Goal: Task Accomplishment & Management: Complete application form

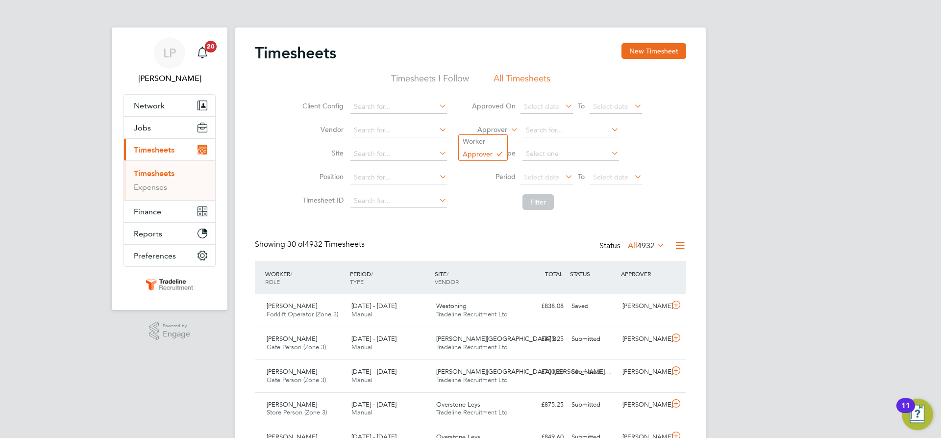
click at [492, 140] on li "Worker" at bounding box center [483, 141] width 49 height 13
click at [546, 124] on input at bounding box center [571, 131] width 97 height 14
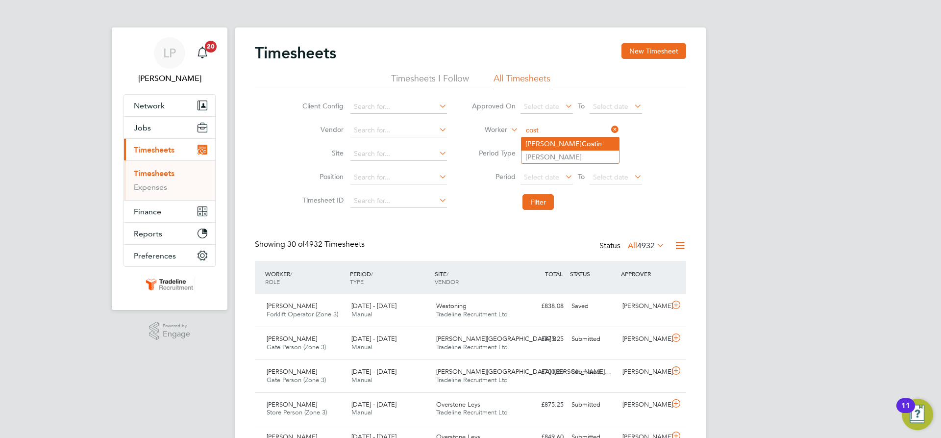
click at [582, 146] on b "Cost" at bounding box center [589, 144] width 15 height 8
type input "[PERSON_NAME]"
click at [536, 204] on button "Filter" at bounding box center [538, 202] width 31 height 16
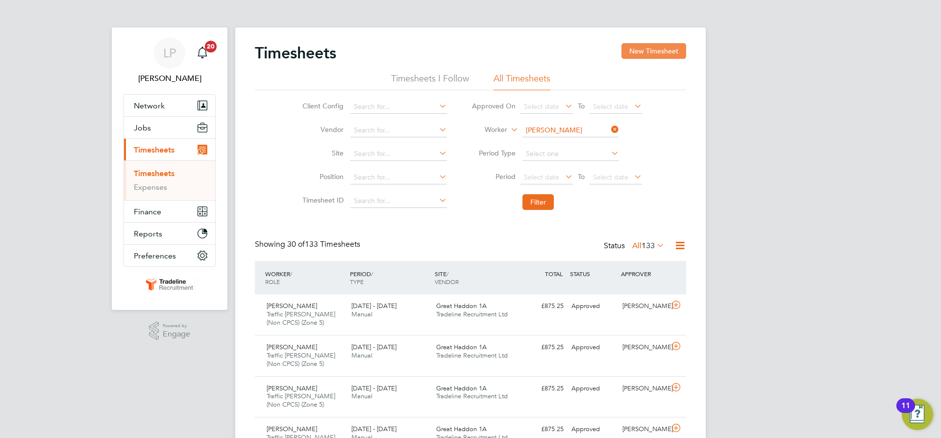
click at [668, 53] on button "New Timesheet" at bounding box center [654, 51] width 65 height 16
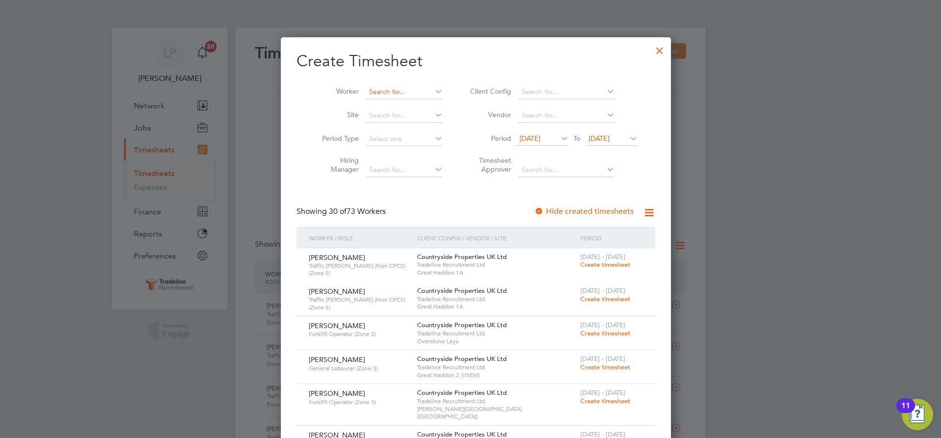
click at [406, 93] on input at bounding box center [404, 92] width 77 height 14
click at [405, 104] on li "[PERSON_NAME] Cost in" at bounding box center [401, 105] width 84 height 13
type input "[PERSON_NAME]"
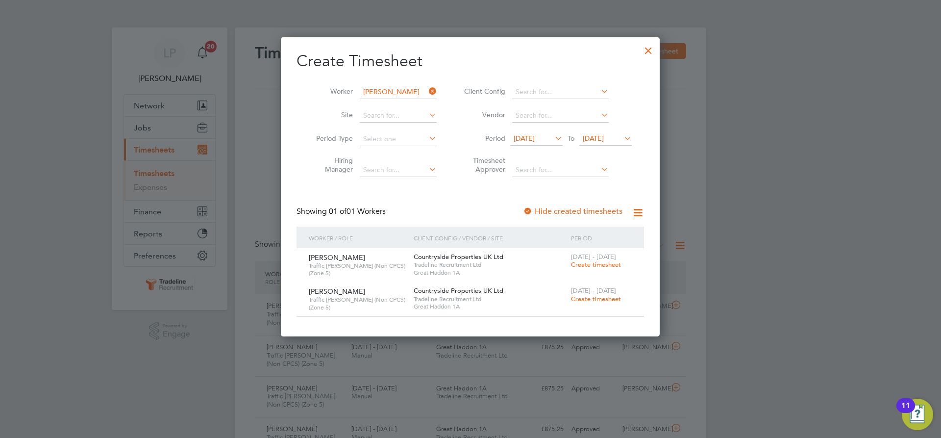
click at [610, 300] on span "Create timesheet" at bounding box center [596, 299] width 50 height 8
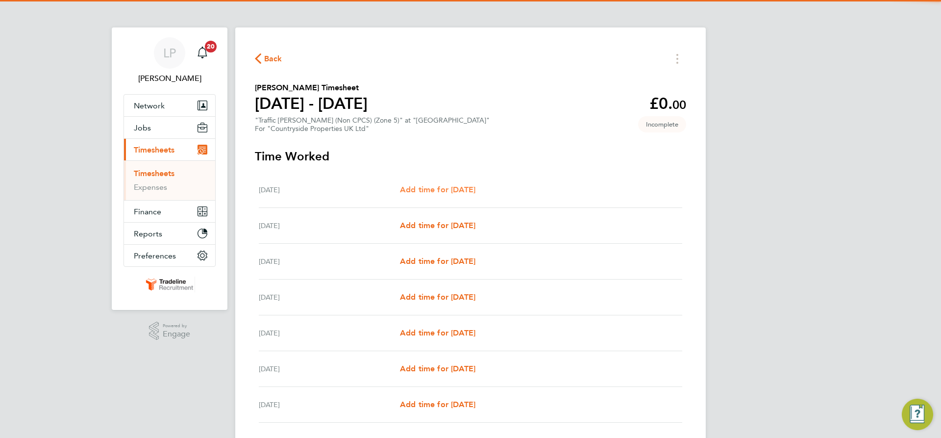
click at [453, 191] on span "Add time for [DATE]" at bounding box center [437, 189] width 75 height 9
select select "30"
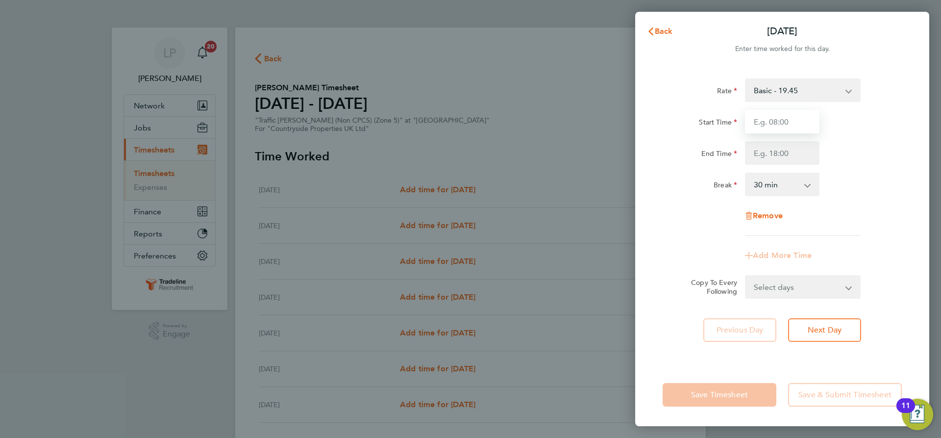
click at [766, 120] on input "Start Time" at bounding box center [782, 122] width 75 height 24
click at [765, 121] on input "Start Time" at bounding box center [782, 122] width 75 height 24
type input "07:00"
click at [827, 124] on div "Start Time 07:00" at bounding box center [782, 122] width 247 height 24
click at [801, 153] on input "End Time" at bounding box center [782, 153] width 75 height 24
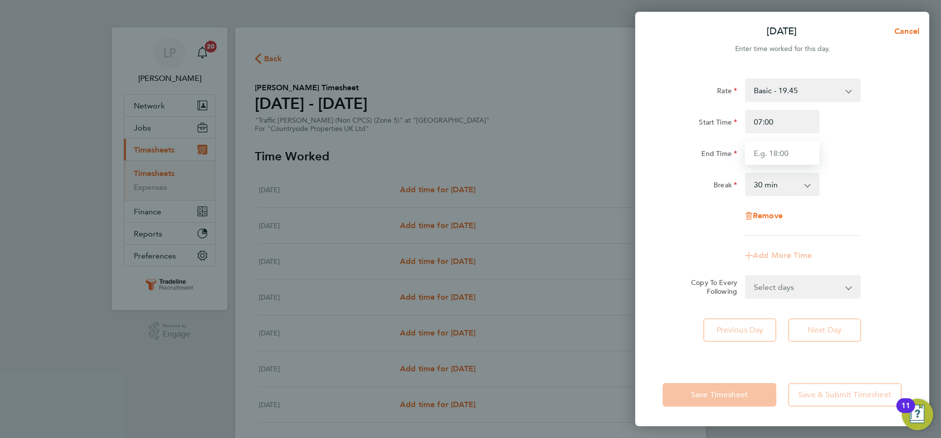
type input "16:30"
click at [871, 166] on div "Rate Basic - 19.45 Start Time 07:00 End Time 16:30 Break 0 min 15 min 30 min 45…" at bounding box center [782, 156] width 239 height 157
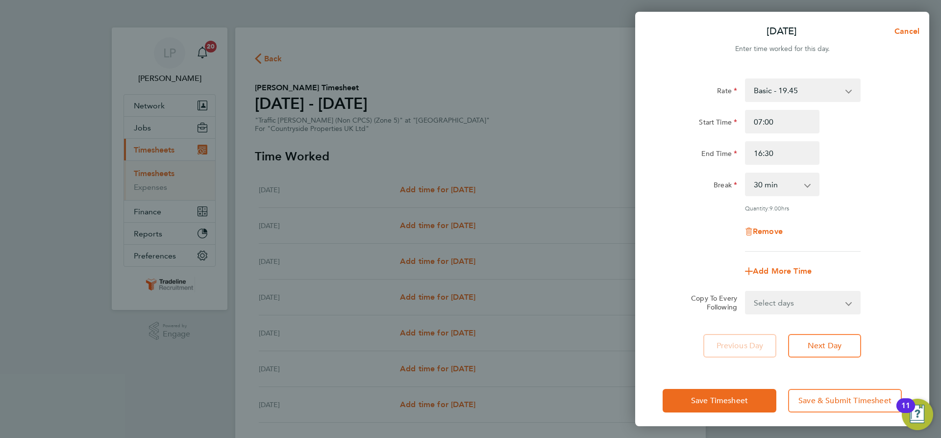
click at [821, 308] on select "Select days Day Weekday (Mon-Fri) Weekend (Sat-Sun) [DATE] [DATE] [DATE] [DATE]…" at bounding box center [797, 303] width 103 height 22
select select "WEEKDAY"
click at [746, 292] on select "Select days Day Weekday (Mon-Fri) Weekend (Sat-Sun) [DATE] [DATE] [DATE] [DATE]…" at bounding box center [797, 303] width 103 height 22
select select "[DATE]"
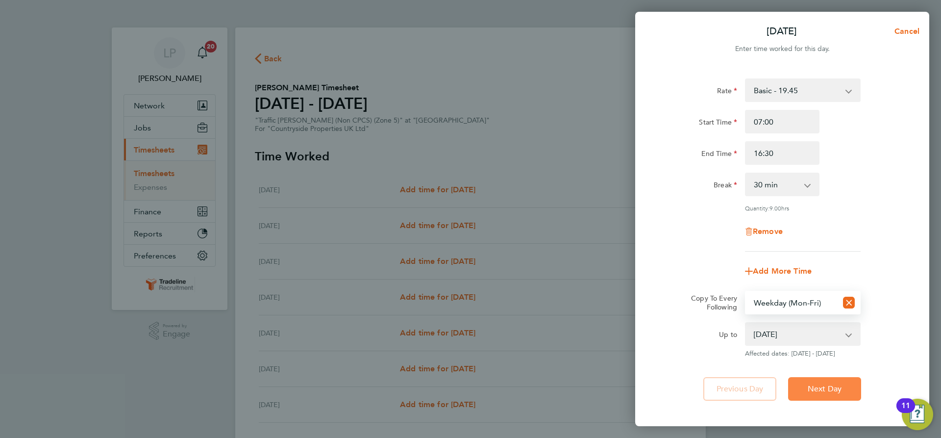
click at [816, 382] on button "Next Day" at bounding box center [824, 389] width 73 height 24
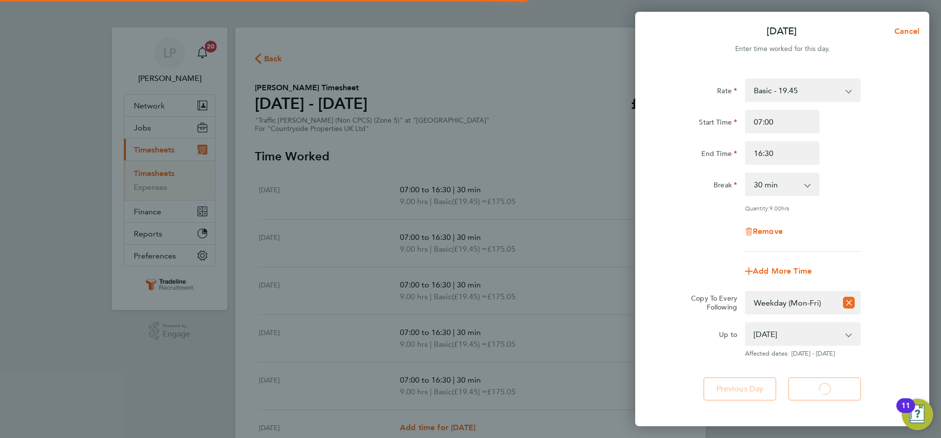
select select "30"
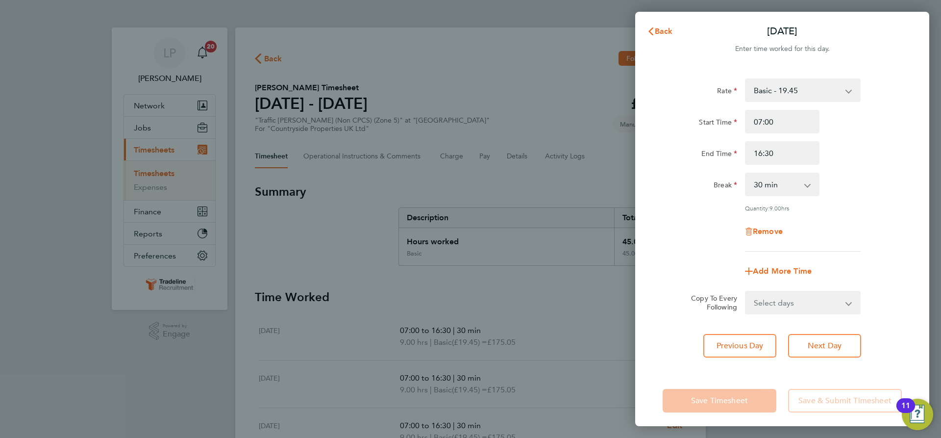
click at [817, 306] on select "Select days Day Weekday (Mon-Fri) Weekend (Sat-Sun) [DATE] [DATE] [DATE] [DATE]…" at bounding box center [797, 303] width 103 height 22
click at [852, 249] on div "Rate Basic - 19.45 Start Time 07:00 End Time 16:30 Break 0 min 15 min 30 min 45…" at bounding box center [782, 164] width 239 height 173
click at [830, 342] on span "Next Day" at bounding box center [825, 346] width 34 height 10
select select "30"
click at [831, 345] on span "Next Day" at bounding box center [825, 346] width 34 height 10
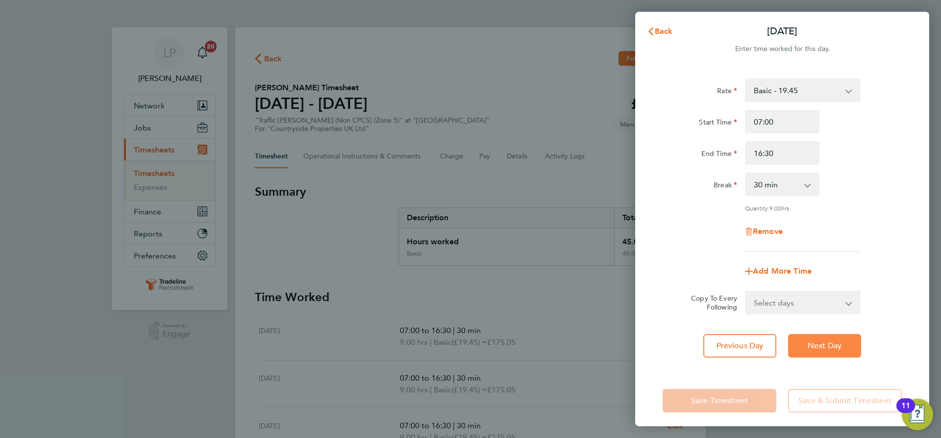
select select "30"
click at [831, 345] on span "Next Day" at bounding box center [825, 346] width 34 height 10
select select "30"
click at [767, 226] on span "Remove" at bounding box center [768, 230] width 30 height 9
select select "null"
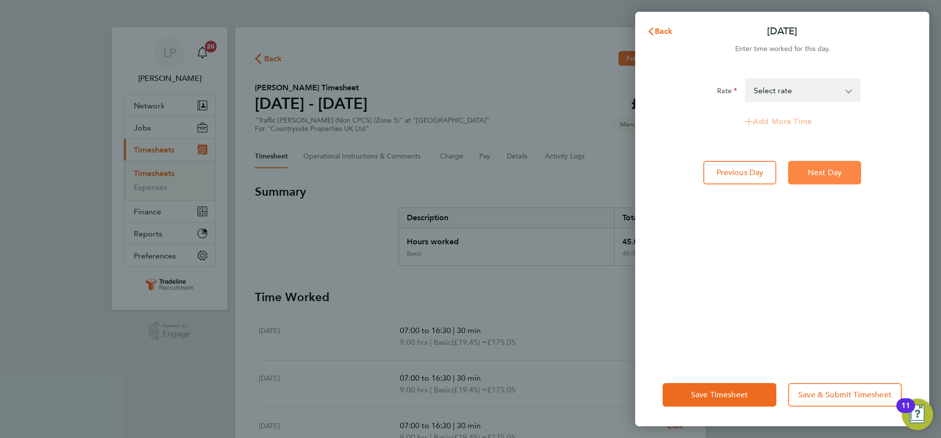
click at [809, 171] on span "Next Day" at bounding box center [825, 173] width 34 height 10
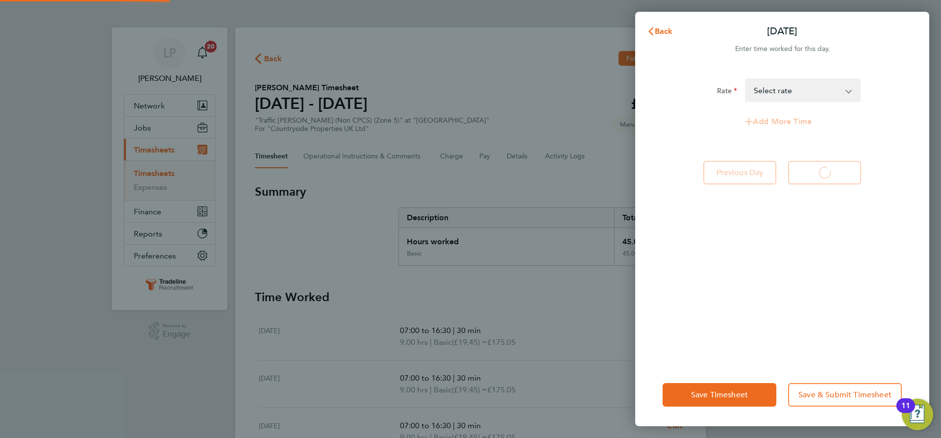
select select "30"
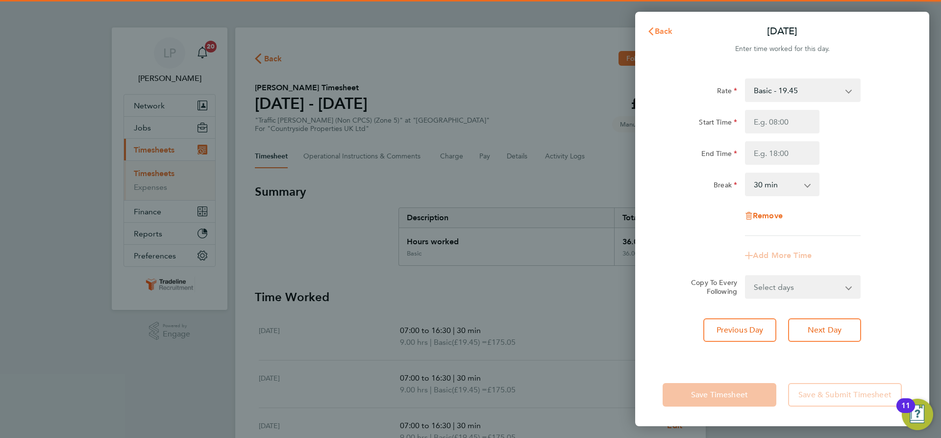
click at [657, 25] on button "Back" at bounding box center [660, 32] width 46 height 20
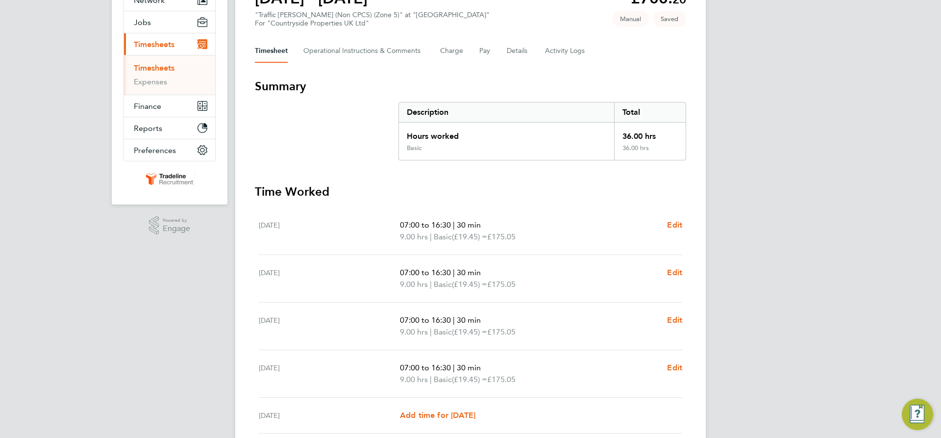
scroll to position [245, 0]
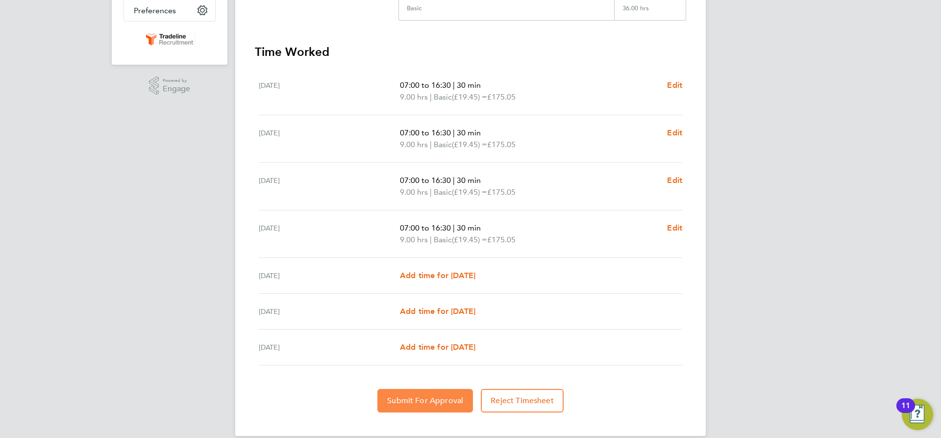
drag, startPoint x: 403, startPoint y: 409, endPoint x: 394, endPoint y: 414, distance: 10.3
click at [403, 409] on button "Submit For Approval" at bounding box center [425, 401] width 96 height 24
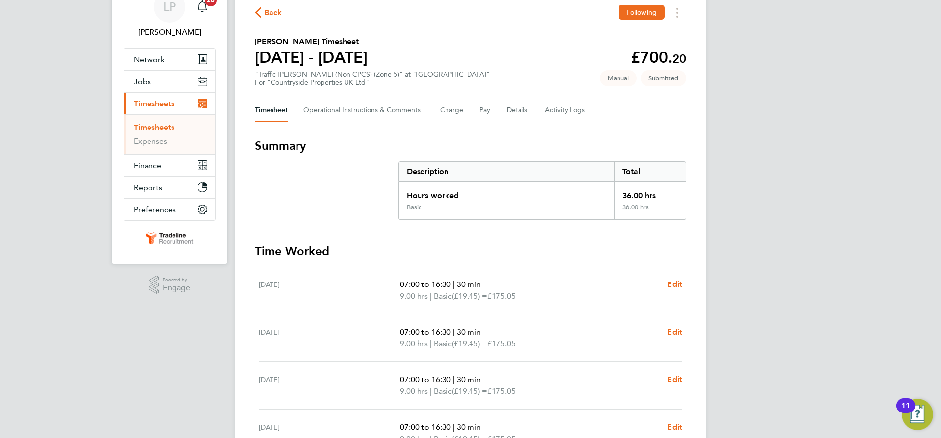
scroll to position [0, 0]
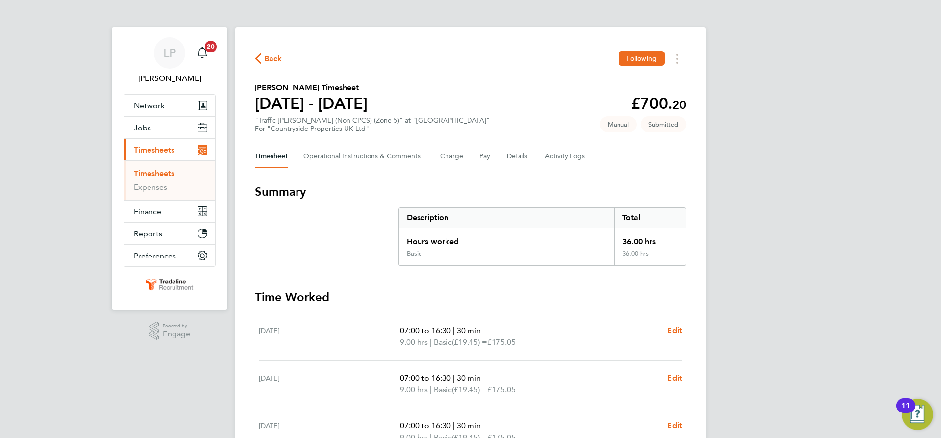
click at [151, 176] on link "Timesheets" at bounding box center [154, 173] width 41 height 9
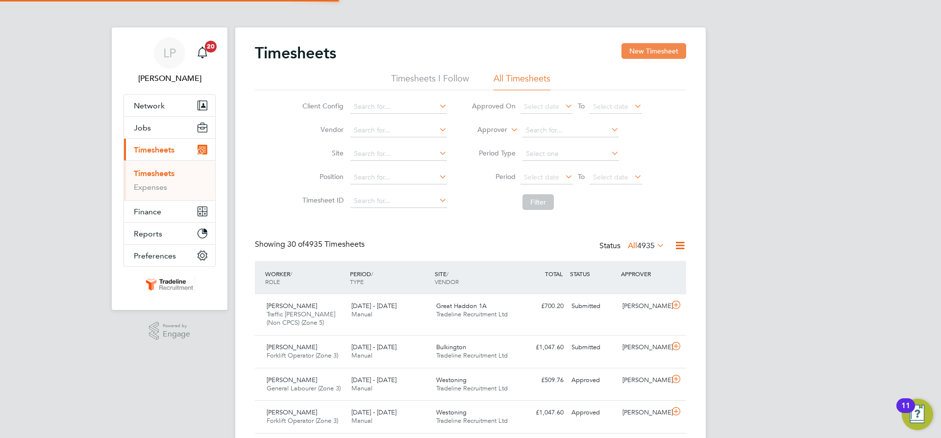
click at [651, 50] on button "New Timesheet" at bounding box center [654, 51] width 65 height 16
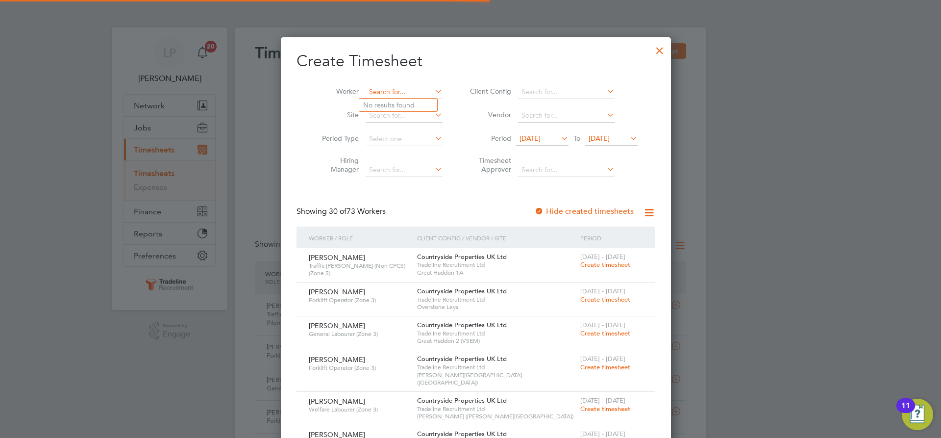
click at [393, 91] on input at bounding box center [404, 92] width 77 height 14
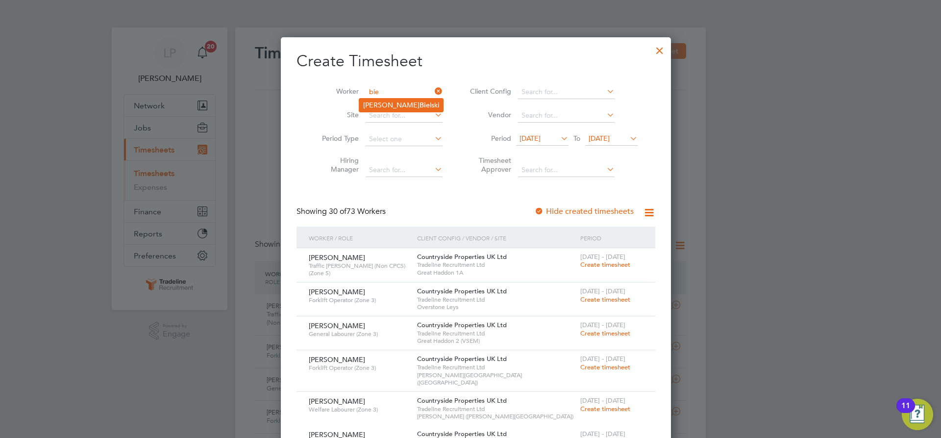
click at [420, 101] on b "Bie" at bounding box center [425, 105] width 10 height 8
type input "[PERSON_NAME]"
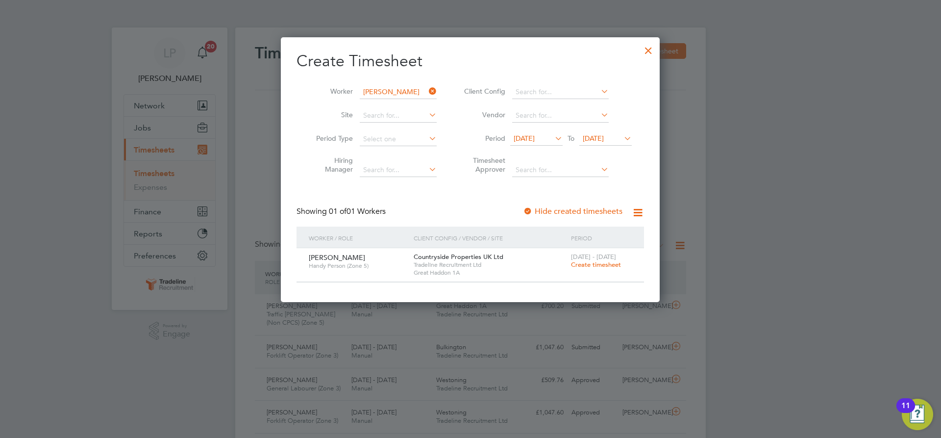
click at [602, 265] on span "Create timesheet" at bounding box center [596, 264] width 50 height 8
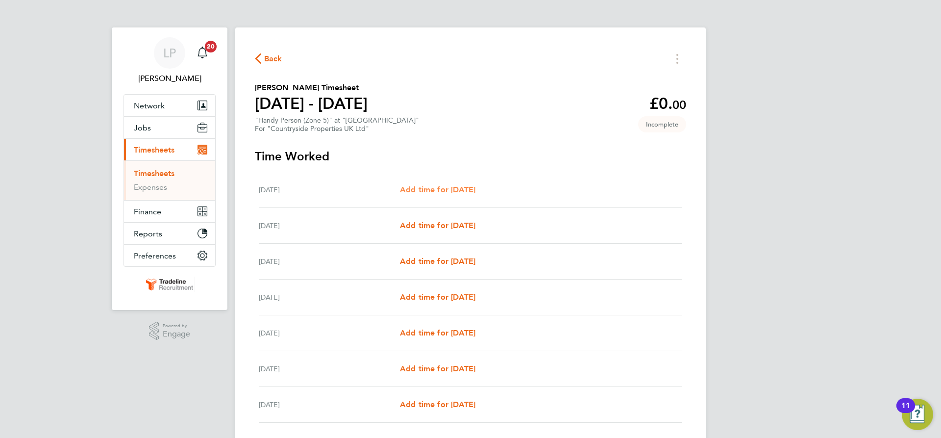
click at [461, 192] on span "Add time for [DATE]" at bounding box center [437, 189] width 75 height 9
select select "30"
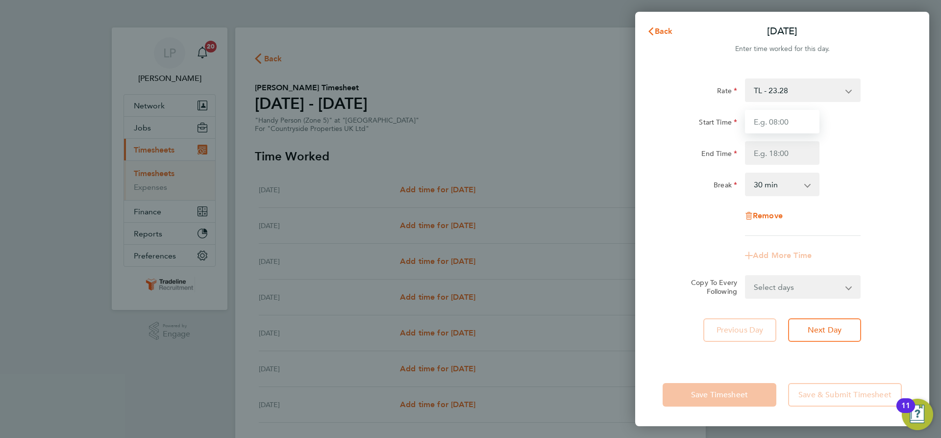
click at [769, 129] on input "Start Time" at bounding box center [782, 122] width 75 height 24
type input "07:00"
click at [793, 158] on input "End Time" at bounding box center [782, 153] width 75 height 24
type input "16:30"
click at [847, 203] on div "Rate TL - 23.28 Start Time 07:00 End Time 16:30 Break 0 min 15 min 30 min 45 mi…" at bounding box center [782, 156] width 239 height 157
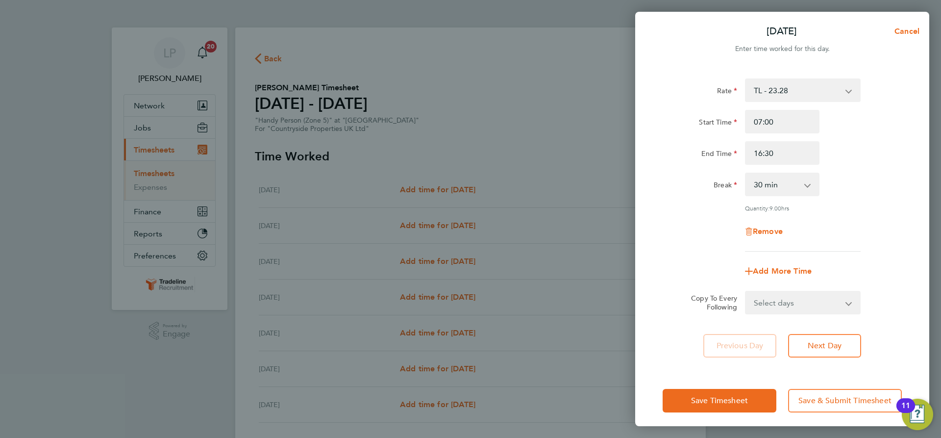
click at [853, 302] on app-icon-cross-button at bounding box center [855, 303] width 12 height 22
click at [849, 306] on select "Select days Day Weekday (Mon-Fri) Weekend (Sat-Sun) [DATE] [DATE] [DATE] [DATE]…" at bounding box center [797, 303] width 103 height 22
select select "WEEKDAY"
click at [746, 292] on select "Select days Day Weekday (Mon-Fri) Weekend (Sat-Sun) [DATE] [DATE] [DATE] [DATE]…" at bounding box center [797, 303] width 103 height 22
select select "[DATE]"
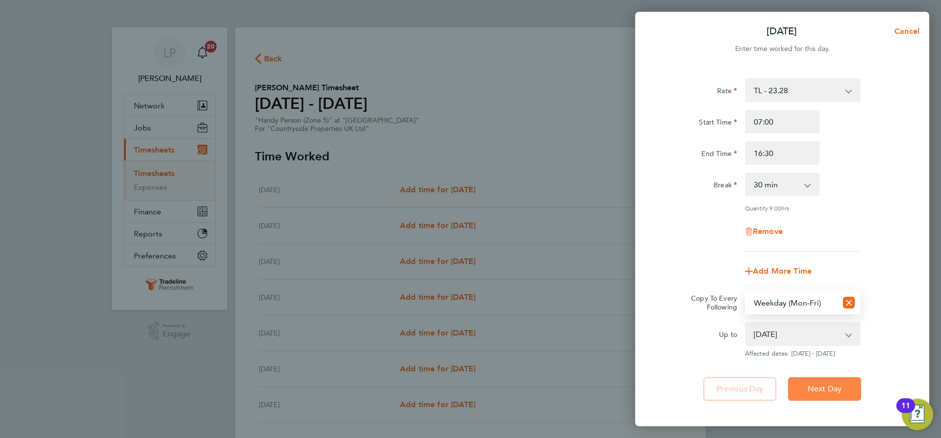
click at [827, 389] on span "Next Day" at bounding box center [825, 389] width 34 height 10
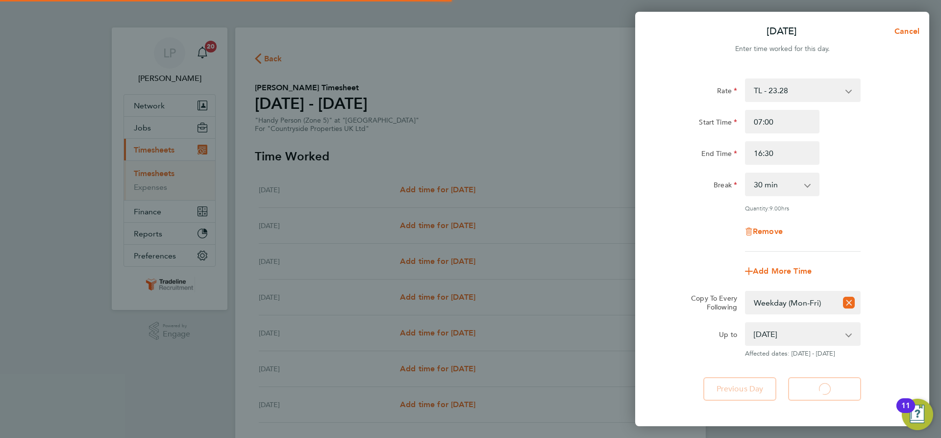
select select "30"
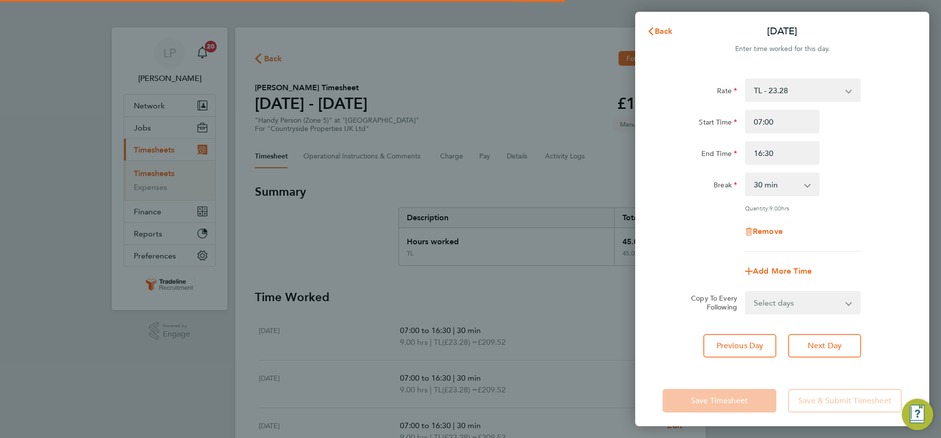
click at [826, 300] on select "Select days Day Weekday (Mon-Fri) Weekend (Sat-Sun) [DATE] [DATE] [DATE] [DATE]…" at bounding box center [797, 303] width 103 height 22
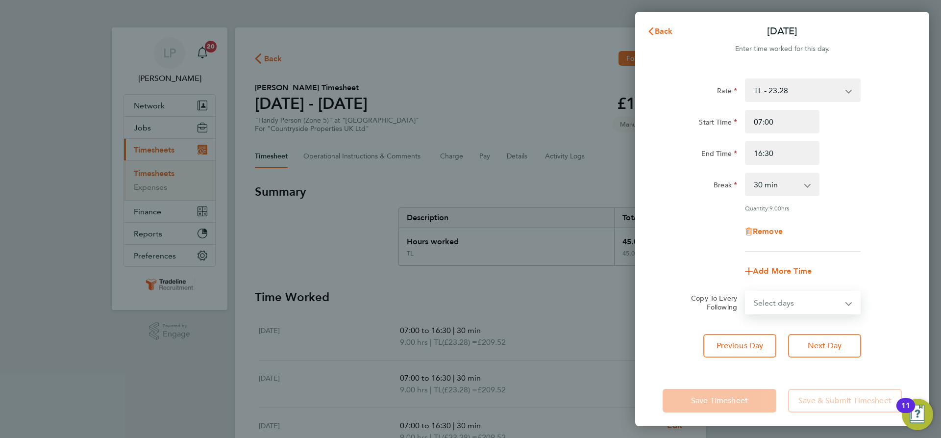
select select "WEEKEND"
click at [746, 292] on select "Select days Day Weekday (Mon-Fri) Weekend (Sat-Sun) [DATE] [DATE] [DATE] [DATE]…" at bounding box center [797, 303] width 103 height 22
select select "[DATE]"
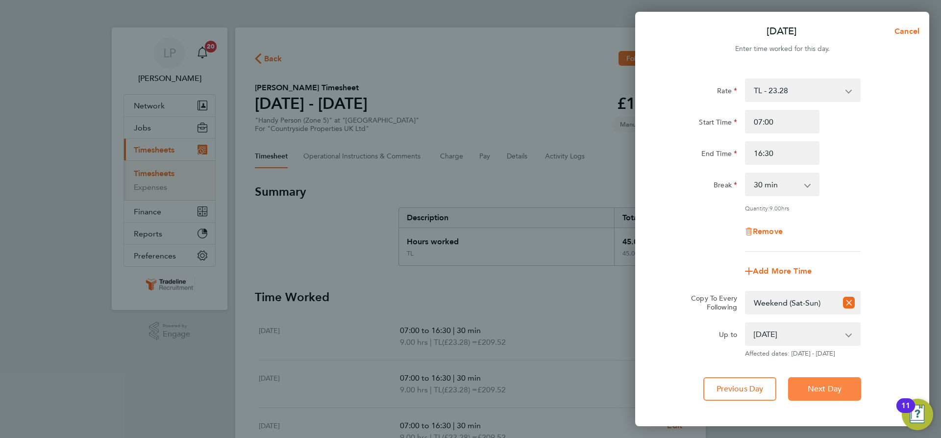
click at [839, 398] on button "Next Day" at bounding box center [824, 389] width 73 height 24
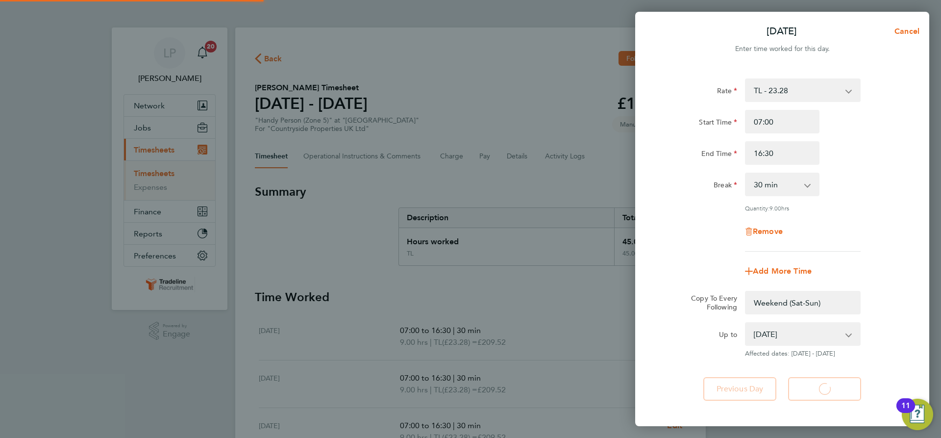
select select "0: null"
select select "30"
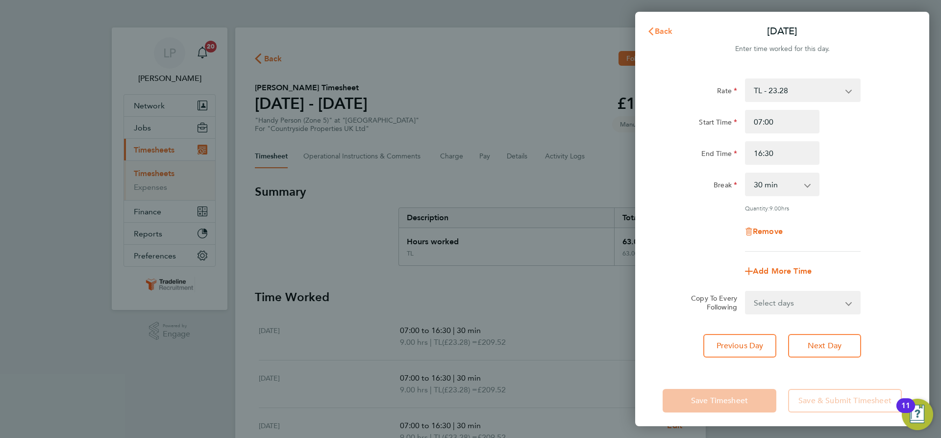
click at [656, 33] on span "Back" at bounding box center [664, 30] width 18 height 9
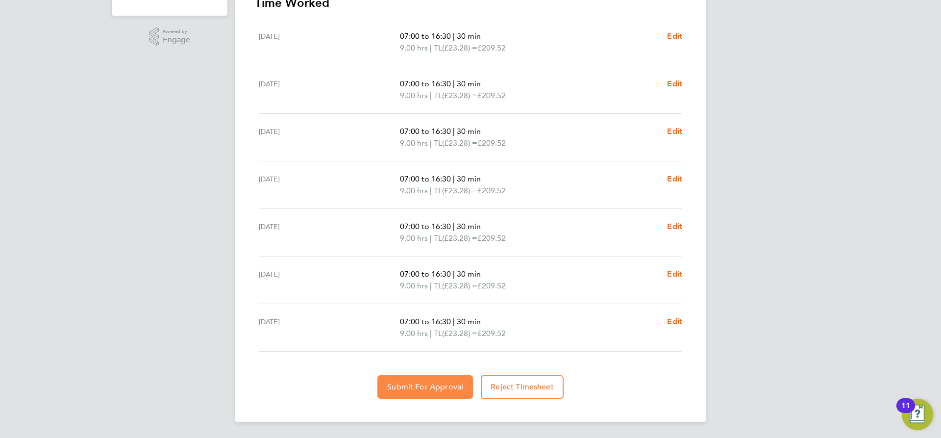
click at [415, 394] on button "Submit For Approval" at bounding box center [425, 387] width 96 height 24
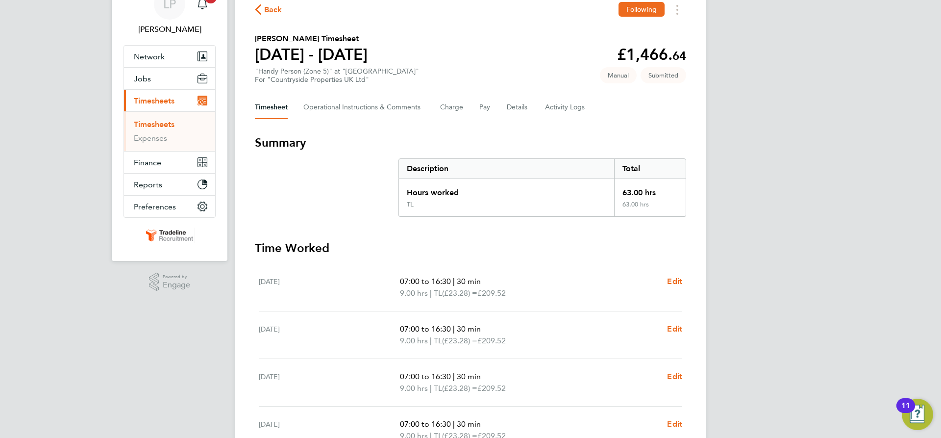
click at [167, 125] on link "Timesheets" at bounding box center [154, 124] width 41 height 9
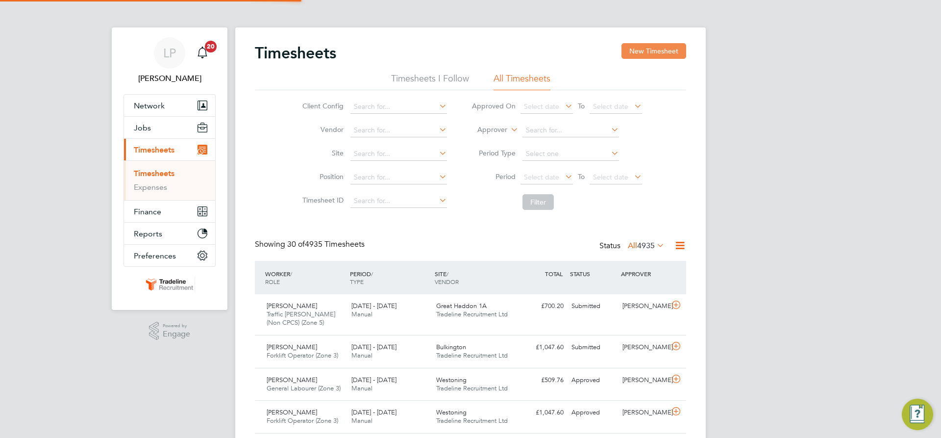
click at [654, 56] on button "New Timesheet" at bounding box center [654, 51] width 65 height 16
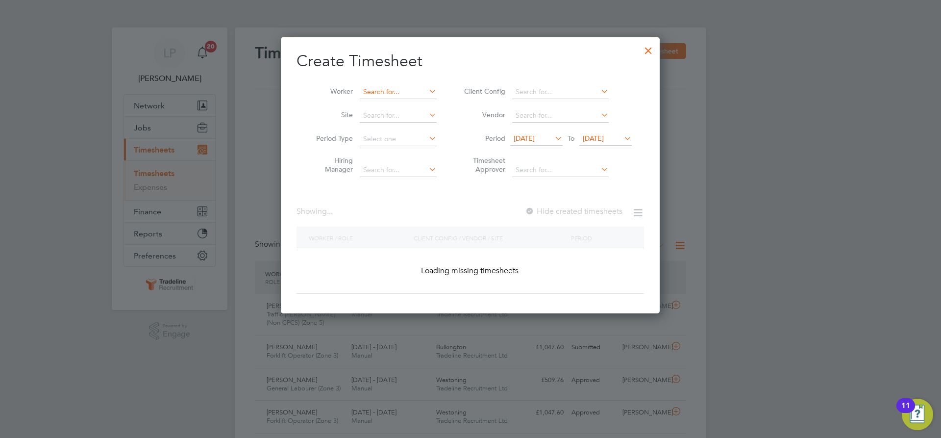
click at [377, 91] on input at bounding box center [398, 92] width 77 height 14
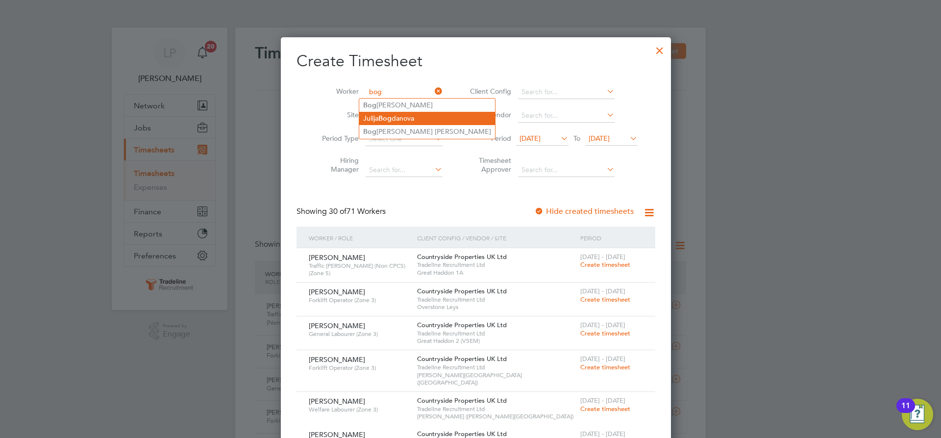
click at [405, 123] on li "[PERSON_NAME]" at bounding box center [427, 118] width 136 height 13
type input "[PERSON_NAME]"
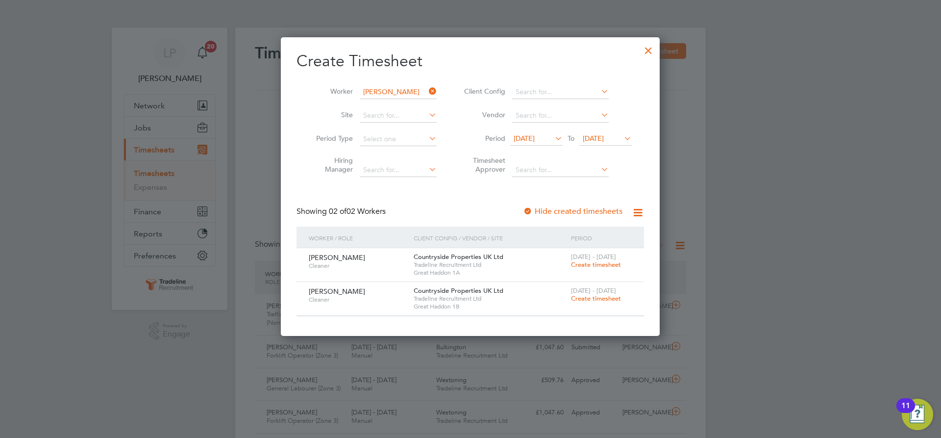
click at [601, 266] on span "Create timesheet" at bounding box center [596, 264] width 50 height 8
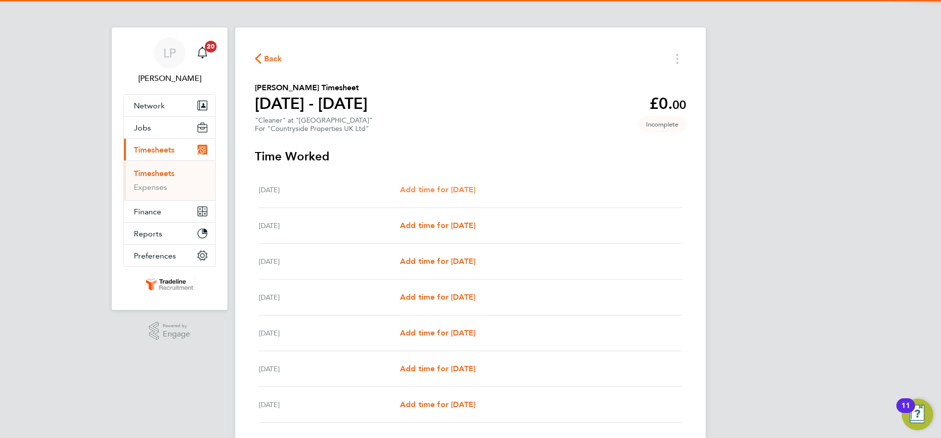
click at [433, 191] on span "Add time for [DATE]" at bounding box center [437, 189] width 75 height 9
select select "30"
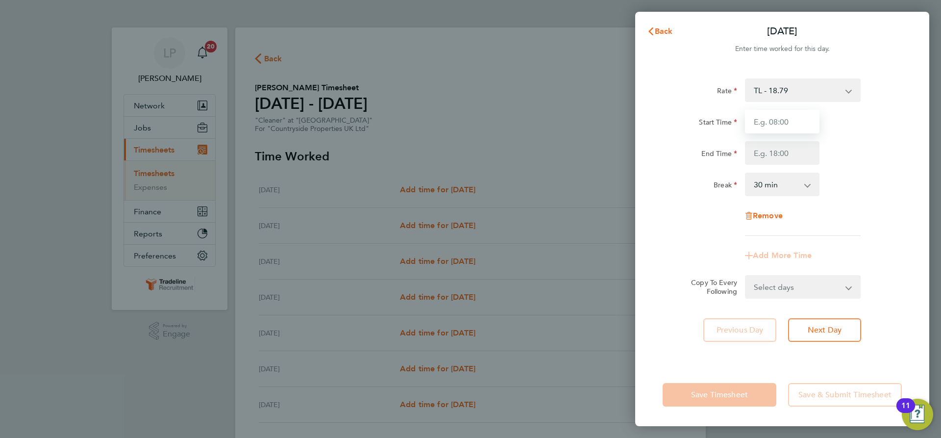
click at [784, 113] on input "Start Time" at bounding box center [782, 122] width 75 height 24
type input "07:00"
click at [785, 154] on input "End Time" at bounding box center [782, 153] width 75 height 24
click at [864, 144] on div "End Time 20:30" at bounding box center [782, 153] width 247 height 24
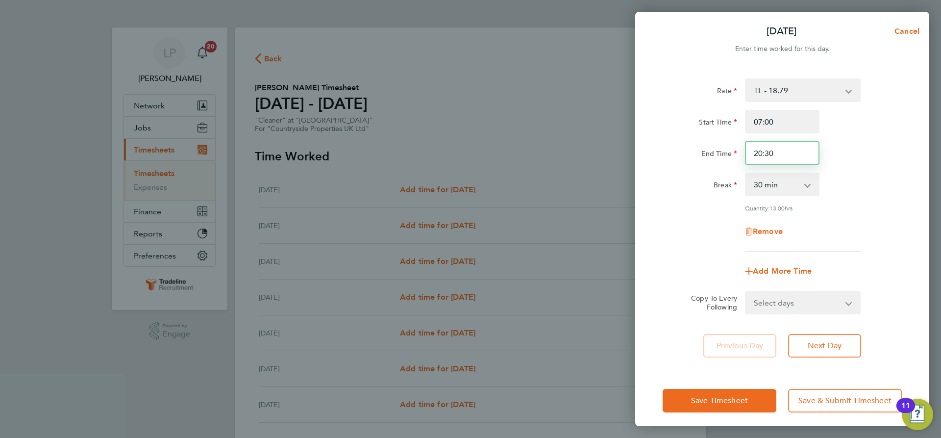
drag, startPoint x: 774, startPoint y: 152, endPoint x: 577, endPoint y: 132, distance: 198.1
click at [683, 127] on div "Start Time 07:00 End Time 20:30" at bounding box center [782, 137] width 247 height 55
type input "19:30"
click at [710, 223] on div "Remove" at bounding box center [782, 232] width 247 height 24
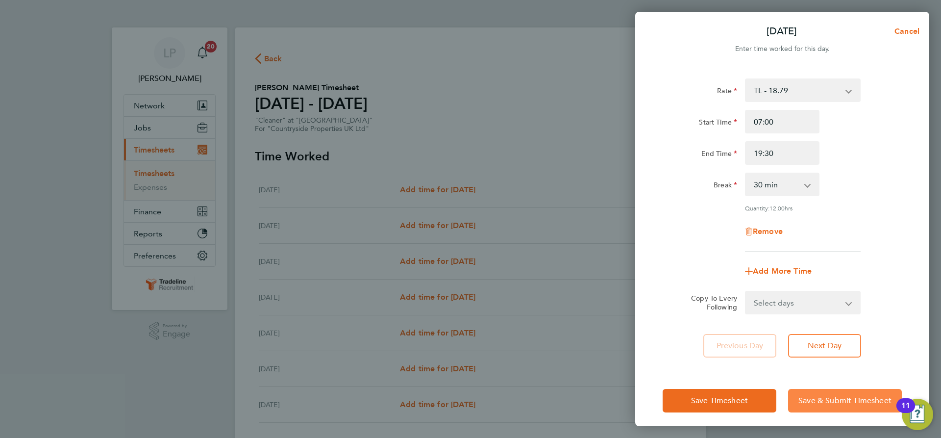
click at [832, 397] on span "Save & Submit Timesheet" at bounding box center [845, 401] width 93 height 10
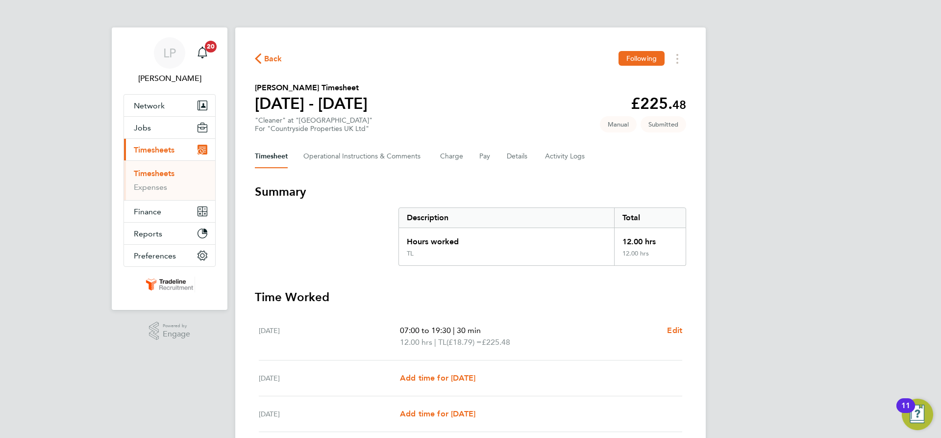
drag, startPoint x: 164, startPoint y: 169, endPoint x: 225, endPoint y: 175, distance: 60.6
click at [164, 169] on link "Timesheets" at bounding box center [154, 173] width 41 height 9
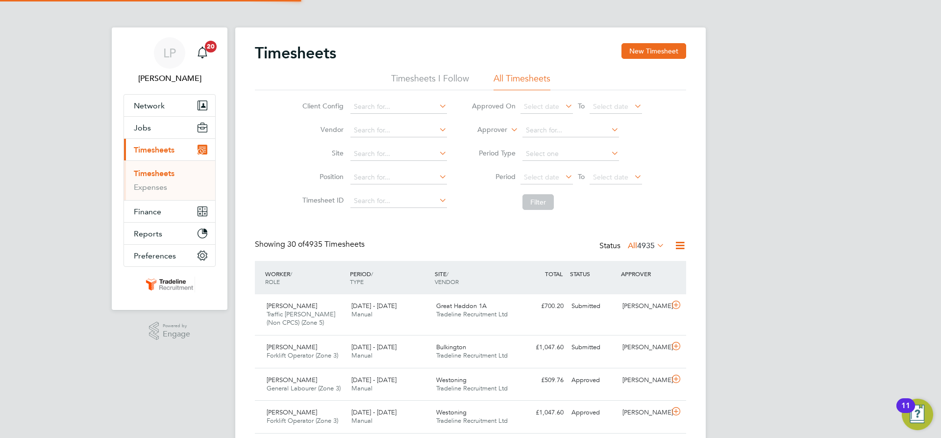
scroll to position [25, 85]
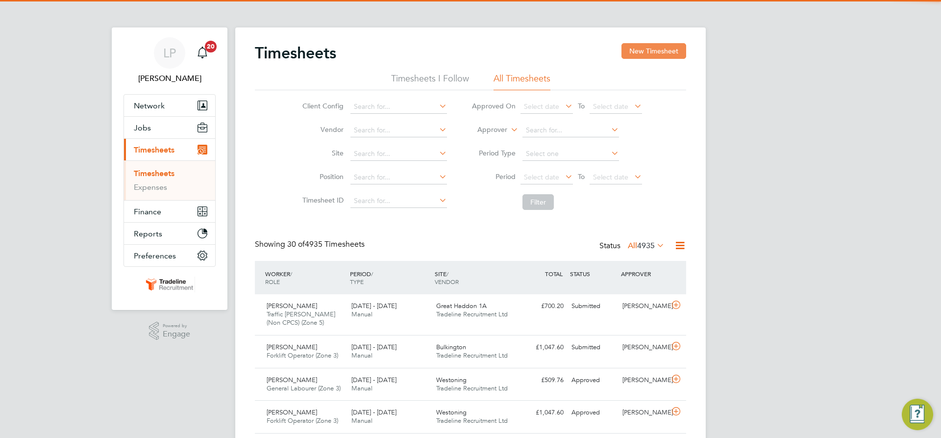
drag, startPoint x: 646, startPoint y: 50, endPoint x: 640, endPoint y: 53, distance: 6.4
click at [646, 50] on button "New Timesheet" at bounding box center [654, 51] width 65 height 16
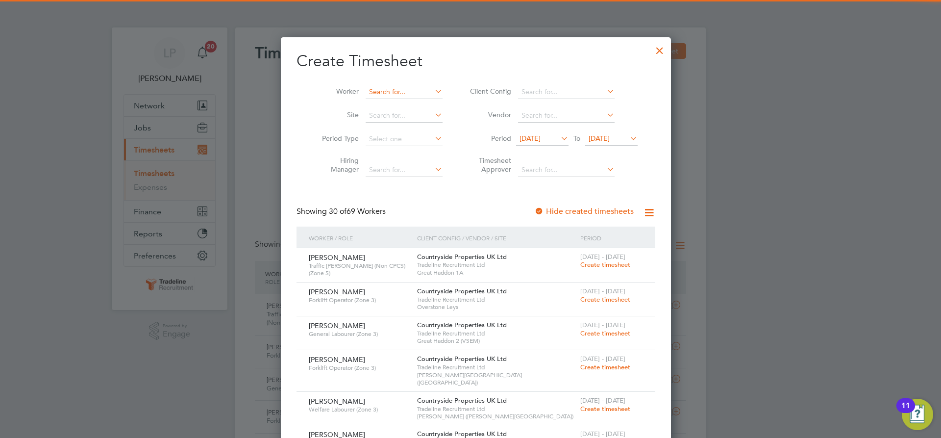
click at [375, 92] on input at bounding box center [404, 92] width 77 height 14
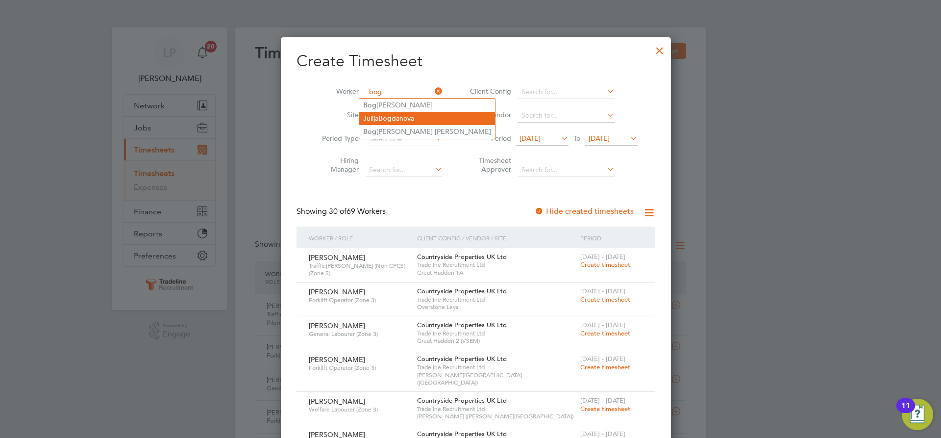
click at [411, 115] on li "[PERSON_NAME]" at bounding box center [427, 118] width 136 height 13
type input "[PERSON_NAME]"
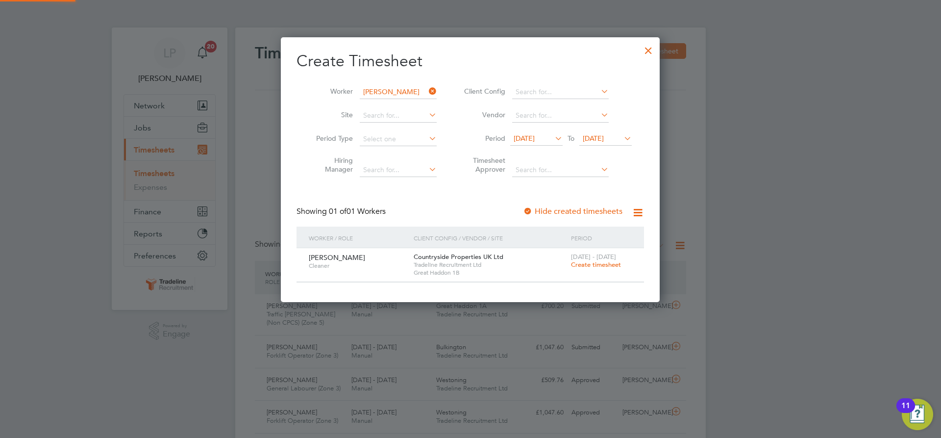
click at [585, 262] on span "Create timesheet" at bounding box center [596, 264] width 50 height 8
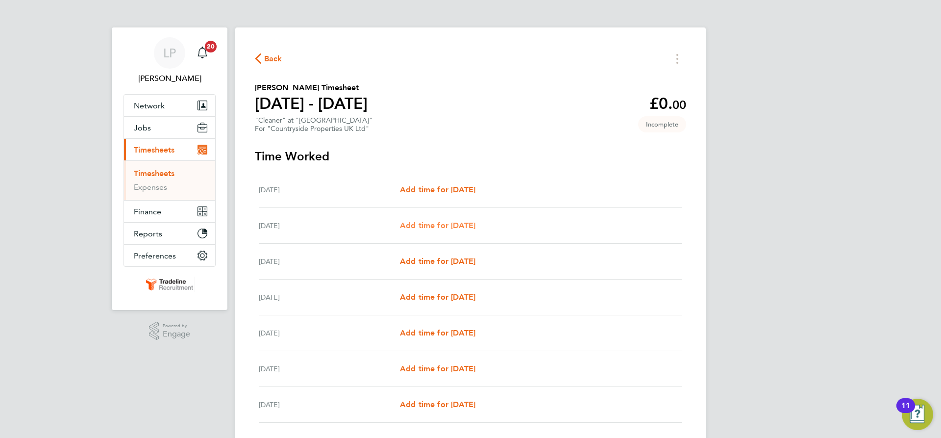
click at [463, 225] on span "Add time for [DATE]" at bounding box center [437, 225] width 75 height 9
select select "30"
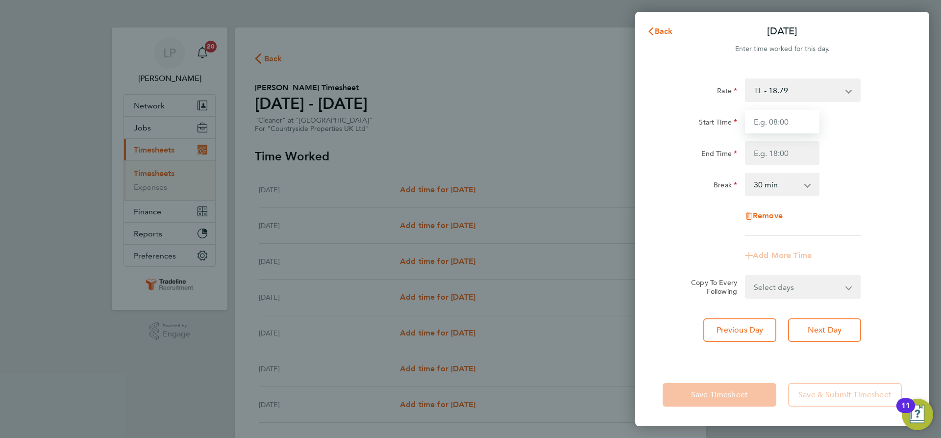
click at [777, 118] on input "Start Time" at bounding box center [782, 122] width 75 height 24
type input "07:00"
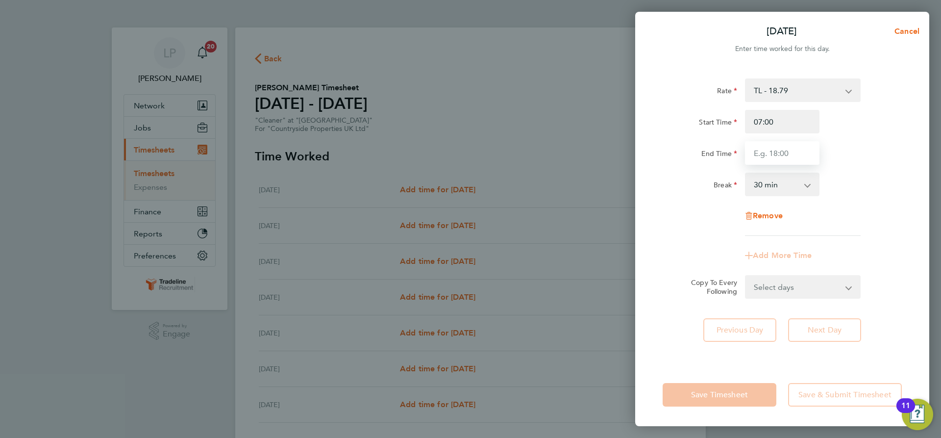
click at [786, 159] on input "End Time" at bounding box center [782, 153] width 75 height 24
type input "19:30"
click at [839, 171] on div "Rate TL - 18.79 Start Time 07:00 End Time 19:30 Break 0 min 15 min 30 min 45 mi…" at bounding box center [782, 156] width 239 height 157
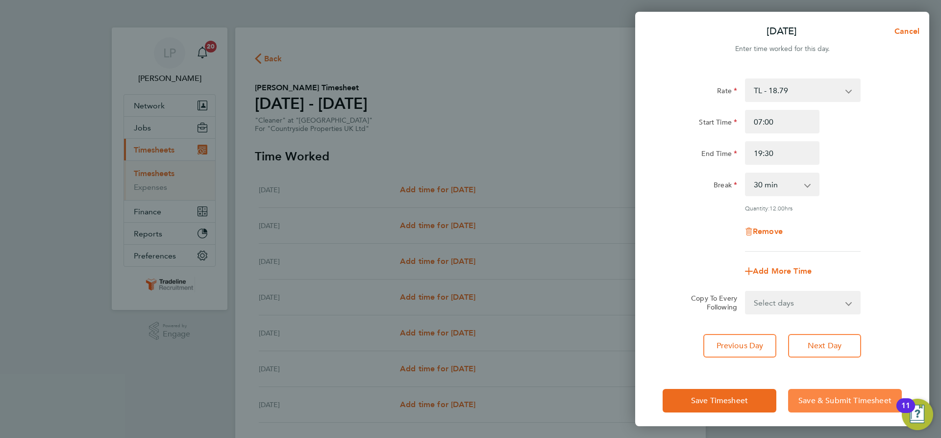
click at [835, 398] on span "Save & Submit Timesheet" at bounding box center [845, 401] width 93 height 10
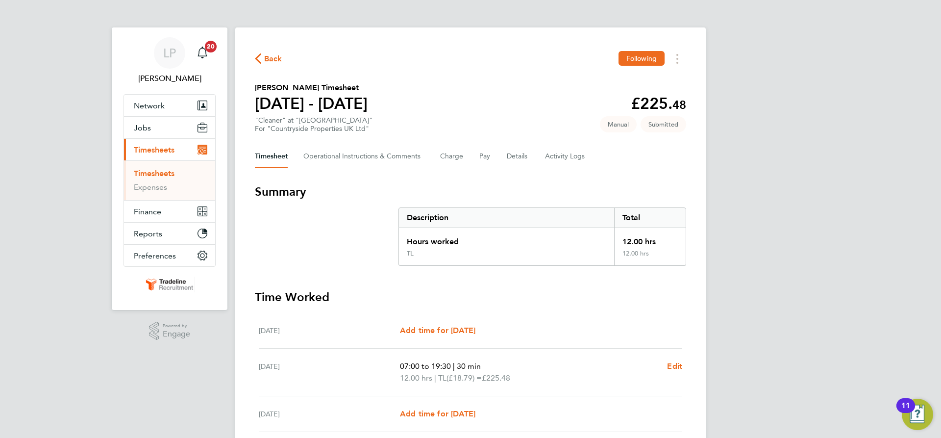
click at [151, 174] on link "Timesheets" at bounding box center [154, 173] width 41 height 9
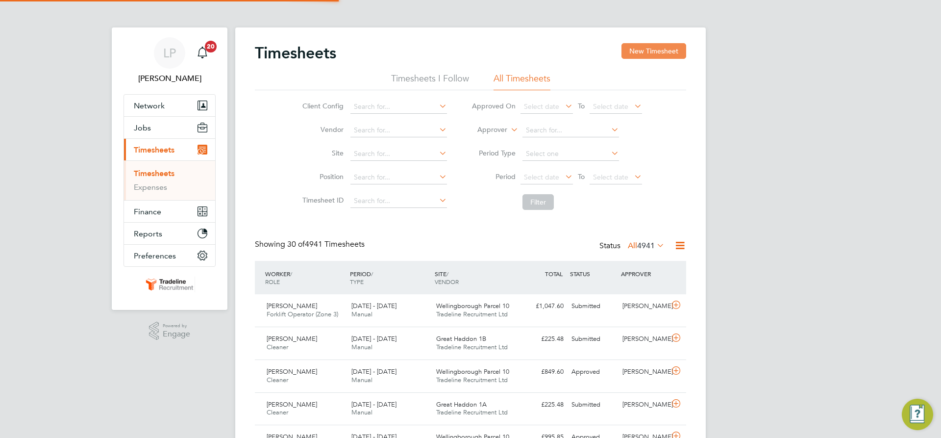
scroll to position [25, 85]
click at [650, 45] on button "New Timesheet" at bounding box center [654, 51] width 65 height 16
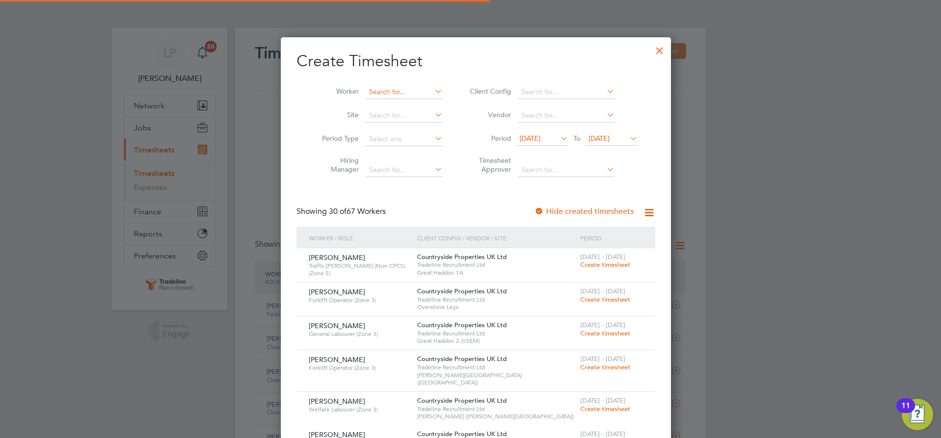
click at [376, 91] on input at bounding box center [404, 92] width 77 height 14
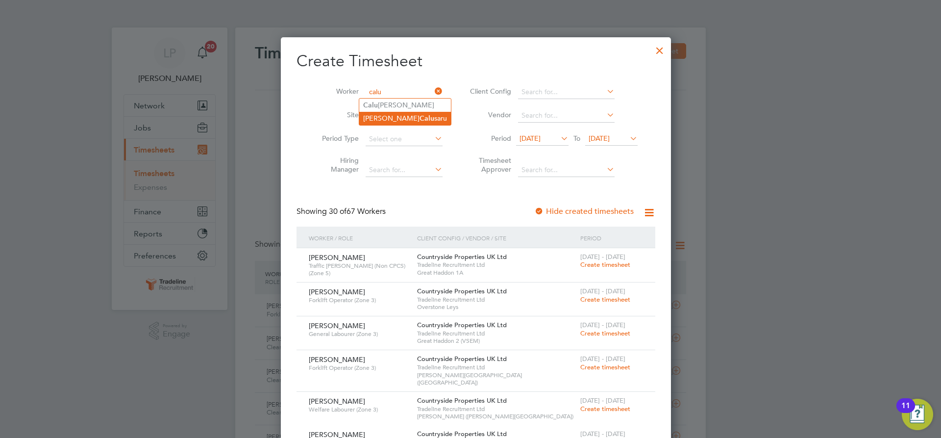
click at [395, 116] on li "[PERSON_NAME]" at bounding box center [405, 118] width 92 height 13
type input "[PERSON_NAME]"
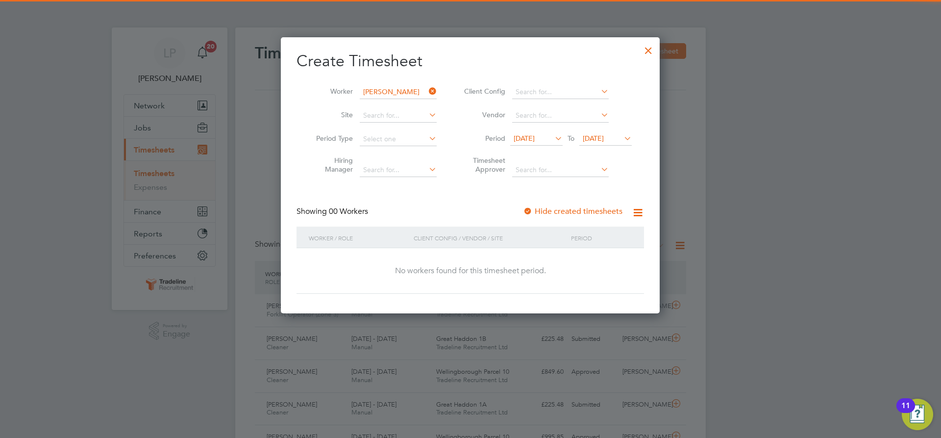
click at [526, 213] on div at bounding box center [528, 212] width 10 height 10
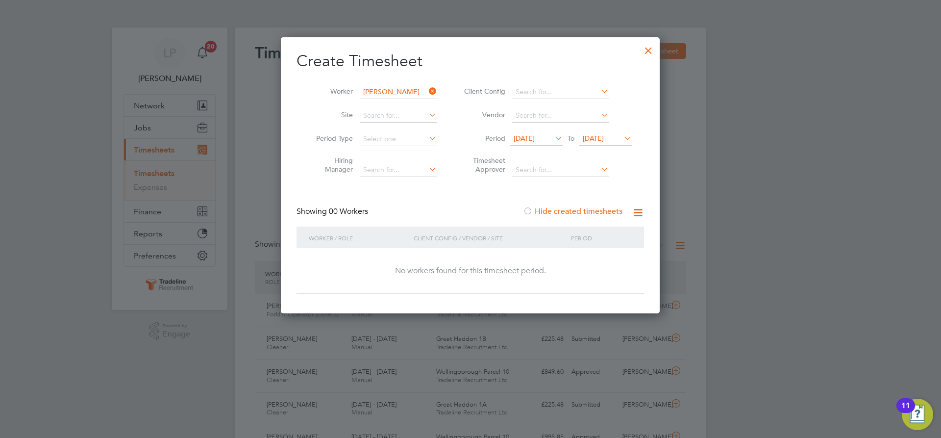
click at [594, 138] on span "[DATE]" at bounding box center [593, 138] width 21 height 9
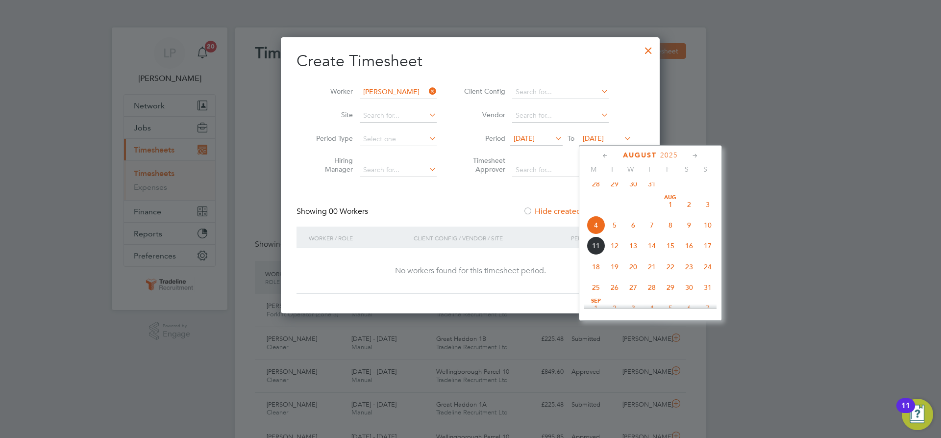
click at [671, 275] on span "22" at bounding box center [670, 266] width 19 height 19
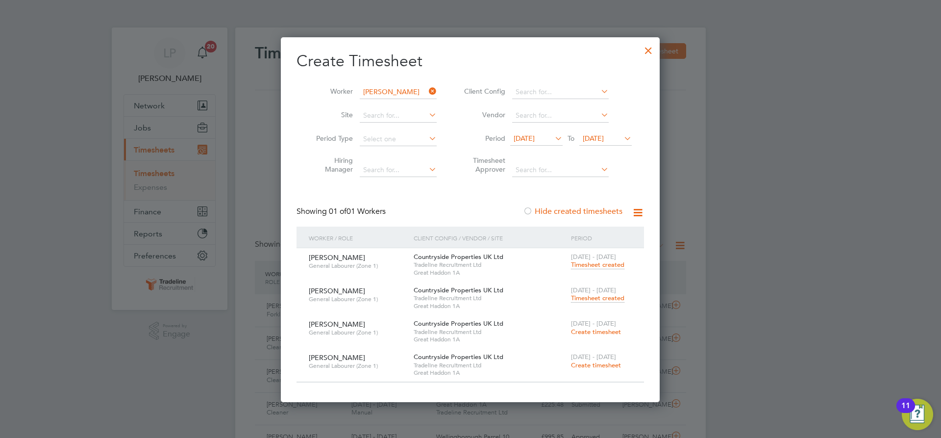
click at [611, 300] on span "Timesheet created" at bounding box center [597, 298] width 53 height 9
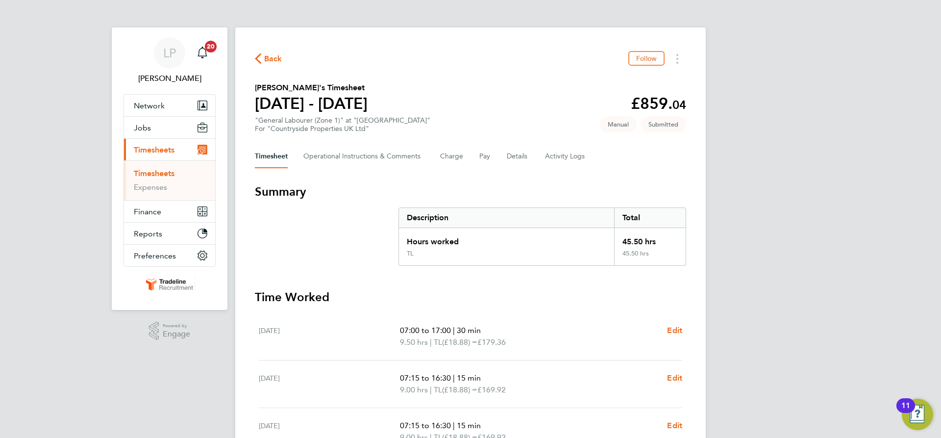
click at [160, 172] on link "Timesheets" at bounding box center [154, 173] width 41 height 9
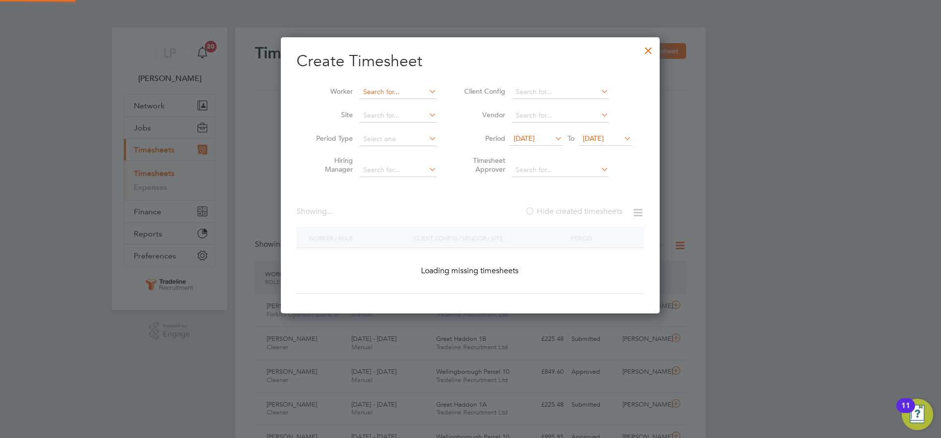
click at [396, 89] on input at bounding box center [398, 92] width 77 height 14
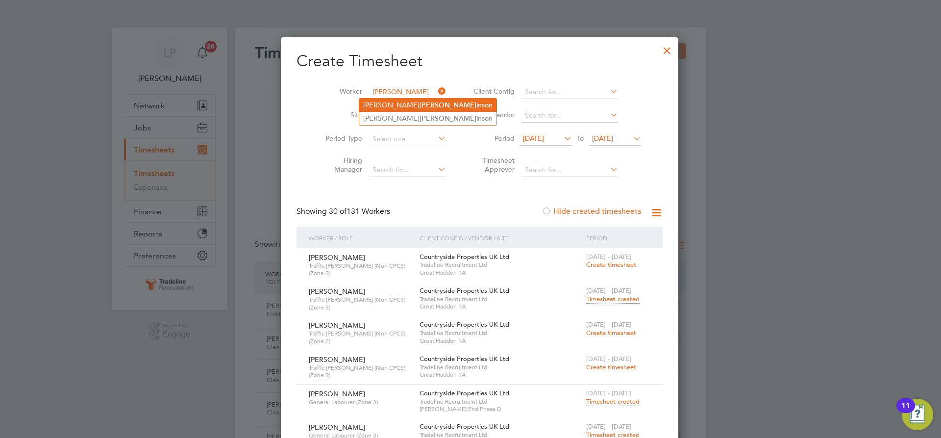
click at [420, 106] on b "[PERSON_NAME]" at bounding box center [448, 105] width 57 height 8
type input "[PERSON_NAME]"
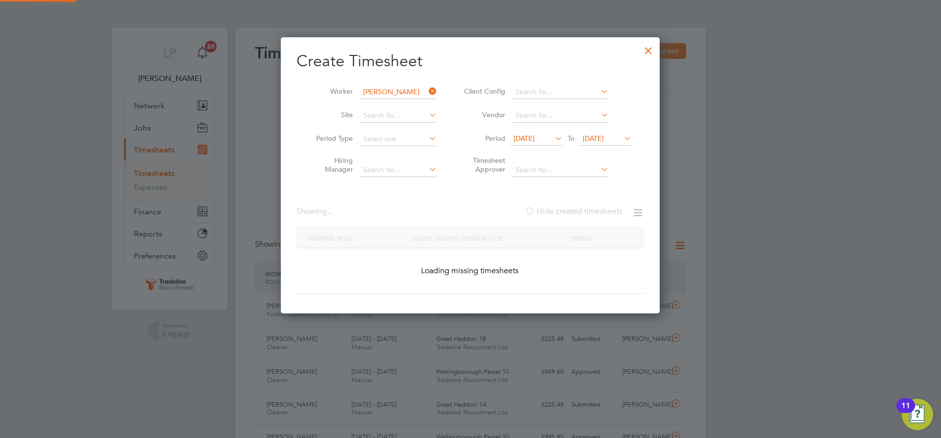
scroll to position [365, 379]
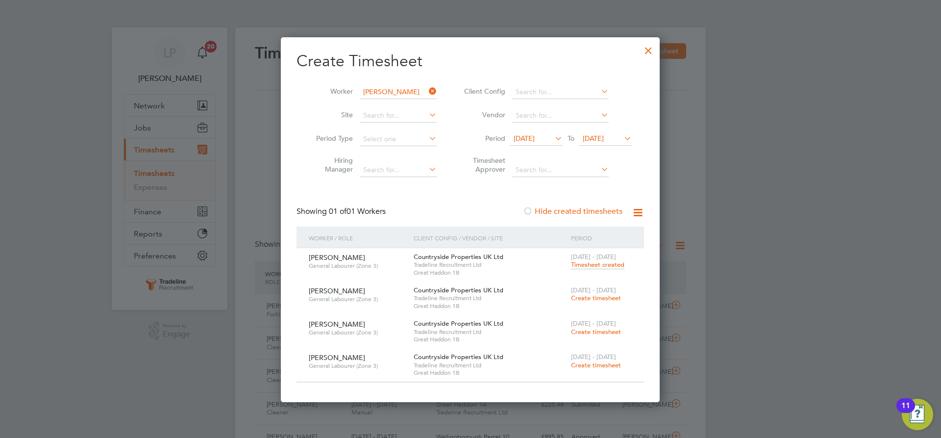
click at [593, 297] on span "Create timesheet" at bounding box center [596, 298] width 50 height 8
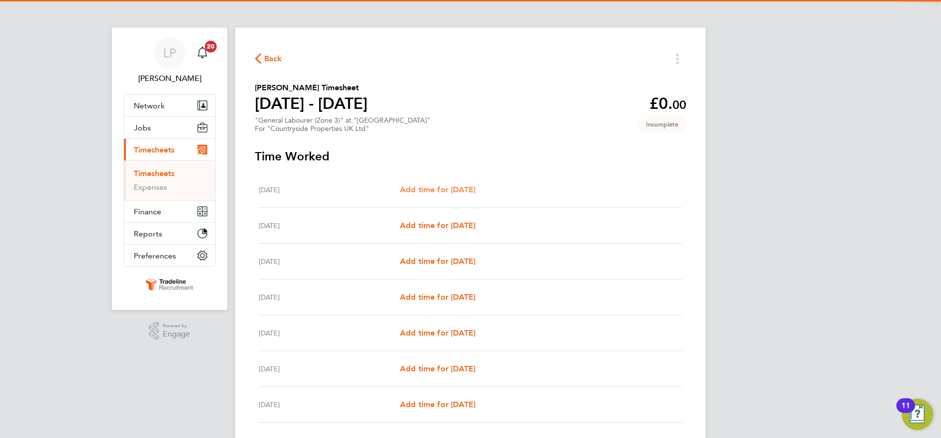
click at [450, 185] on span "Add time for [DATE]" at bounding box center [437, 189] width 75 height 9
select select "30"
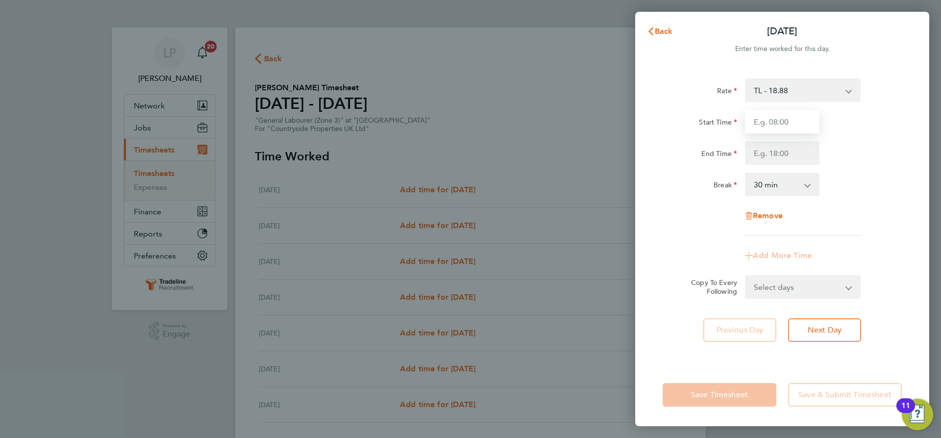
click at [789, 121] on input "Start Time" at bounding box center [782, 122] width 75 height 24
type input "07:00"
click at [790, 156] on input "End Time" at bounding box center [782, 153] width 75 height 24
click at [887, 126] on div "Start Time 07:00" at bounding box center [782, 122] width 247 height 24
click at [796, 161] on input "End Time" at bounding box center [782, 153] width 75 height 24
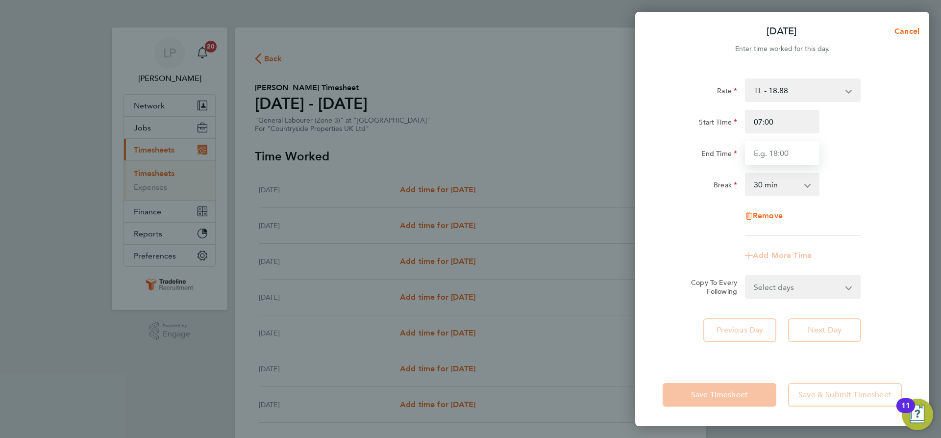
type input "16:30"
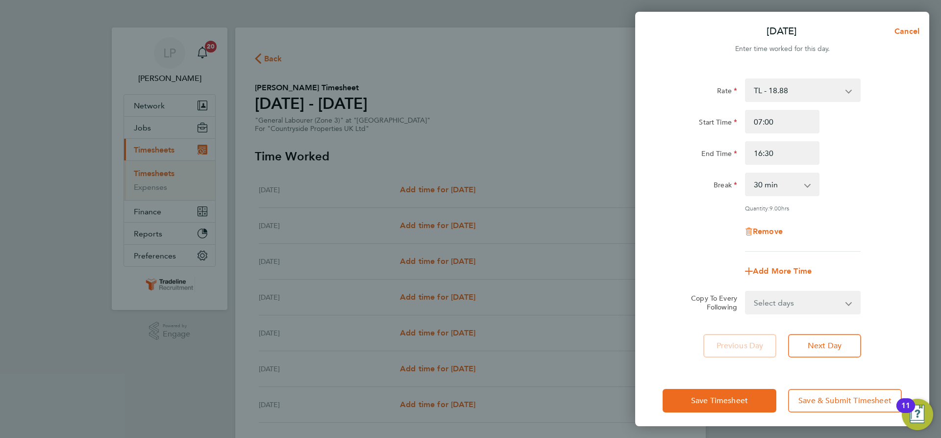
click at [941, 205] on div "[DATE] Cancel Enter time worked for this day. Rate TL - 18.88 Start Time 07:00 …" at bounding box center [470, 219] width 941 height 438
click at [814, 299] on select "Select days Day Weekday (Mon-Fri) Weekend (Sat-Sun) [DATE] [DATE] [DATE] [DATE]…" at bounding box center [797, 303] width 103 height 22
select select "WEEKDAY"
click at [746, 292] on select "Select days Day Weekday (Mon-Fri) Weekend (Sat-Sun) [DATE] [DATE] [DATE] [DATE]…" at bounding box center [797, 303] width 103 height 22
select select "[DATE]"
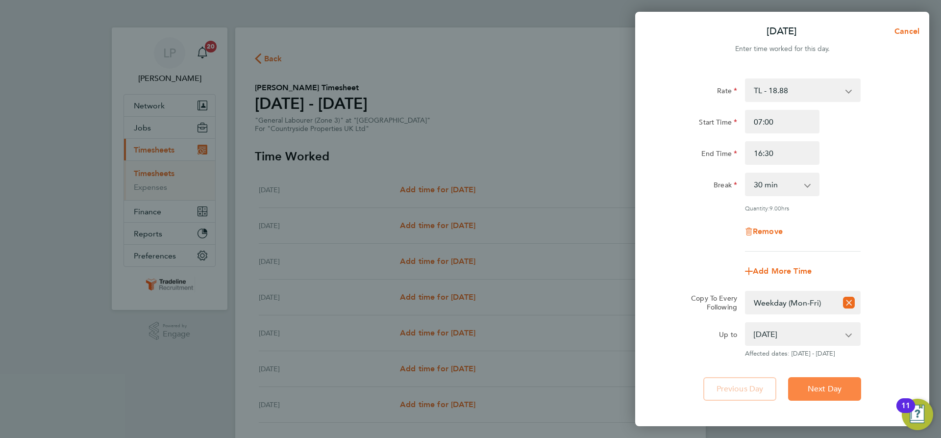
click at [836, 387] on span "Next Day" at bounding box center [825, 389] width 34 height 10
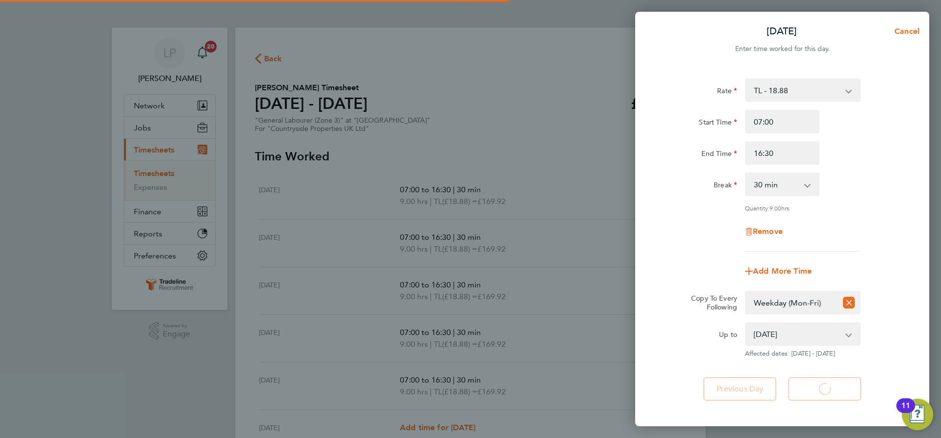
select select "30"
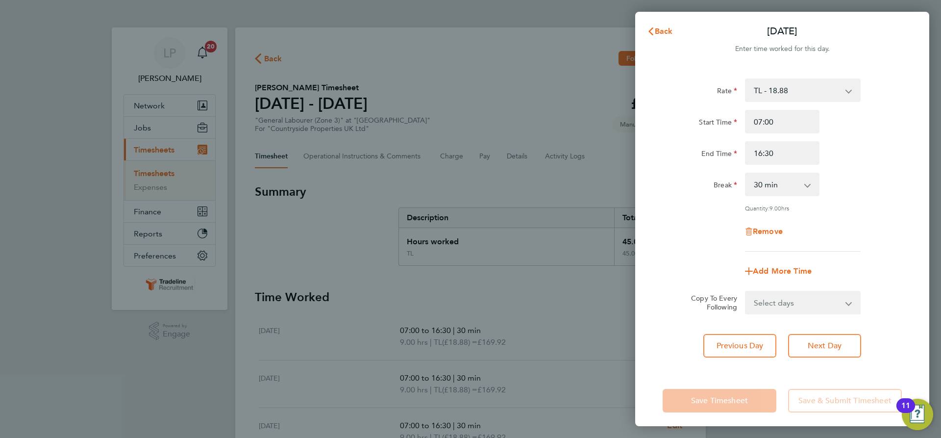
click at [826, 300] on select "Select days Day Weekday (Mon-Fri) Weekend (Sat-Sun) [DATE] [DATE] [DATE] [DATE]…" at bounding box center [797, 303] width 103 height 22
select select "SAT"
click at [746, 292] on select "Select days Day Weekday (Mon-Fri) Weekend (Sat-Sun) [DATE] [DATE] [DATE] [DATE]…" at bounding box center [797, 303] width 103 height 22
select select "[DATE]"
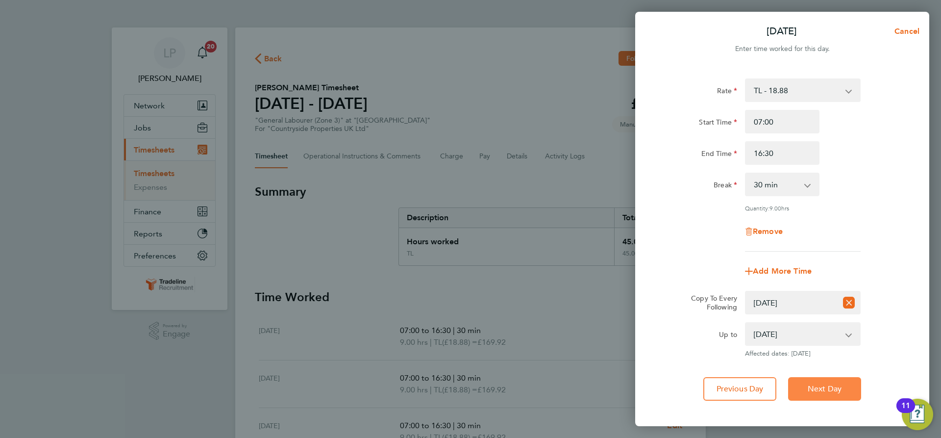
click at [817, 377] on button "Next Day" at bounding box center [824, 389] width 73 height 24
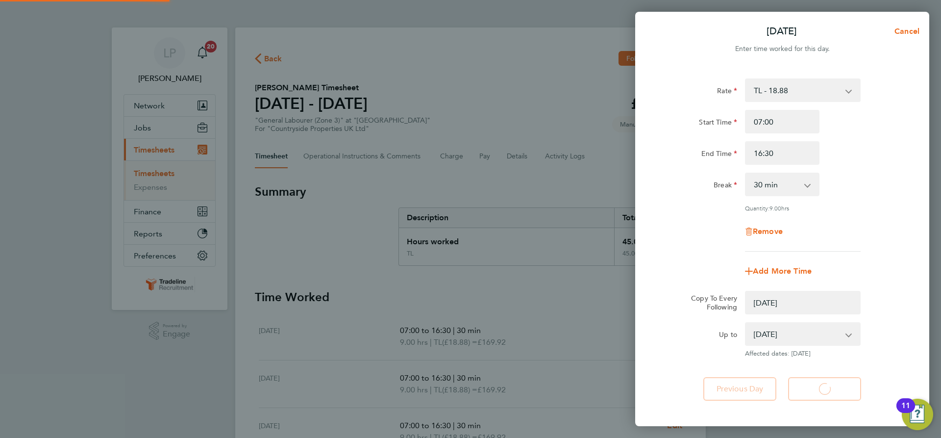
select select "0: null"
select select "30"
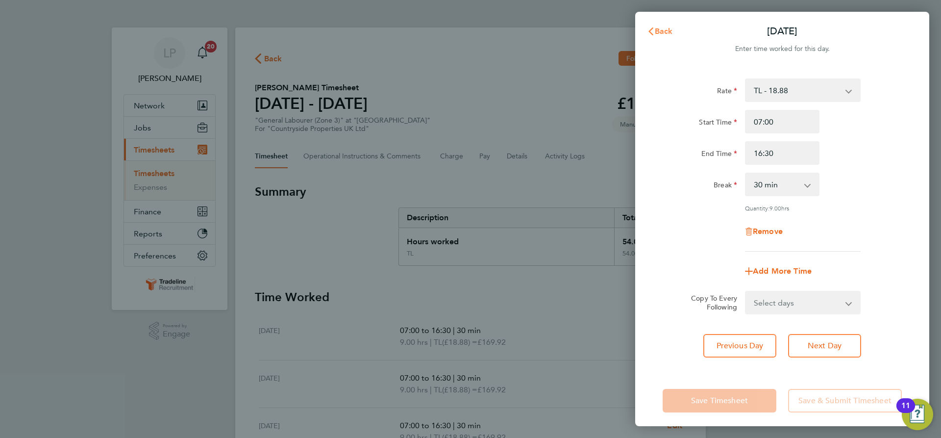
click at [656, 29] on span "Back" at bounding box center [664, 30] width 18 height 9
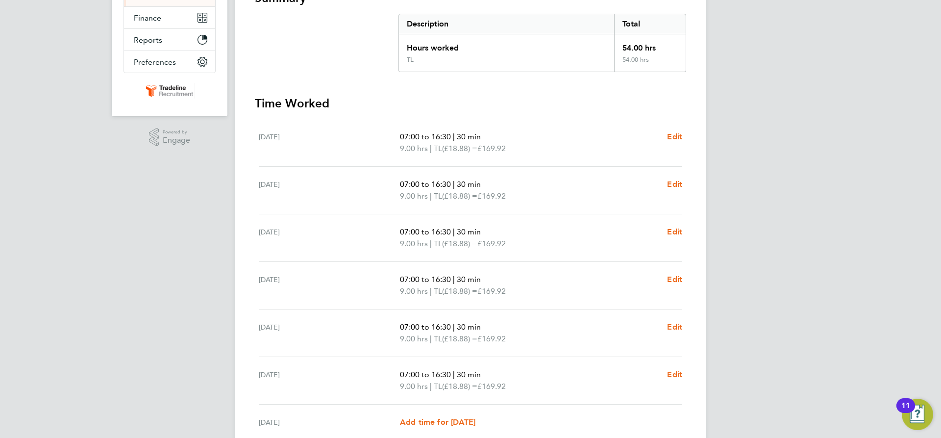
scroll to position [282, 0]
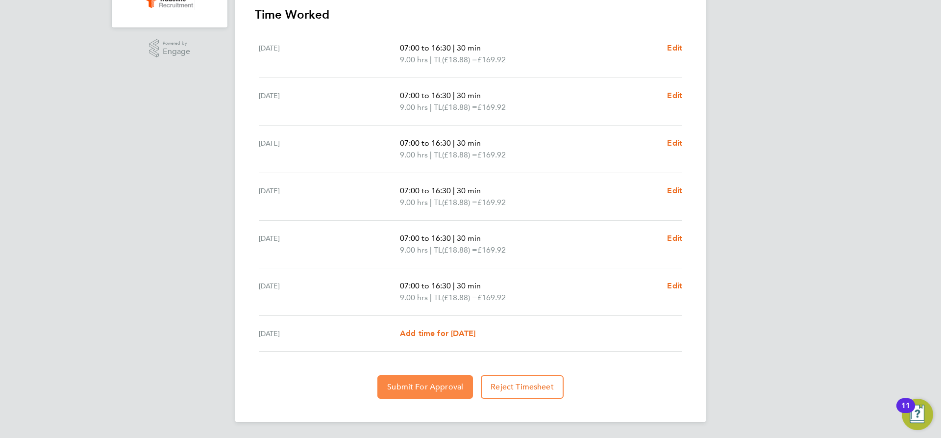
click at [421, 392] on button "Submit For Approval" at bounding box center [425, 387] width 96 height 24
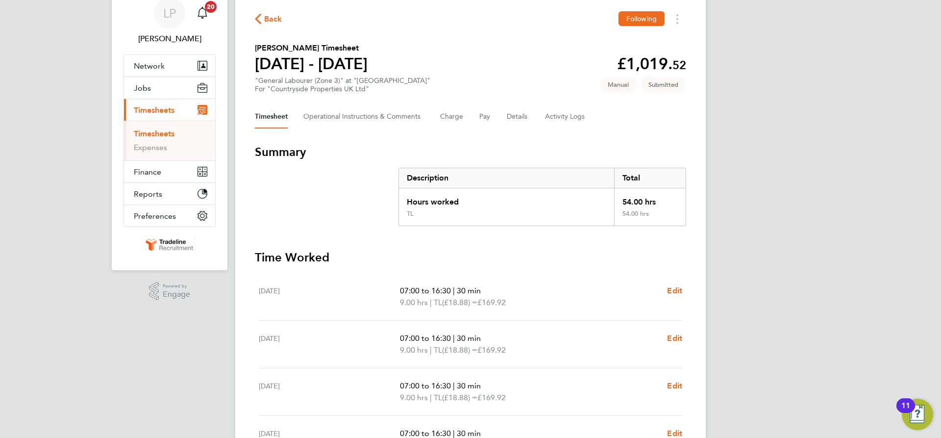
scroll to position [0, 0]
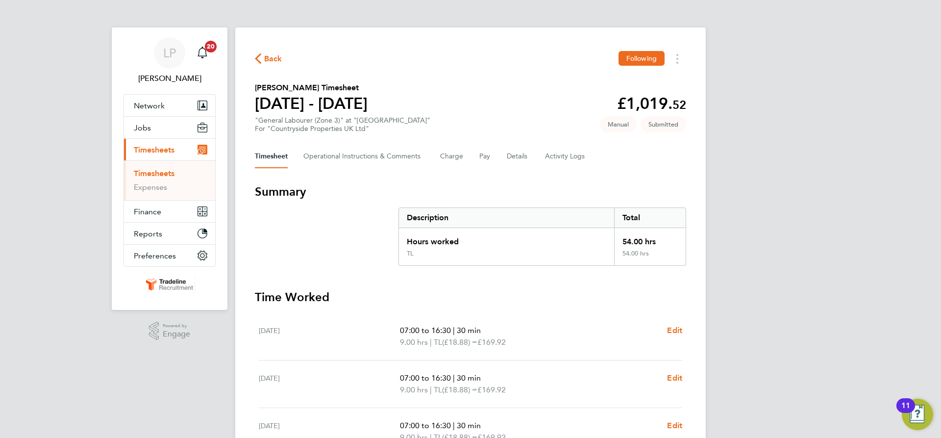
click at [144, 171] on link "Timesheets" at bounding box center [154, 173] width 41 height 9
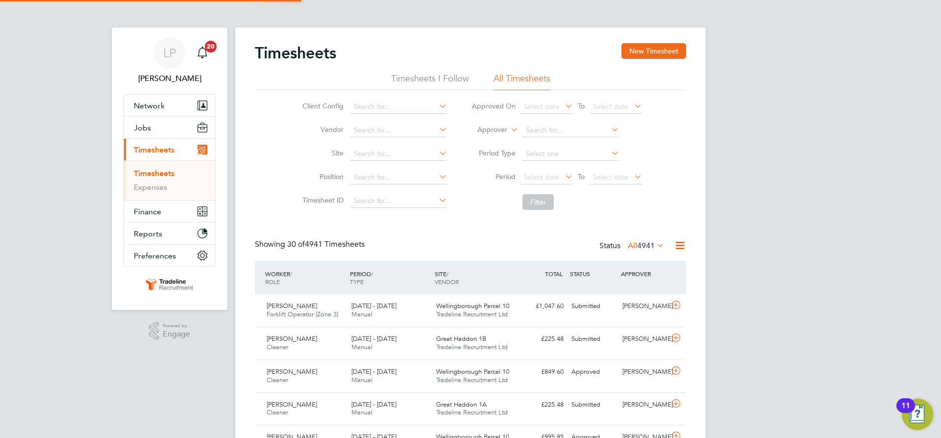
scroll to position [25, 85]
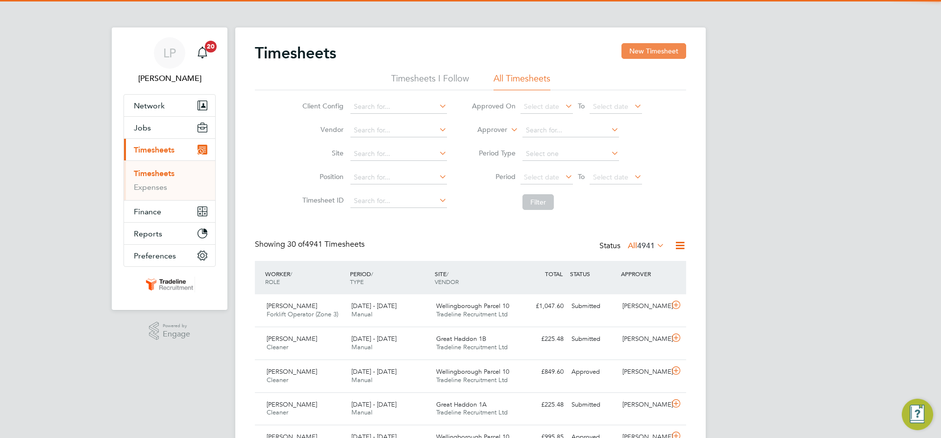
click at [650, 50] on button "New Timesheet" at bounding box center [654, 51] width 65 height 16
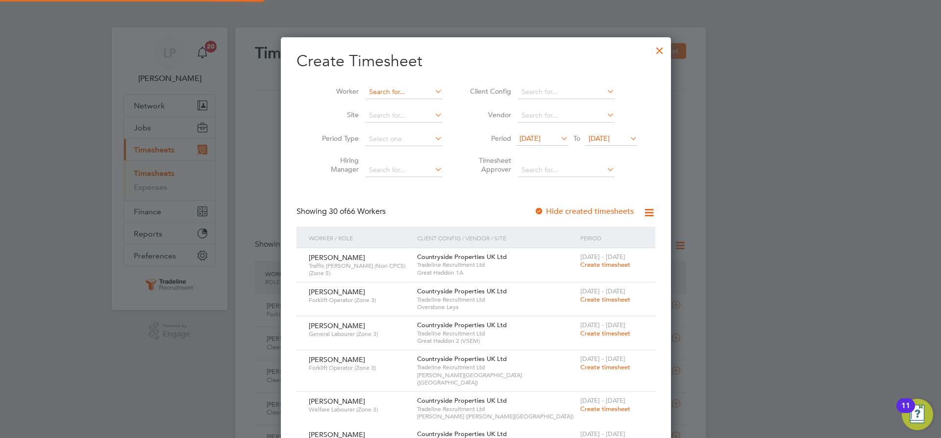
click at [393, 91] on input at bounding box center [404, 92] width 77 height 14
click at [389, 121] on b "Kac" at bounding box center [389, 118] width 12 height 8
type input "[PERSON_NAME]"
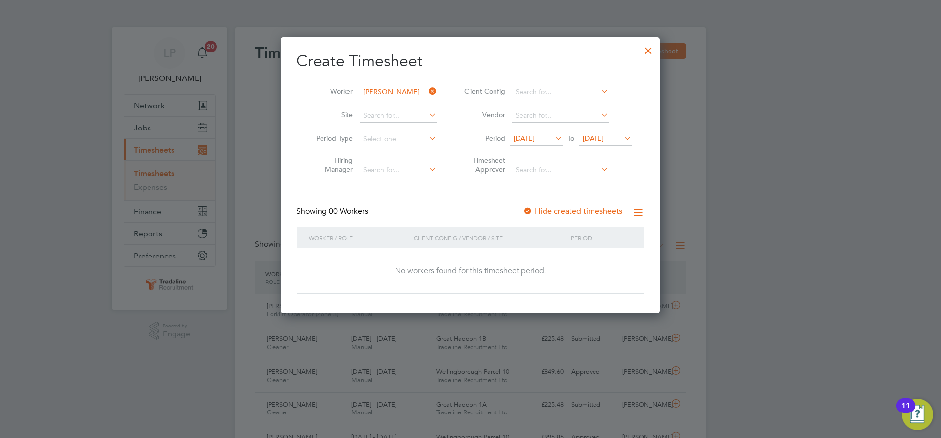
click at [531, 210] on div at bounding box center [528, 212] width 10 height 10
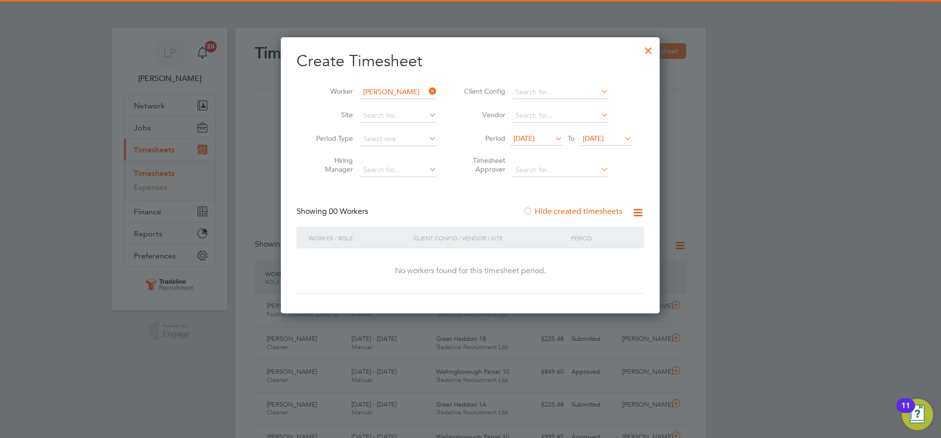
drag, startPoint x: 613, startPoint y: 134, endPoint x: 624, endPoint y: 172, distance: 38.9
click at [604, 134] on span "[DATE]" at bounding box center [593, 138] width 21 height 9
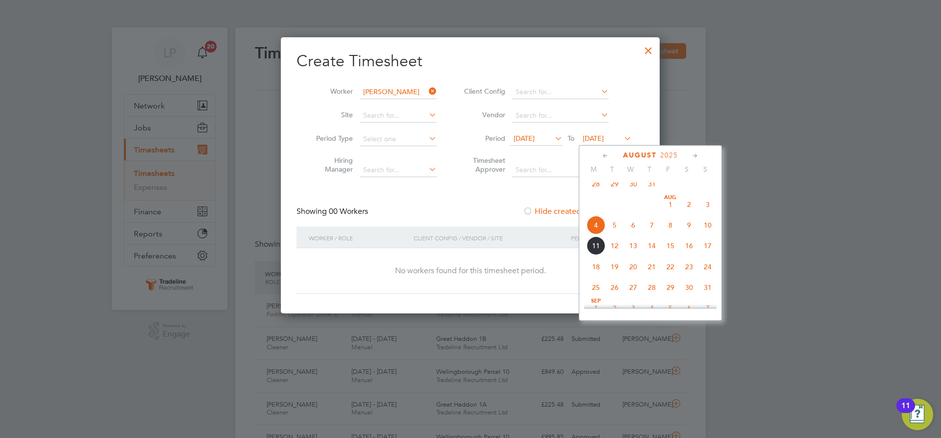
click at [630, 275] on span "20" at bounding box center [633, 266] width 19 height 19
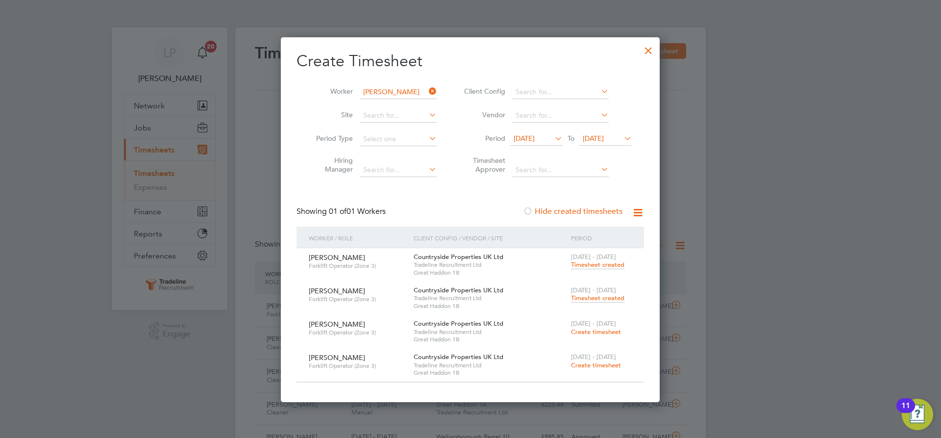
click at [598, 299] on span "Timesheet created" at bounding box center [597, 298] width 53 height 9
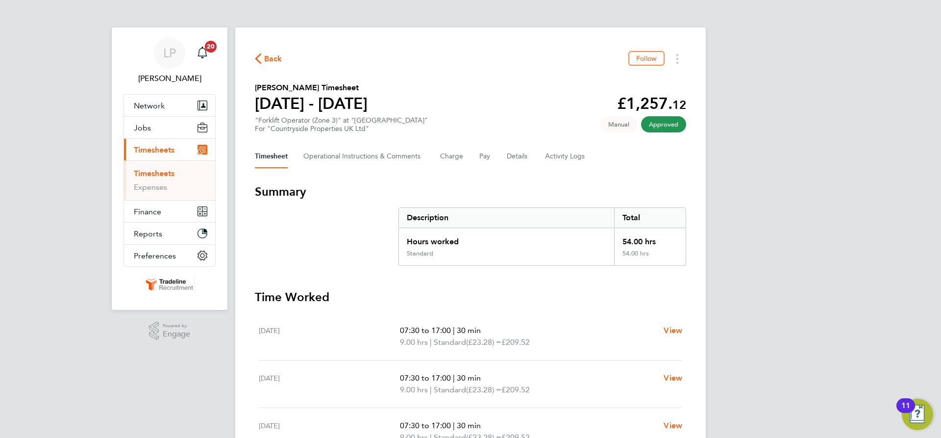
click at [154, 176] on link "Timesheets" at bounding box center [154, 173] width 41 height 9
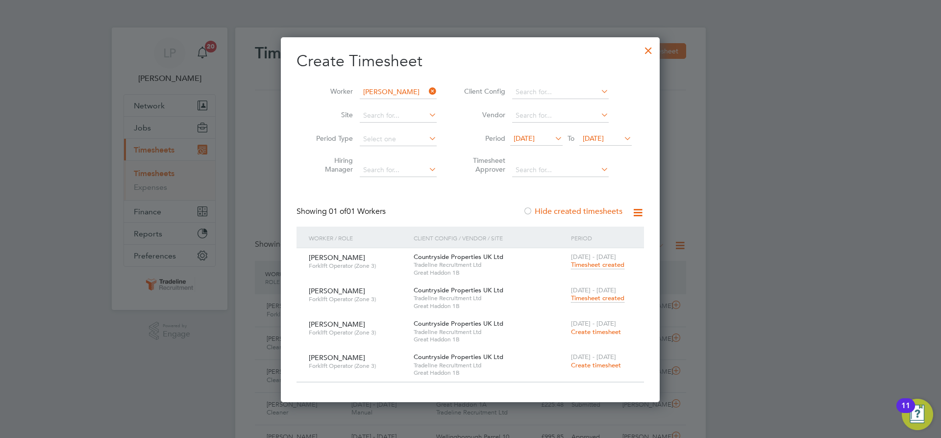
click at [415, 92] on input "[PERSON_NAME]" at bounding box center [398, 92] width 77 height 14
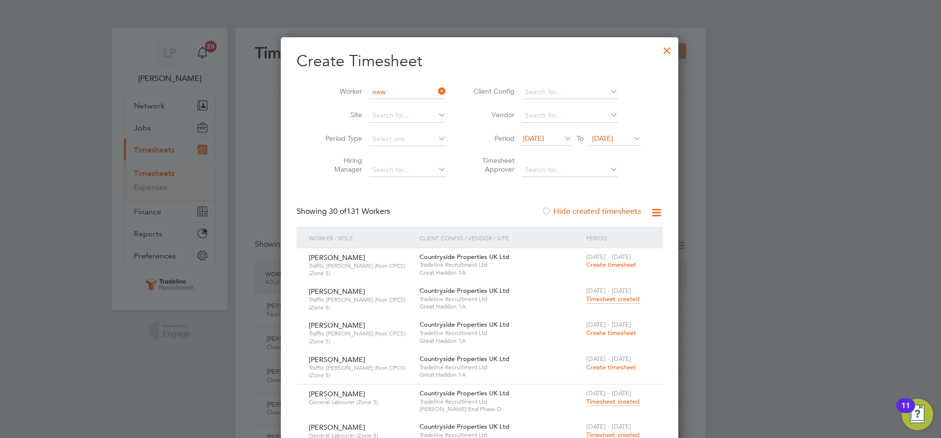
type input "new"
click at [436, 92] on icon at bounding box center [436, 91] width 0 height 14
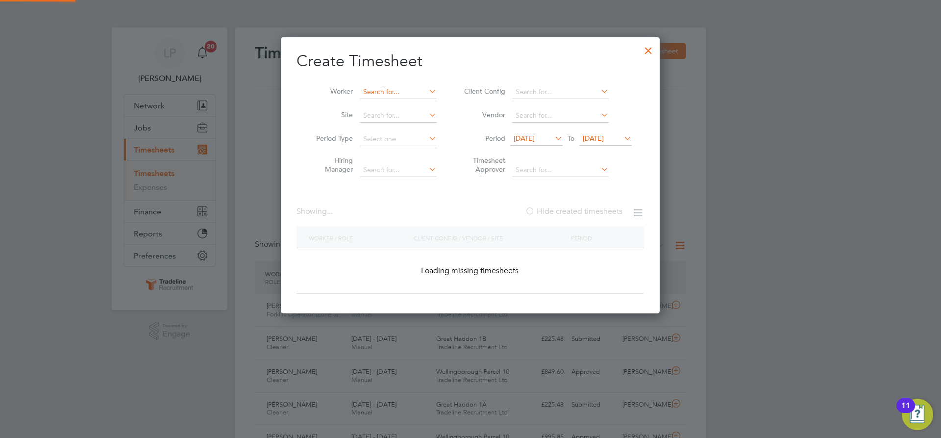
click at [400, 92] on input at bounding box center [398, 92] width 77 height 14
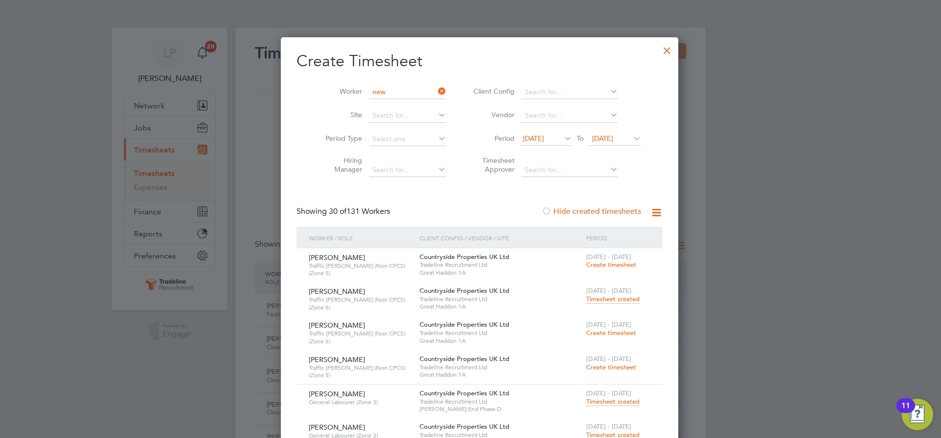
type input "new"
click at [658, 49] on div at bounding box center [667, 48] width 18 height 18
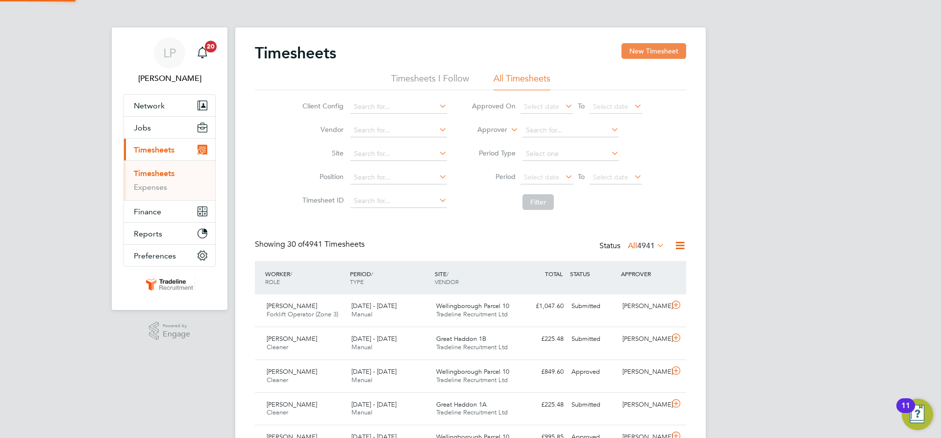
click at [649, 50] on button "New Timesheet" at bounding box center [654, 51] width 65 height 16
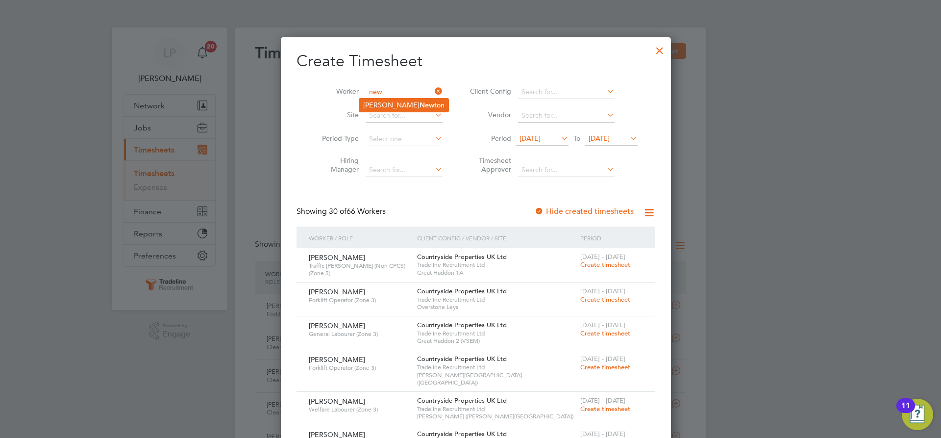
click at [381, 106] on li "[PERSON_NAME] ton" at bounding box center [403, 105] width 89 height 13
type input "[PERSON_NAME]"
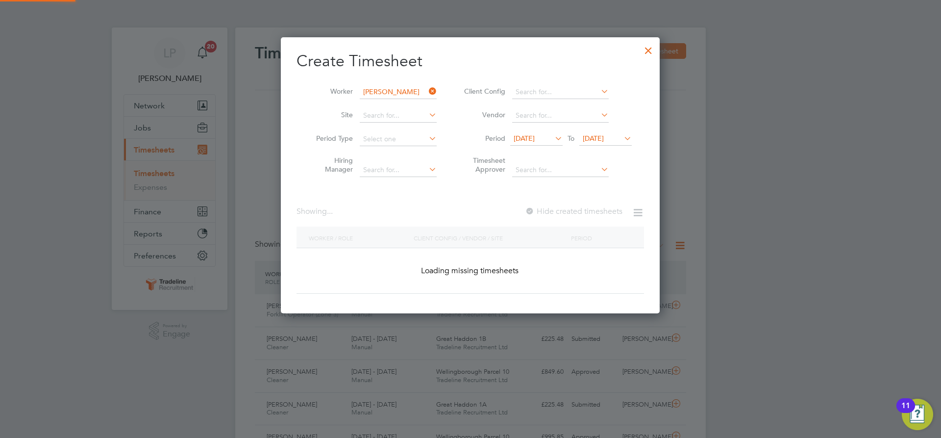
scroll to position [276, 379]
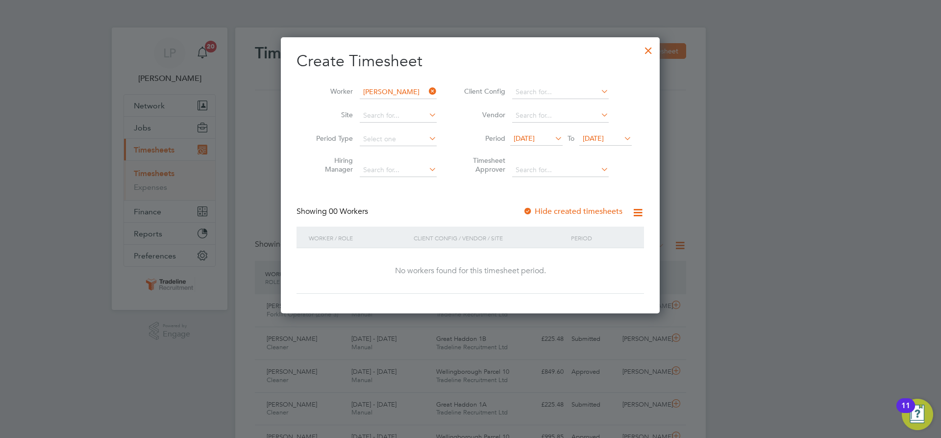
click at [530, 209] on div at bounding box center [528, 212] width 10 height 10
click at [604, 137] on span "[DATE]" at bounding box center [593, 138] width 21 height 9
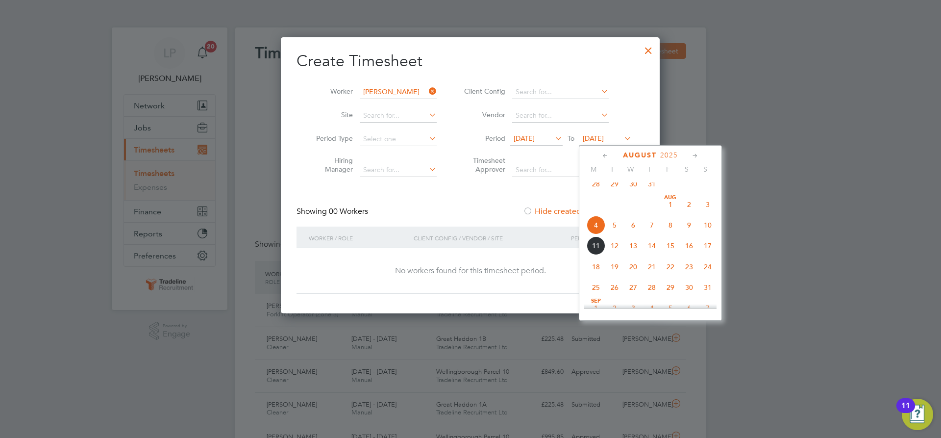
click at [652, 275] on span "21" at bounding box center [652, 266] width 19 height 19
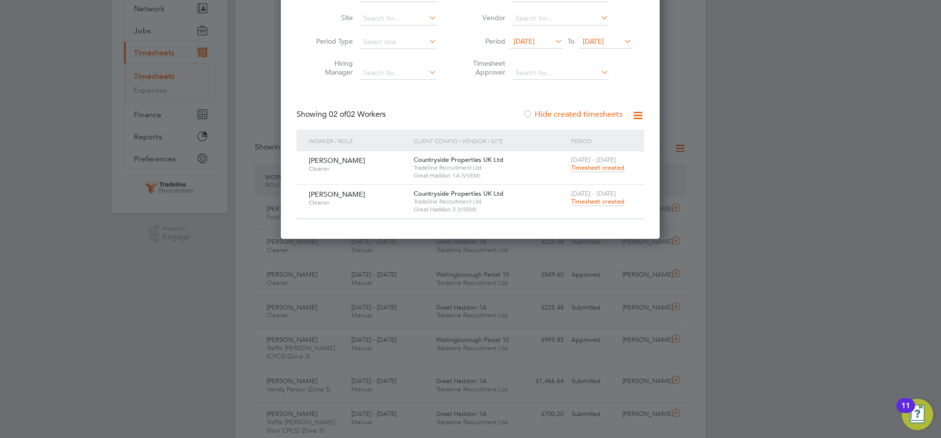
scroll to position [98, 0]
click at [591, 168] on span "Timesheet created" at bounding box center [597, 166] width 53 height 9
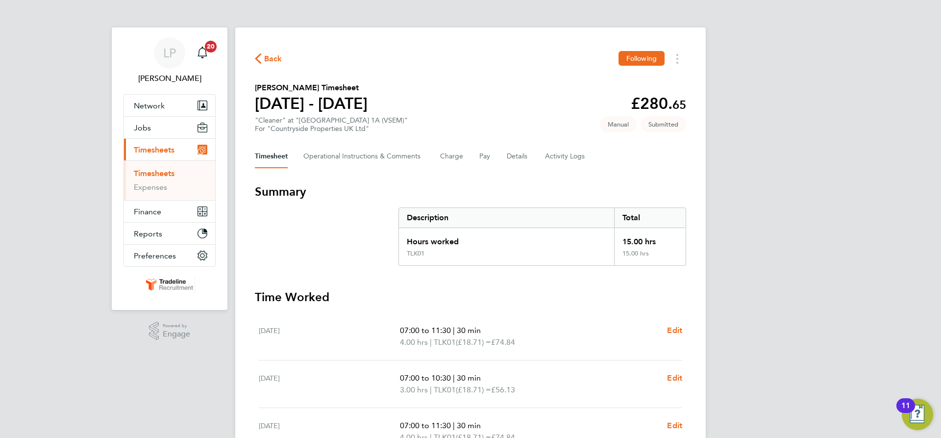
click at [157, 175] on link "Timesheets" at bounding box center [154, 173] width 41 height 9
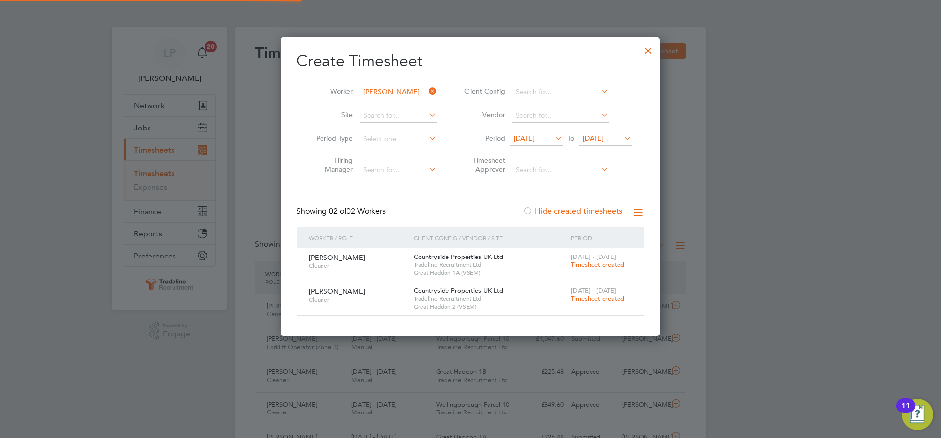
scroll to position [25, 85]
click at [607, 297] on span "Timesheet created" at bounding box center [597, 298] width 53 height 9
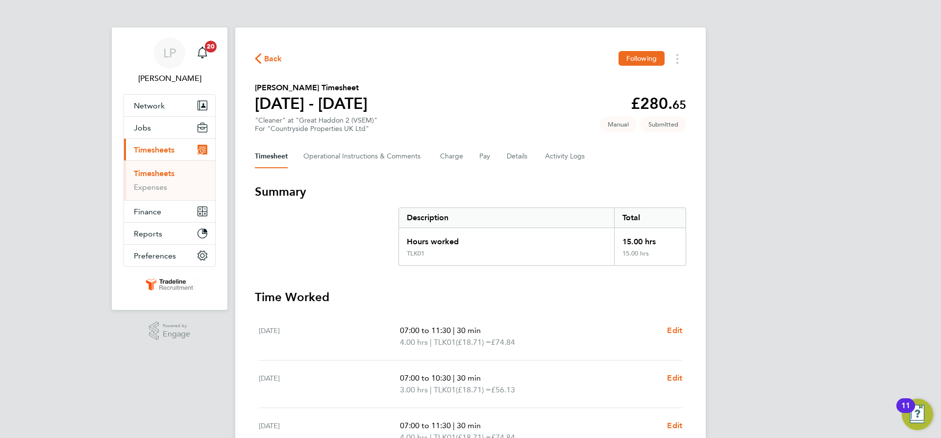
click at [162, 170] on link "Timesheets" at bounding box center [154, 173] width 41 height 9
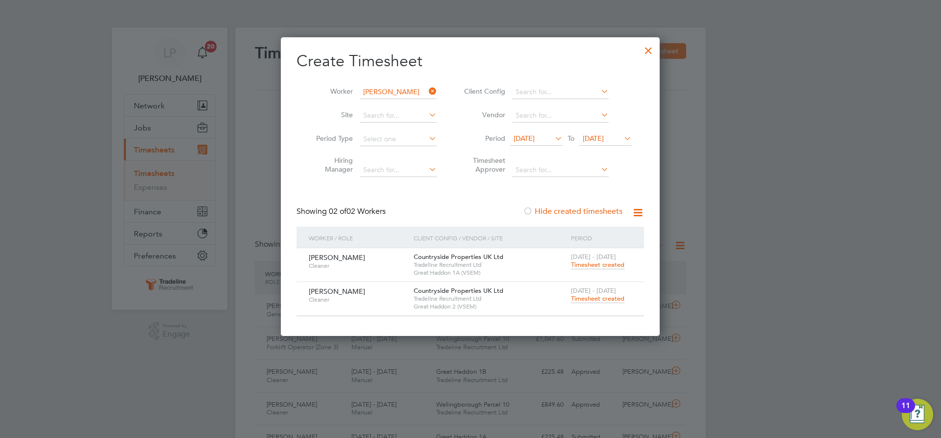
click at [599, 267] on span "Timesheet created" at bounding box center [597, 264] width 53 height 9
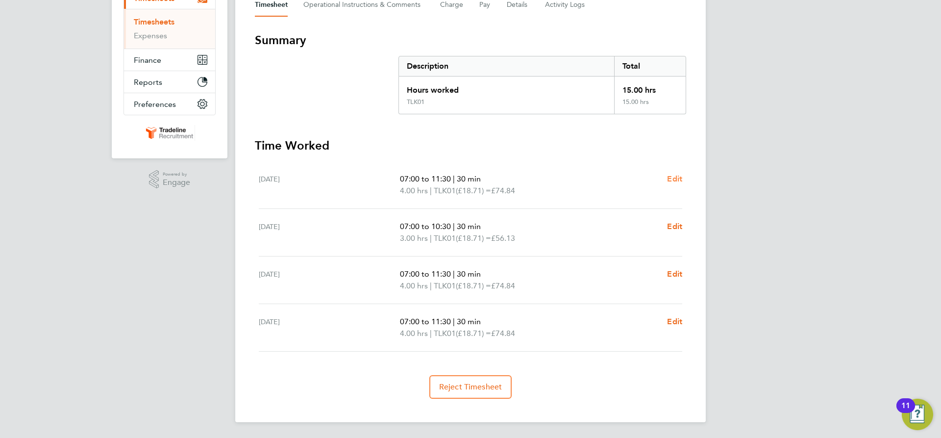
click at [674, 178] on span "Edit" at bounding box center [674, 178] width 15 height 9
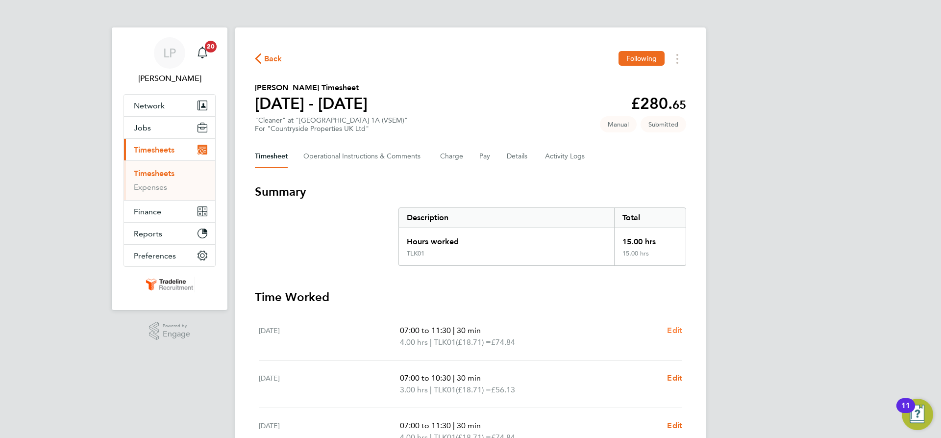
select select "30"
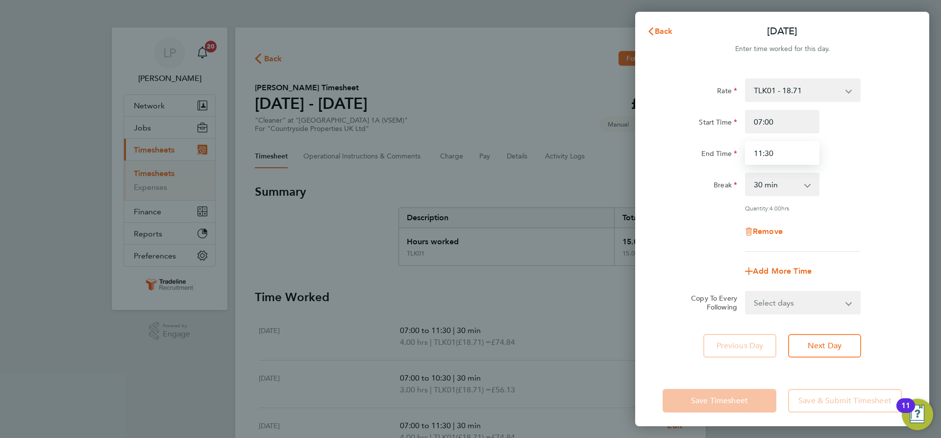
drag, startPoint x: 785, startPoint y: 160, endPoint x: 624, endPoint y: 111, distance: 168.1
click at [695, 147] on div "End Time 11:30" at bounding box center [782, 153] width 247 height 24
type input "12:30"
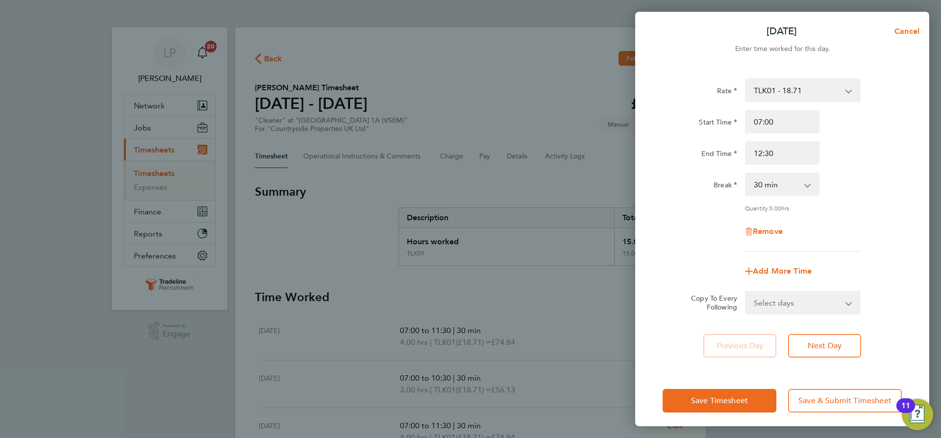
click at [863, 232] on div "Remove" at bounding box center [782, 232] width 247 height 24
click at [830, 303] on select "Select days Day [DATE] [DATE] [DATE]" at bounding box center [797, 303] width 103 height 22
select select "DAY"
click at [746, 292] on select "Select days Day [DATE] [DATE] [DATE]" at bounding box center [797, 303] width 103 height 22
select select "[DATE]"
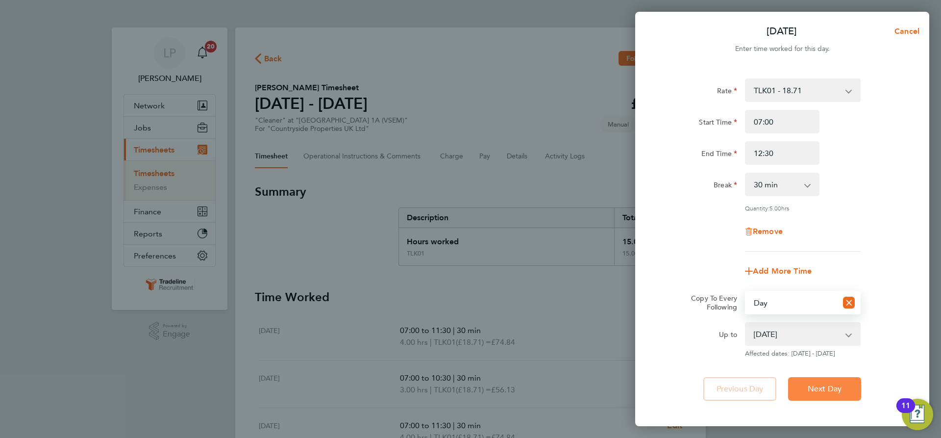
click at [827, 395] on button "Next Day" at bounding box center [824, 389] width 73 height 24
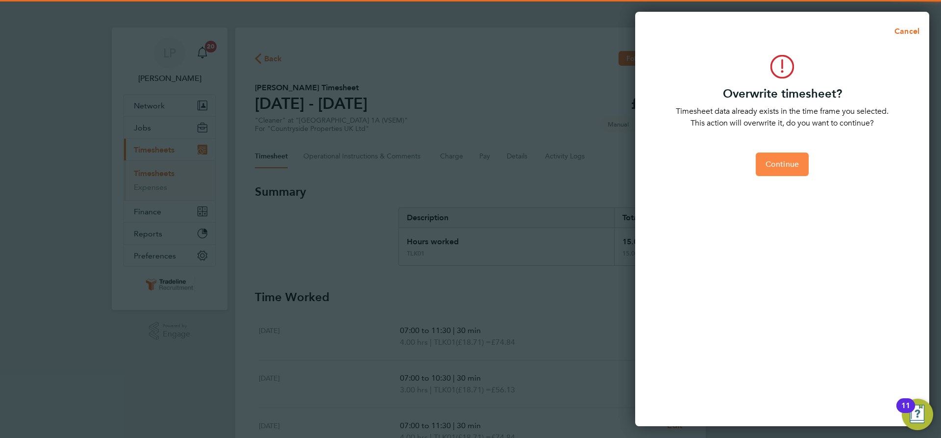
click at [777, 160] on span "Continue" at bounding box center [782, 164] width 33 height 10
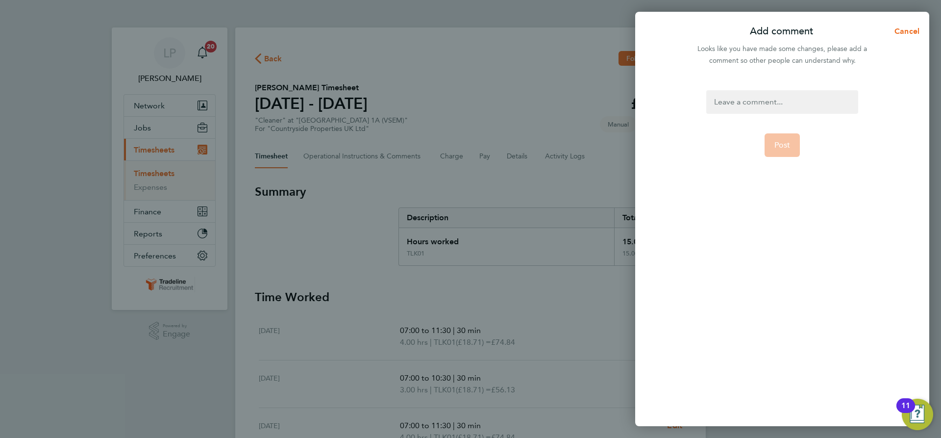
click at [792, 110] on div at bounding box center [781, 102] width 151 height 24
drag, startPoint x: 758, startPoint y: 98, endPoint x: 690, endPoint y: 91, distance: 68.5
click at [690, 91] on div "20 hoiur Post" at bounding box center [782, 252] width 294 height 348
click at [775, 144] on span "Post" at bounding box center [782, 145] width 16 height 10
select select "0: null"
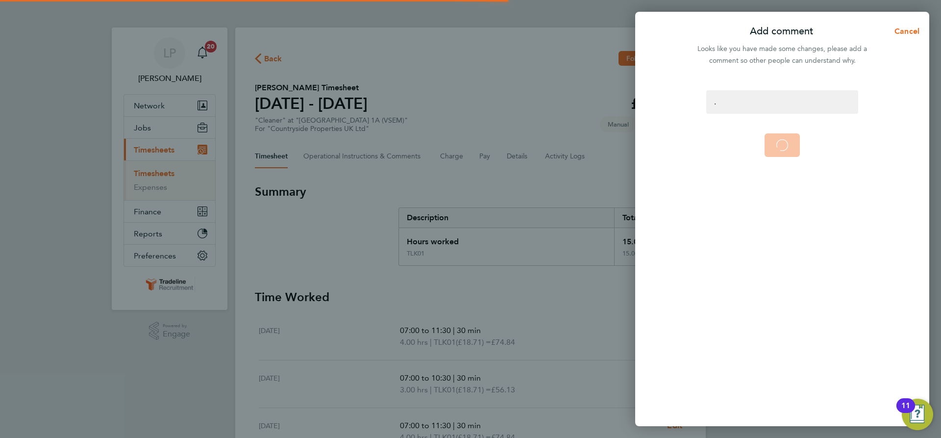
select select "30"
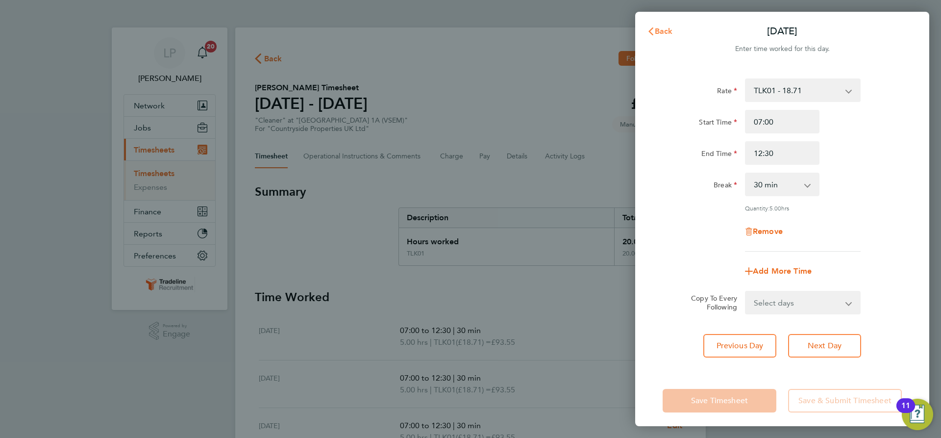
click at [660, 30] on span "Back" at bounding box center [664, 30] width 18 height 9
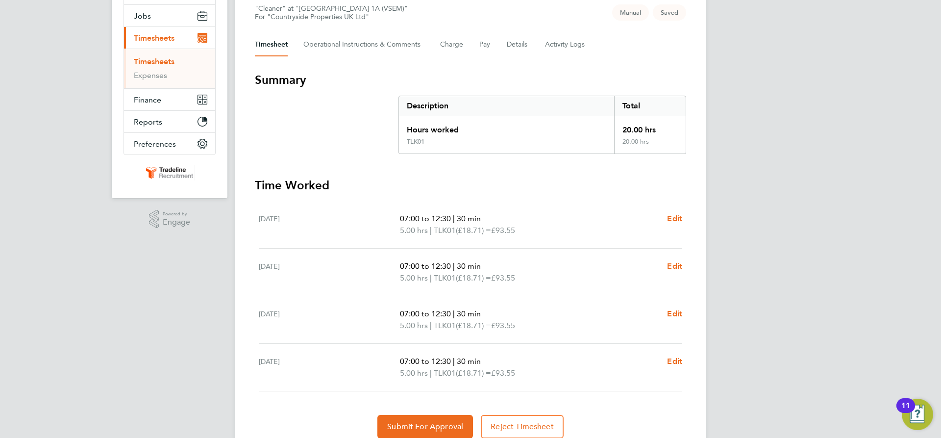
scroll to position [151, 0]
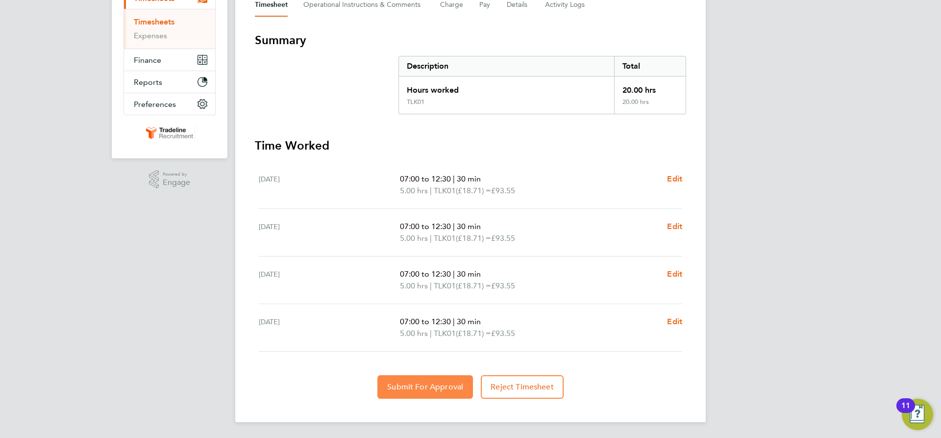
click at [425, 387] on span "Submit For Approval" at bounding box center [425, 387] width 76 height 10
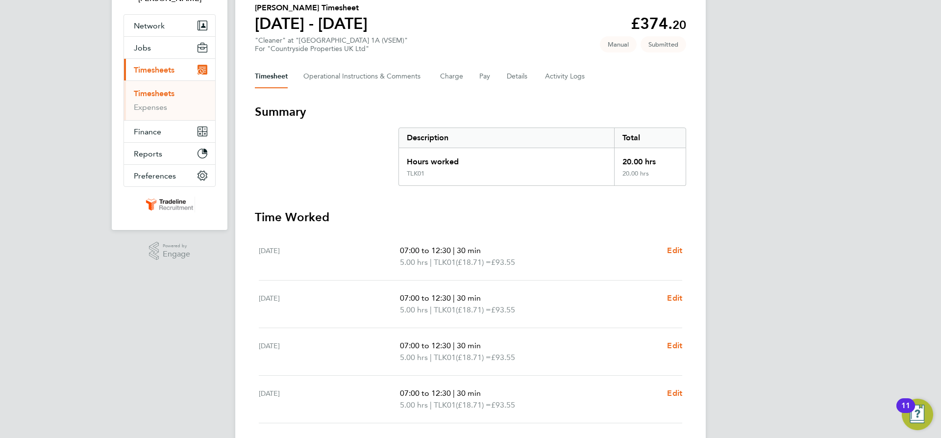
scroll to position [0, 0]
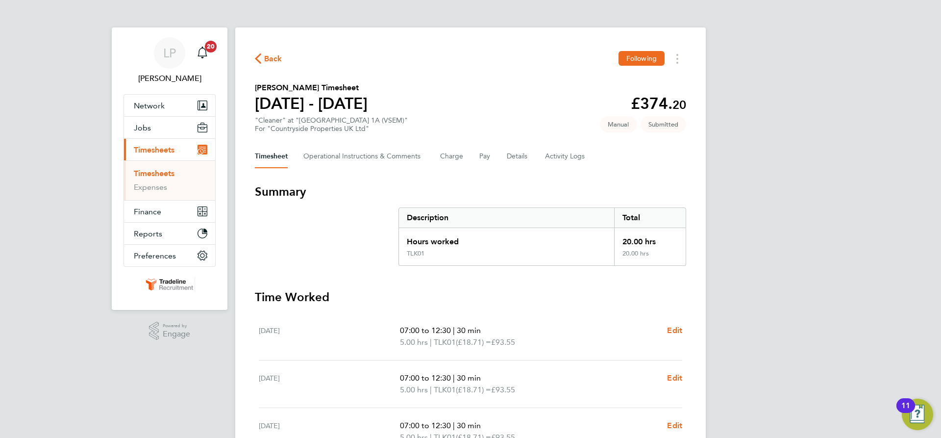
click at [160, 171] on link "Timesheets" at bounding box center [154, 173] width 41 height 9
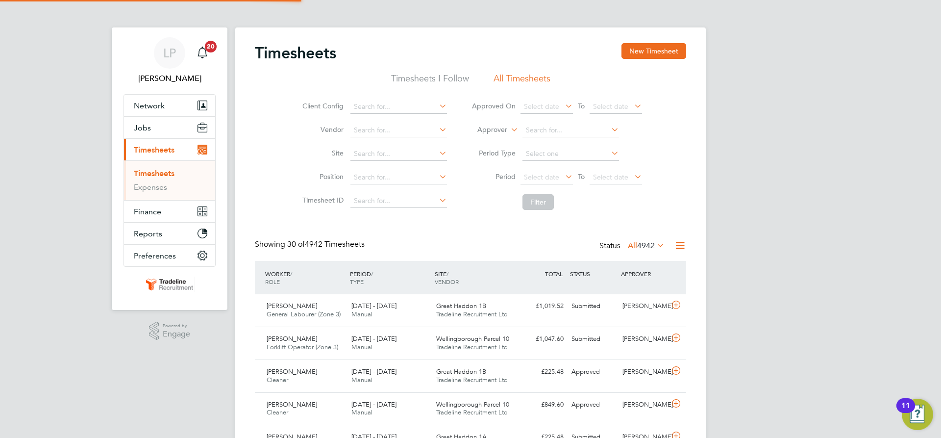
scroll to position [25, 85]
click at [653, 51] on button "New Timesheet" at bounding box center [654, 51] width 65 height 16
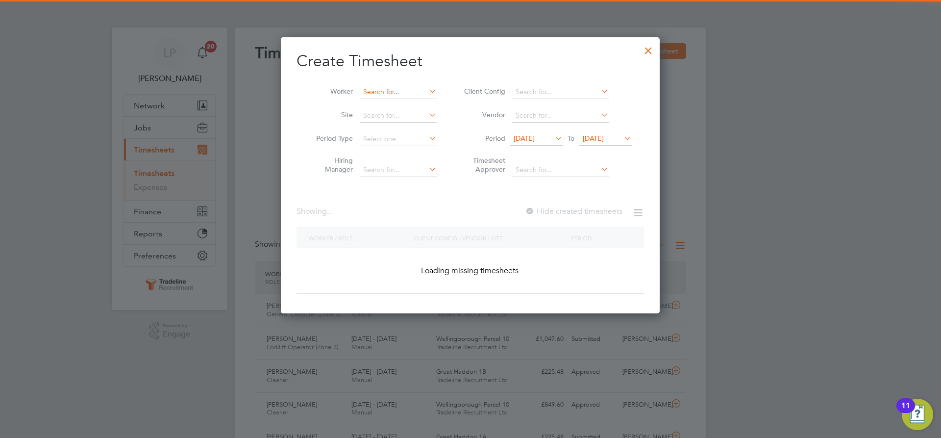
click at [382, 94] on input at bounding box center [398, 92] width 77 height 14
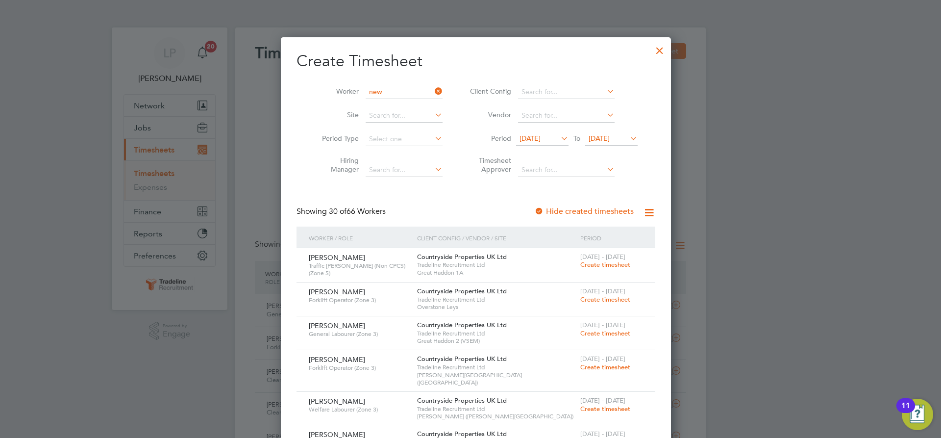
click at [420, 103] on b "New" at bounding box center [427, 105] width 15 height 8
type input "[PERSON_NAME]"
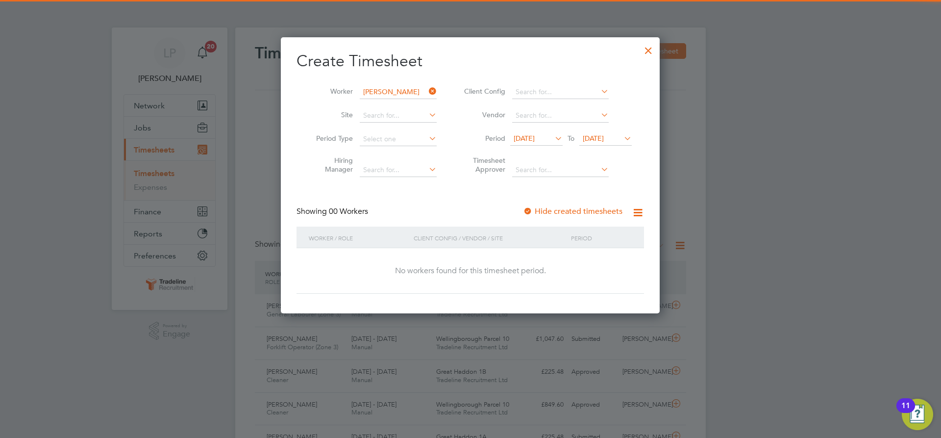
click at [528, 213] on div at bounding box center [528, 212] width 10 height 10
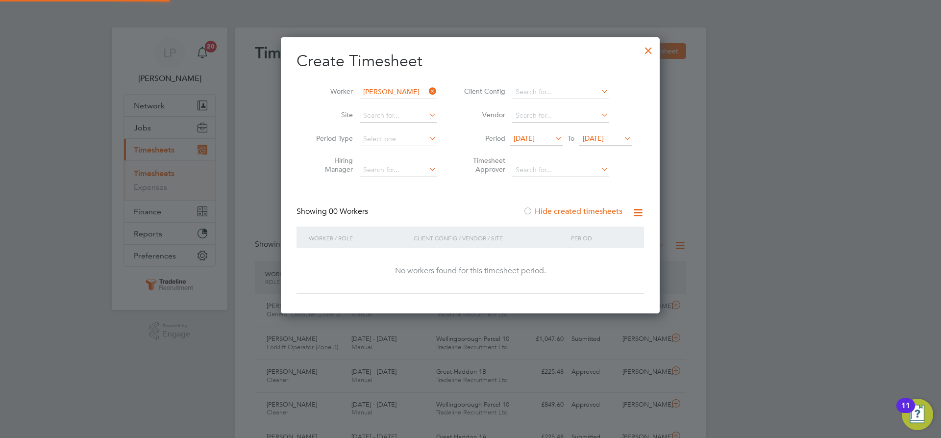
click at [604, 136] on span "[DATE]" at bounding box center [593, 138] width 21 height 9
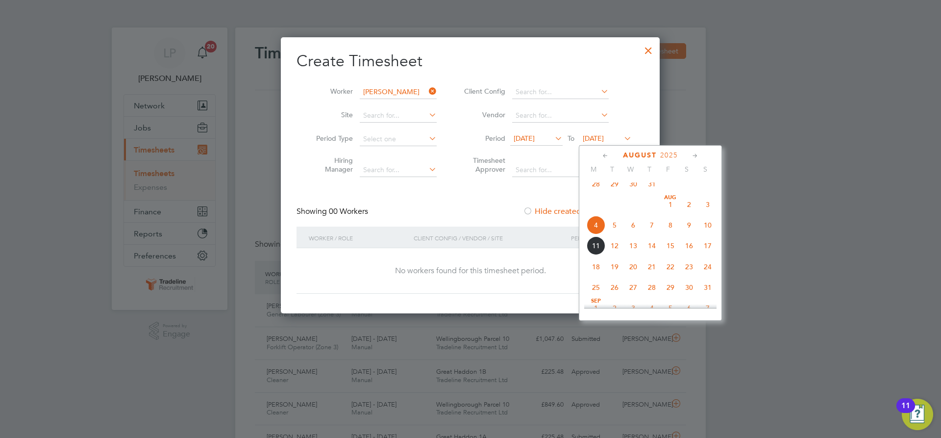
click at [634, 276] on span "20" at bounding box center [633, 266] width 19 height 19
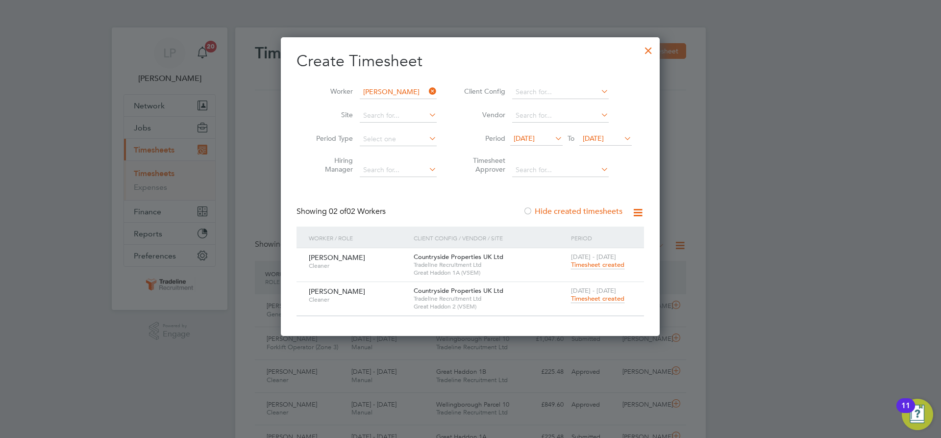
click at [594, 269] on div "[DATE] - [DATE] Timesheet created" at bounding box center [602, 261] width 66 height 26
click at [594, 268] on span "Timesheet created" at bounding box center [597, 264] width 53 height 9
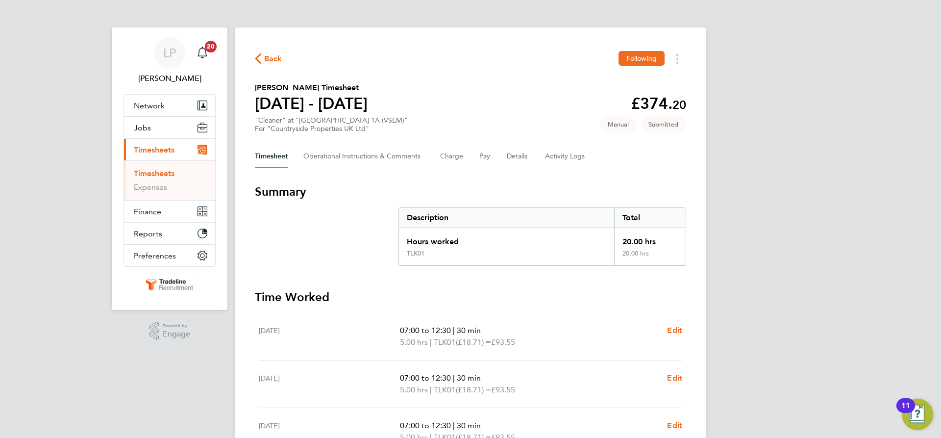
drag, startPoint x: 149, startPoint y: 172, endPoint x: 188, endPoint y: 172, distance: 39.7
click at [149, 172] on link "Timesheets" at bounding box center [154, 173] width 41 height 9
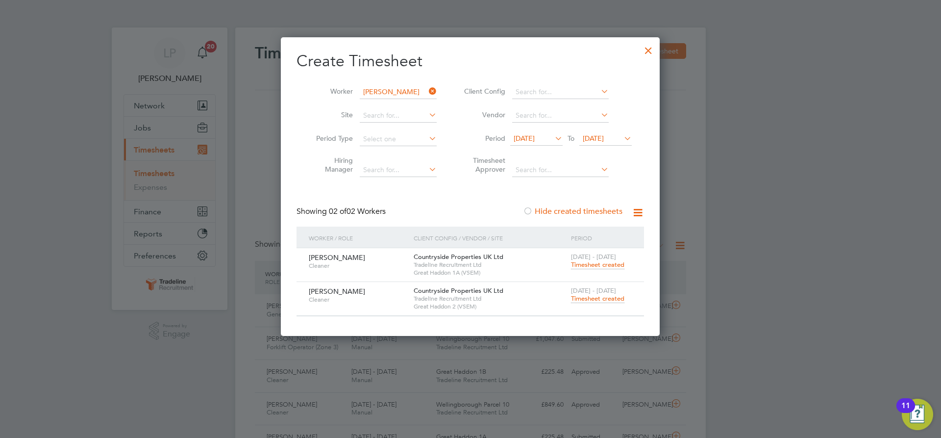
click at [610, 299] on span "Timesheet created" at bounding box center [597, 298] width 53 height 9
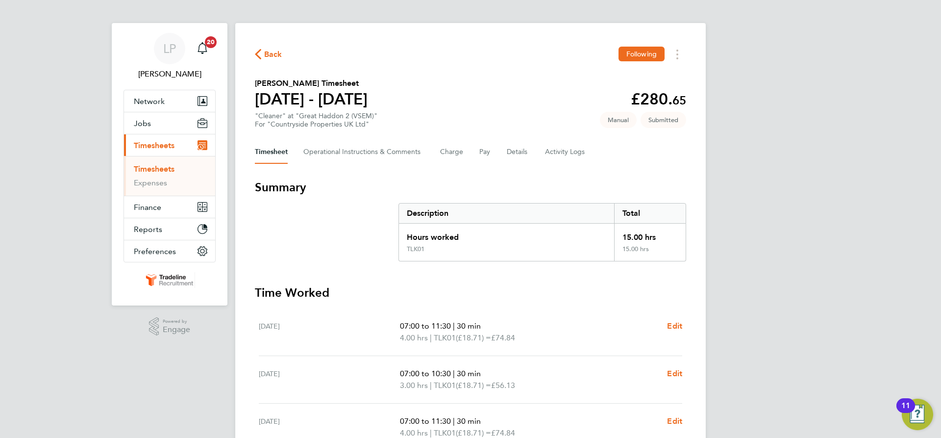
click at [159, 169] on link "Timesheets" at bounding box center [154, 168] width 41 height 9
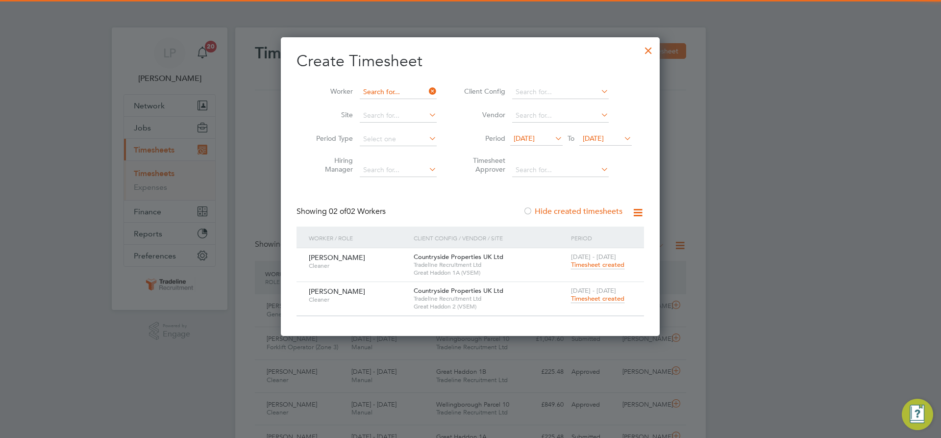
click at [407, 93] on input at bounding box center [398, 92] width 77 height 14
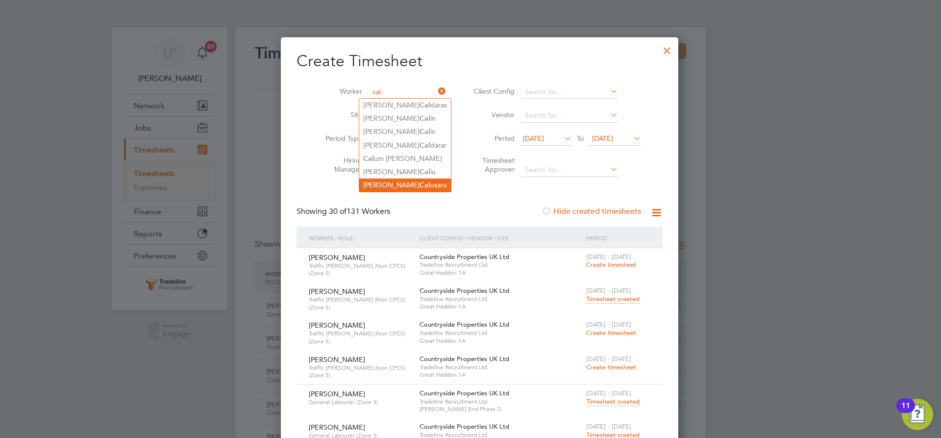
click at [415, 184] on li "[PERSON_NAME] usaru" at bounding box center [405, 184] width 92 height 13
type input "[PERSON_NAME]"
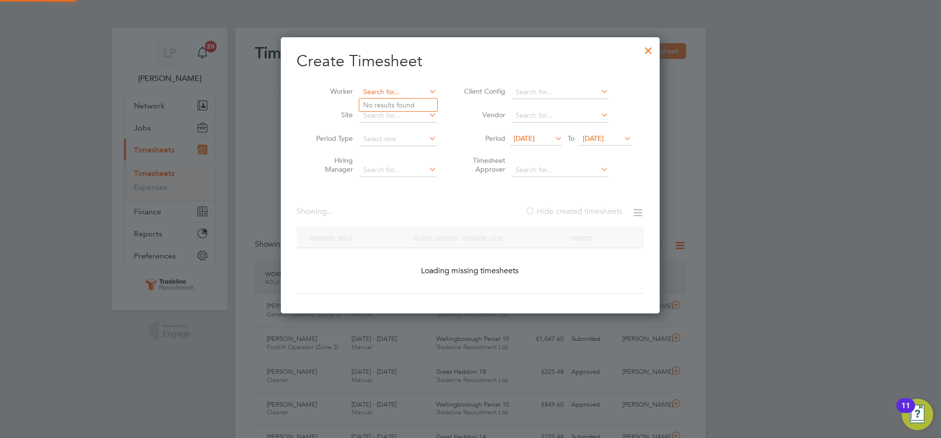
click at [382, 92] on input at bounding box center [398, 92] width 77 height 14
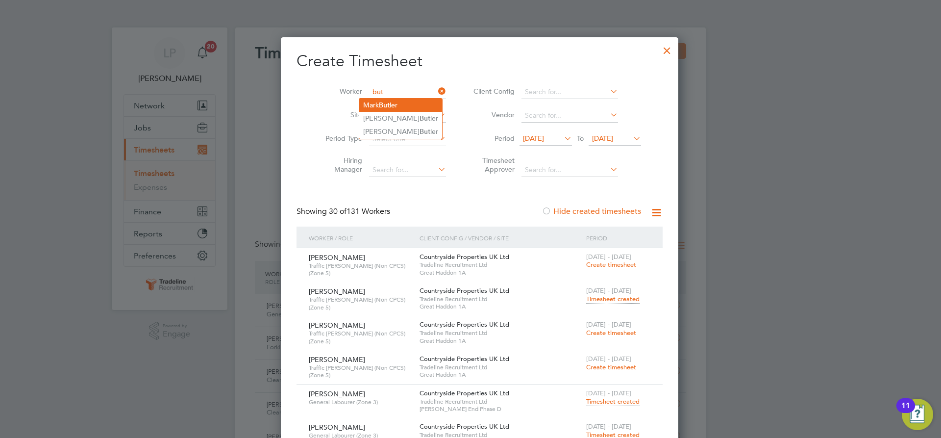
click at [393, 107] on li "[PERSON_NAME]" at bounding box center [400, 105] width 83 height 13
type input "[PERSON_NAME]"
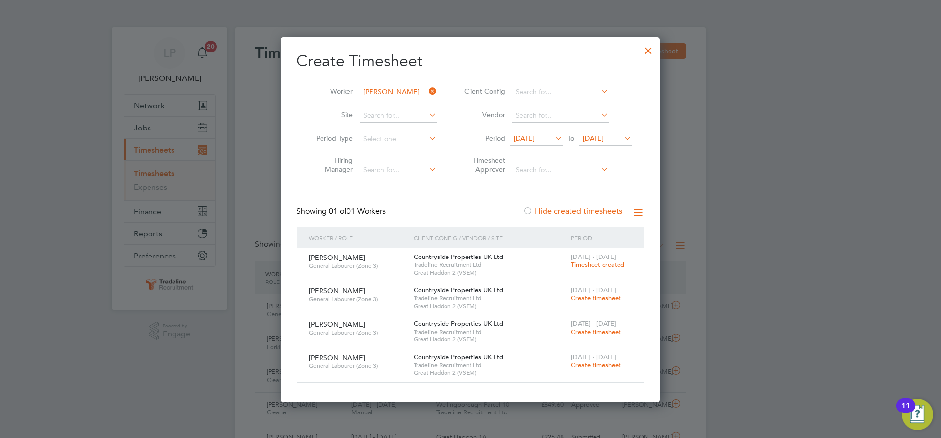
click at [609, 298] on span "Create timesheet" at bounding box center [596, 298] width 50 height 8
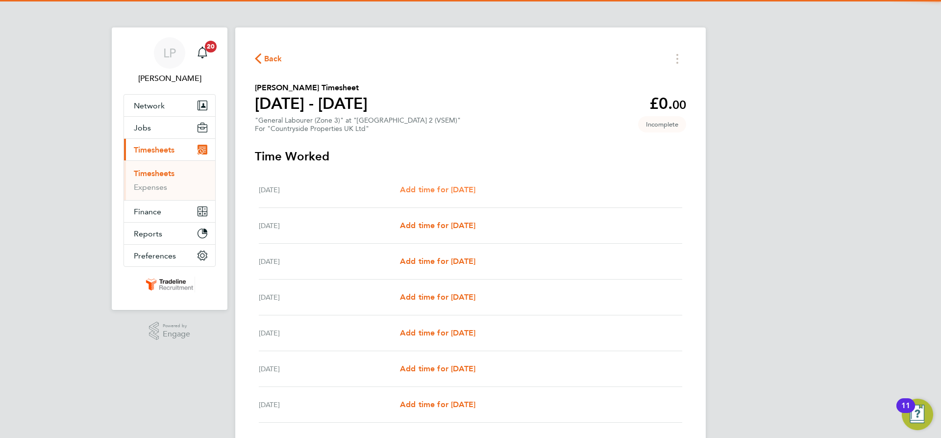
click at [463, 192] on span "Add time for [DATE]" at bounding box center [437, 189] width 75 height 9
select select "30"
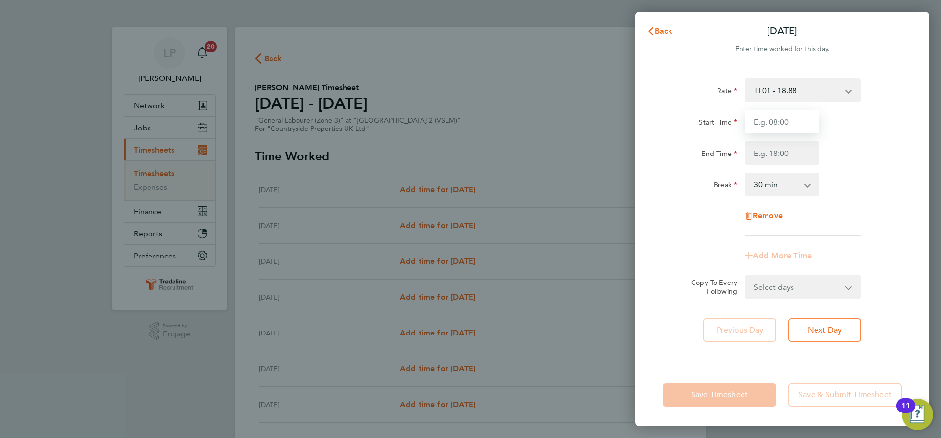
click at [778, 117] on input "Start Time" at bounding box center [782, 122] width 75 height 24
type input "07:00"
click at [789, 153] on input "End Time" at bounding box center [782, 153] width 75 height 24
click at [856, 134] on div "Start Time 07:00 End Time" at bounding box center [782, 137] width 247 height 55
click at [853, 340] on app-form-button "Next Day" at bounding box center [821, 330] width 79 height 24
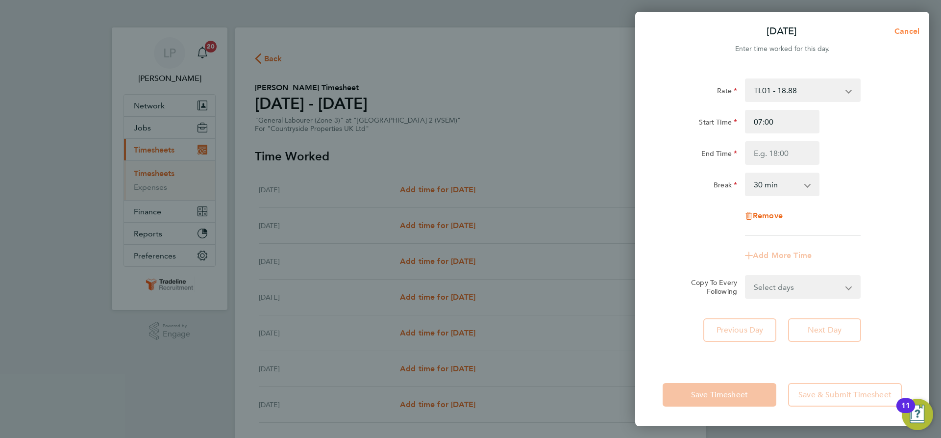
click at [910, 26] on button "Cancel" at bounding box center [904, 32] width 50 height 20
select select "30"
drag, startPoint x: 667, startPoint y: 34, endPoint x: 615, endPoint y: 73, distance: 64.4
click at [663, 32] on span "Back" at bounding box center [664, 30] width 18 height 9
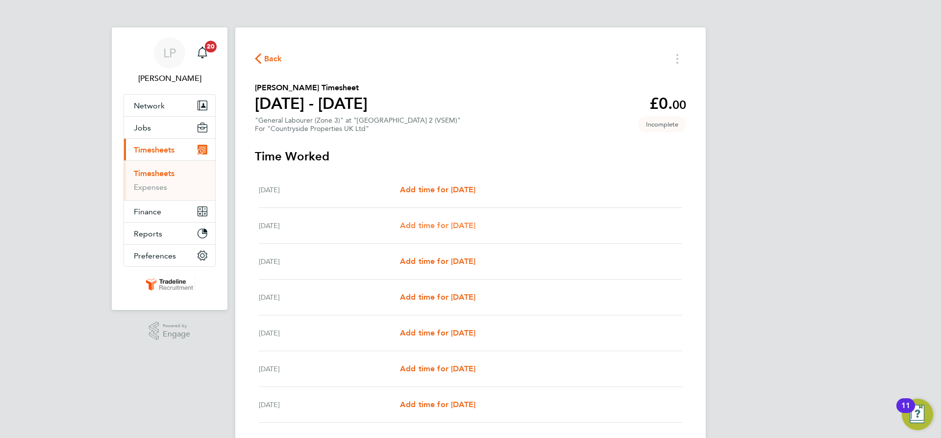
click at [458, 227] on span "Add time for [DATE]" at bounding box center [437, 225] width 75 height 9
select select "30"
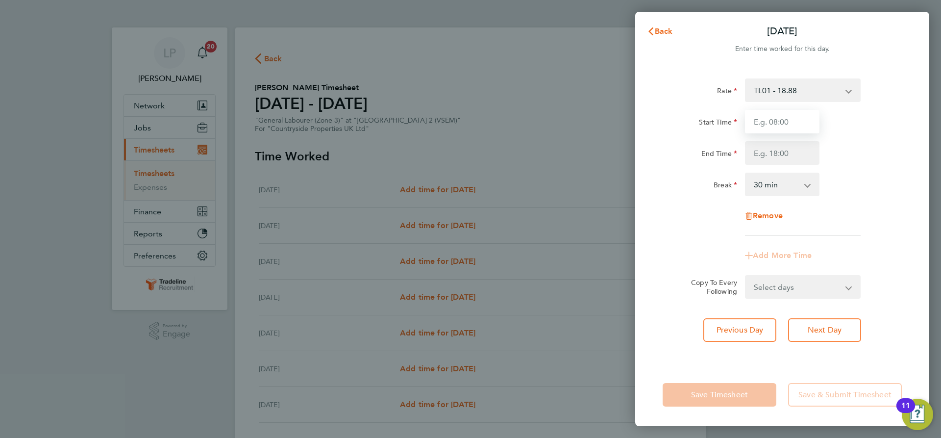
click at [789, 125] on input "Start Time" at bounding box center [782, 122] width 75 height 24
type input "07:00"
click at [786, 160] on input "End Time" at bounding box center [782, 153] width 75 height 24
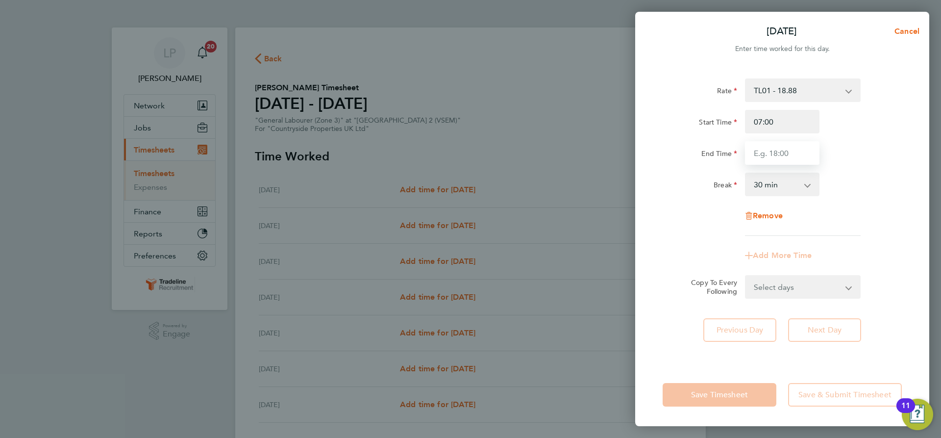
drag, startPoint x: 815, startPoint y: 150, endPoint x: 764, endPoint y: 150, distance: 51.5
click at [814, 150] on input "End Time" at bounding box center [782, 153] width 75 height 24
click at [792, 156] on input "End Time" at bounding box center [782, 153] width 75 height 24
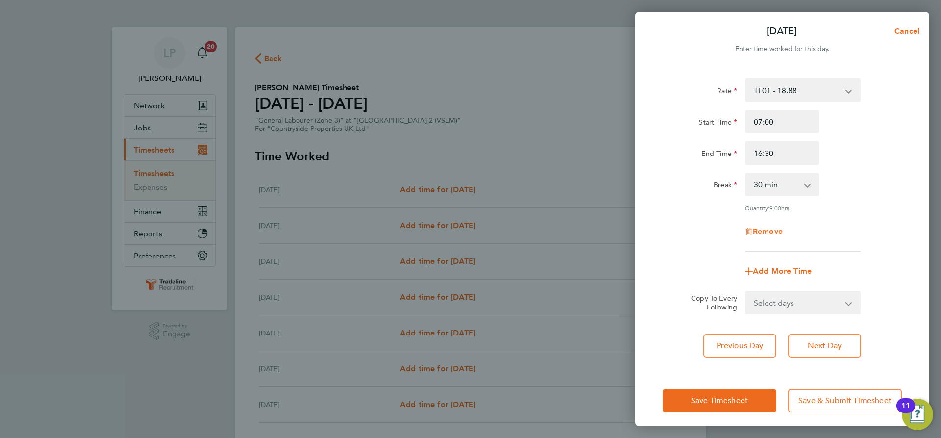
click at [880, 192] on div "Break 0 min 15 min 30 min 45 min 60 min 75 min 90 min" at bounding box center [782, 185] width 247 height 24
click at [792, 152] on input "16:30" at bounding box center [782, 153] width 75 height 24
type input "16:00"
click at [851, 163] on div "End Time 16:00" at bounding box center [782, 153] width 247 height 24
click at [830, 317] on div "Rate TL01 - 18.88 Start Time 07:00 End Time 16:00 Break 0 min 15 min 30 min 45 …" at bounding box center [782, 218] width 294 height 302
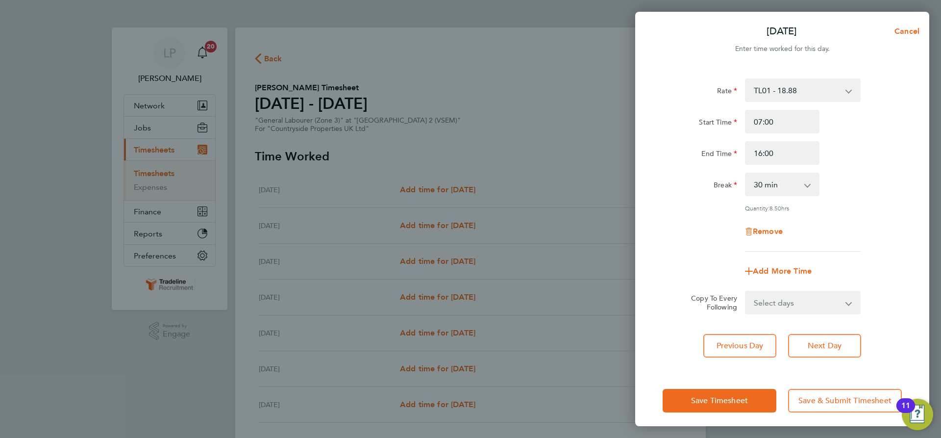
click at [825, 300] on select "Select days Day Weekday (Mon-Fri) Weekend (Sat-Sun) [DATE] [DATE] [DATE] [DATE]…" at bounding box center [797, 303] width 103 height 22
select select "WEEKDAY"
click at [746, 292] on select "Select days Day Weekday (Mon-Fri) Weekend (Sat-Sun) [DATE] [DATE] [DATE] [DATE]…" at bounding box center [797, 303] width 103 height 22
select select "[DATE]"
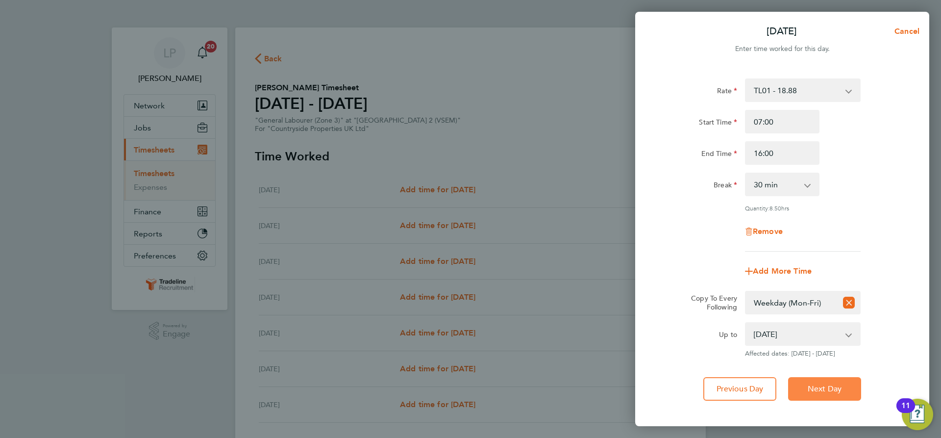
click at [837, 386] on span "Next Day" at bounding box center [825, 389] width 34 height 10
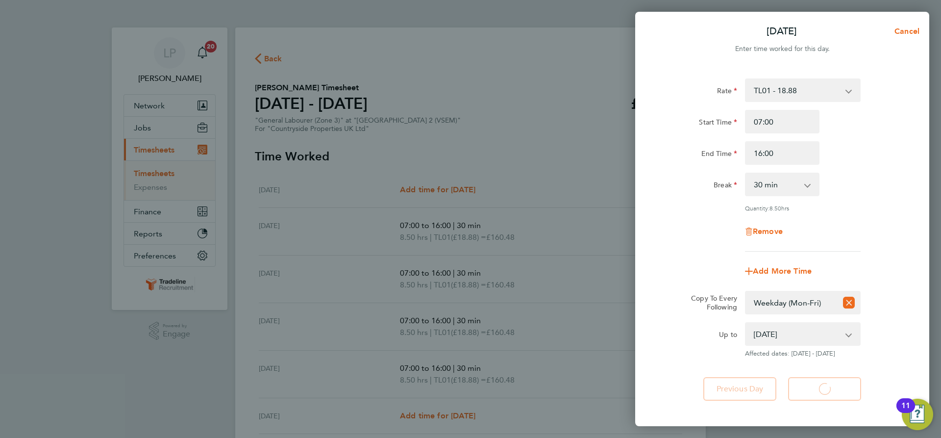
select select "30"
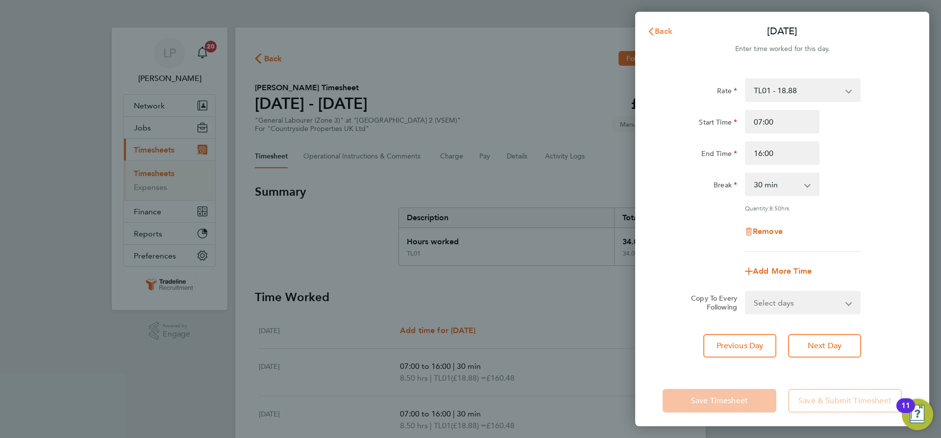
click at [661, 35] on span "Back" at bounding box center [664, 30] width 18 height 9
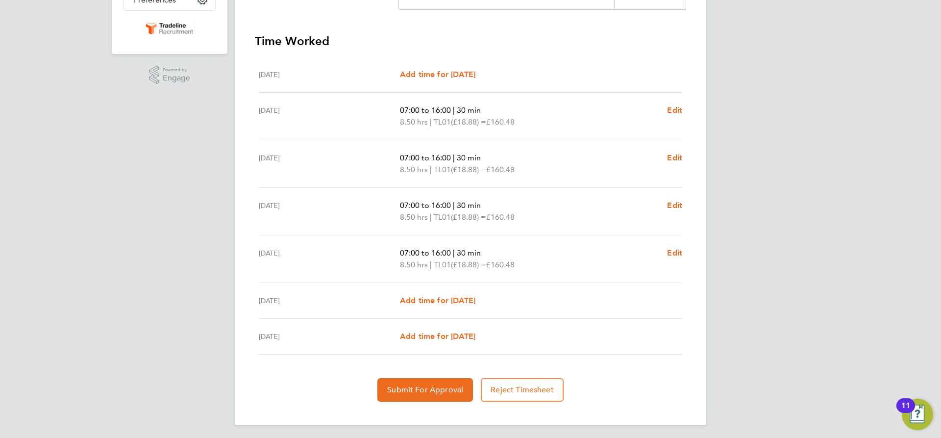
scroll to position [259, 0]
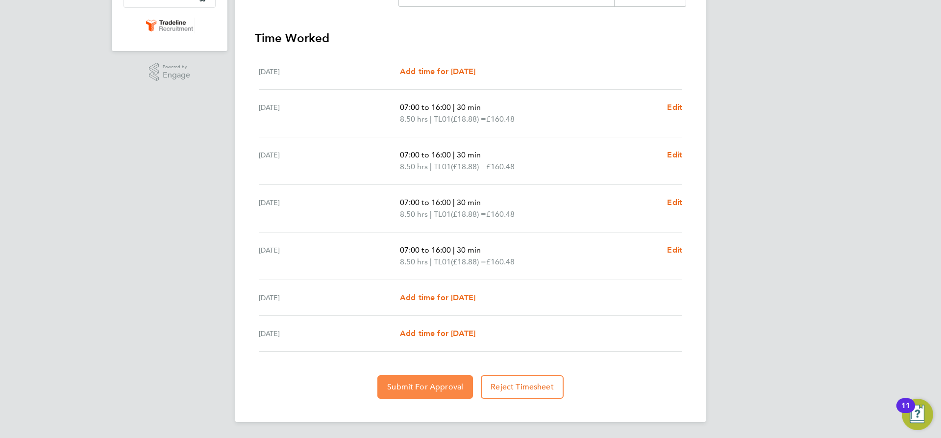
click at [426, 383] on span "Submit For Approval" at bounding box center [425, 387] width 76 height 10
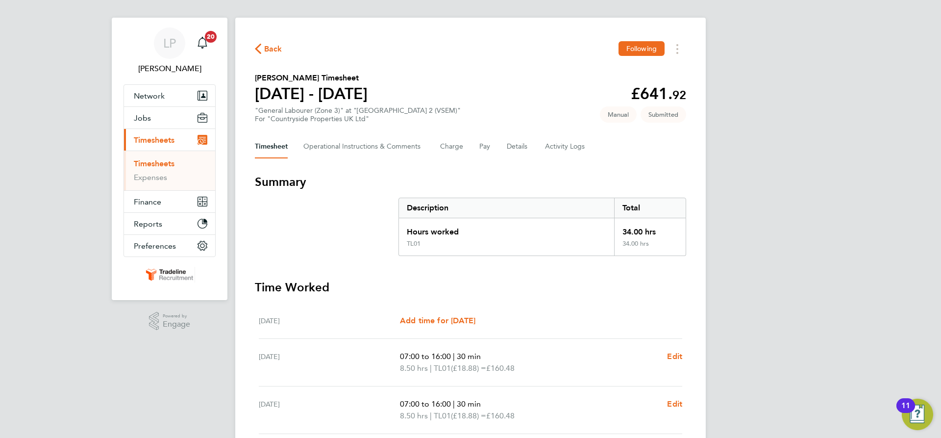
scroll to position [0, 0]
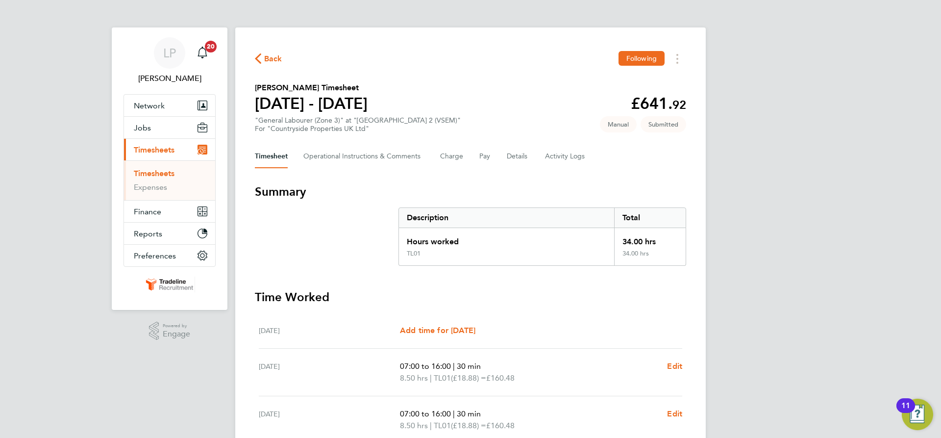
click at [156, 177] on link "Timesheets" at bounding box center [154, 173] width 41 height 9
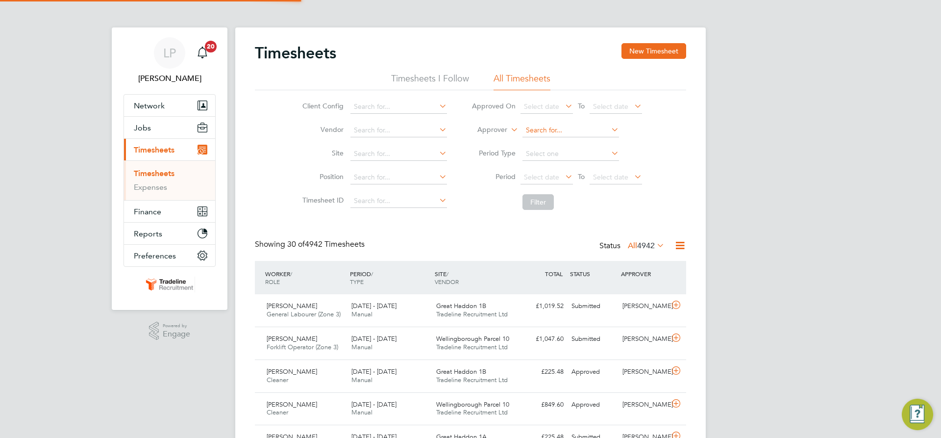
scroll to position [25, 85]
click at [641, 50] on button "New Timesheet" at bounding box center [654, 51] width 65 height 16
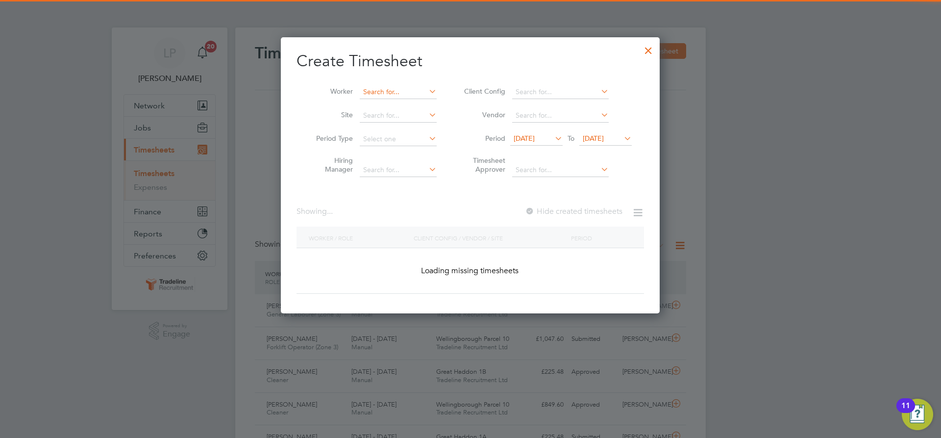
click at [397, 94] on input at bounding box center [398, 92] width 77 height 14
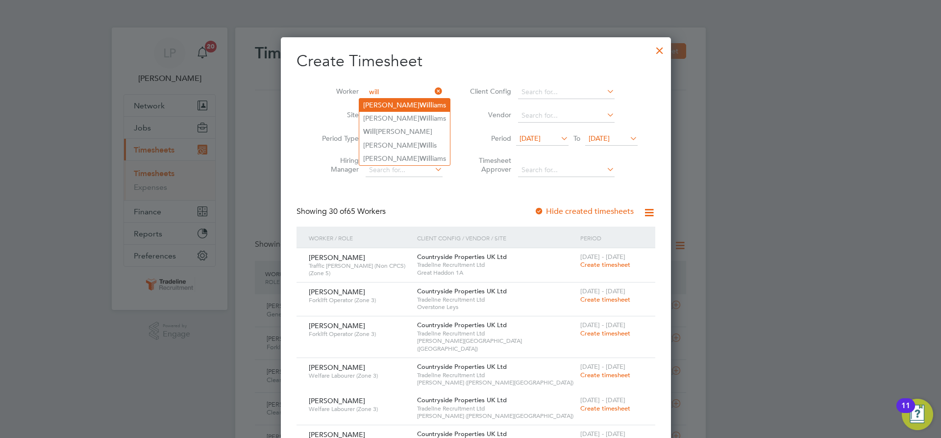
click at [400, 109] on li "[PERSON_NAME] iams" at bounding box center [404, 105] width 91 height 13
type input "[PERSON_NAME]"
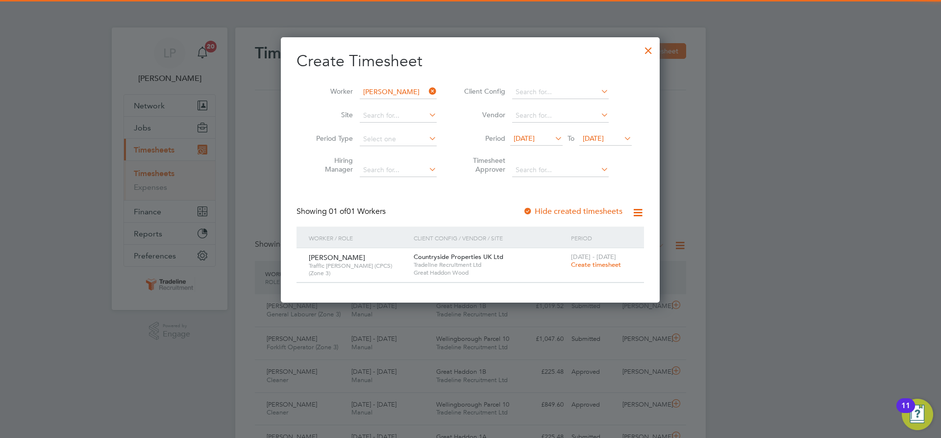
click at [586, 264] on span "Create timesheet" at bounding box center [596, 264] width 50 height 8
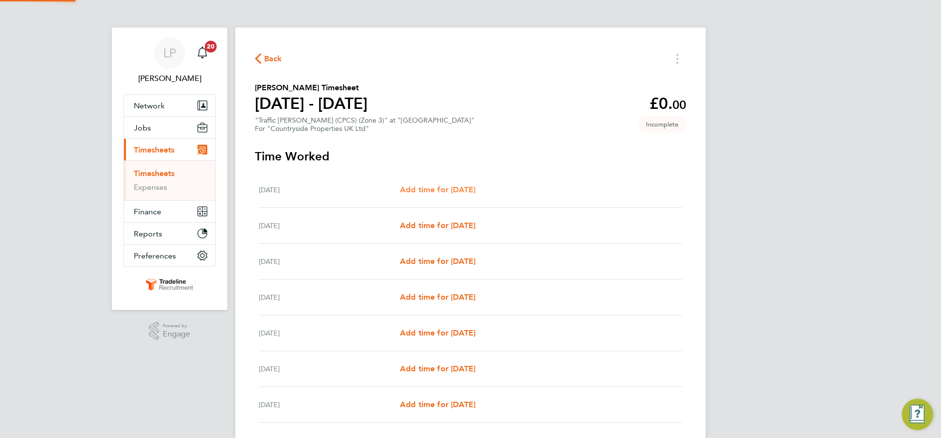
click at [428, 187] on span "Add time for [DATE]" at bounding box center [437, 189] width 75 height 9
select select "30"
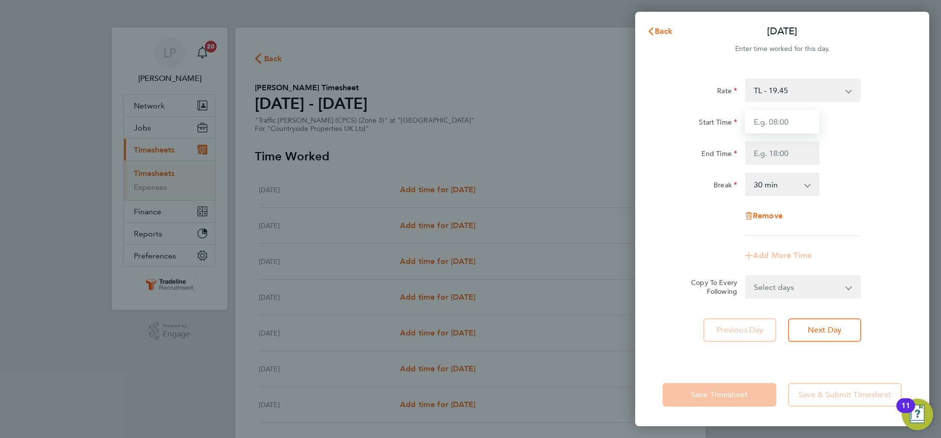
click at [788, 116] on input "Start Time" at bounding box center [782, 122] width 75 height 24
type input "07:00"
drag, startPoint x: 784, startPoint y: 156, endPoint x: 781, endPoint y: 165, distance: 8.8
click at [784, 156] on input "End Time" at bounding box center [782, 153] width 75 height 24
type input "16:30"
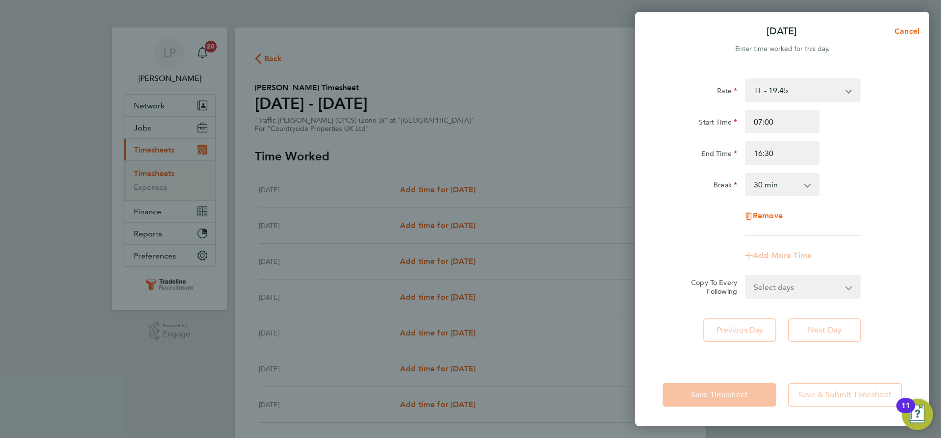
click at [875, 213] on div "Rate TL - 19.45 Start Time 07:00 End Time 16:30 Break 0 min 15 min 30 min 45 mi…" at bounding box center [782, 156] width 239 height 157
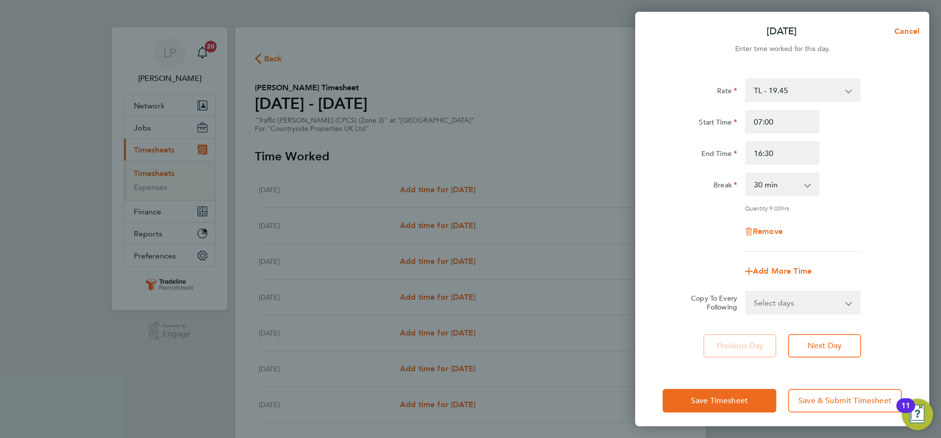
drag, startPoint x: 799, startPoint y: 301, endPoint x: 798, endPoint y: 313, distance: 11.9
click at [799, 301] on select "Select days Day Weekday (Mon-Fri) Weekend (Sat-Sun) [DATE] [DATE] [DATE] [DATE]…" at bounding box center [797, 303] width 103 height 22
select select "WEEKDAY"
click at [746, 292] on select "Select days Day Weekday (Mon-Fri) Weekend (Sat-Sun) [DATE] [DATE] [DATE] [DATE]…" at bounding box center [797, 303] width 103 height 22
select select "[DATE]"
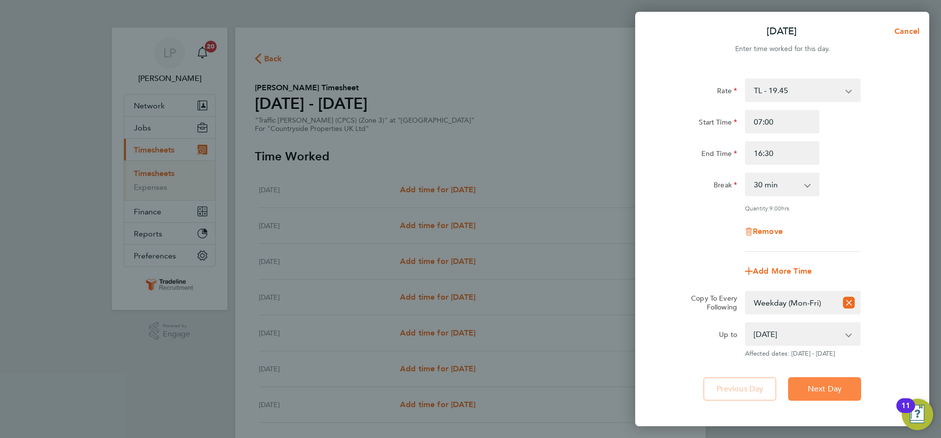
click at [824, 389] on span "Next Day" at bounding box center [825, 389] width 34 height 10
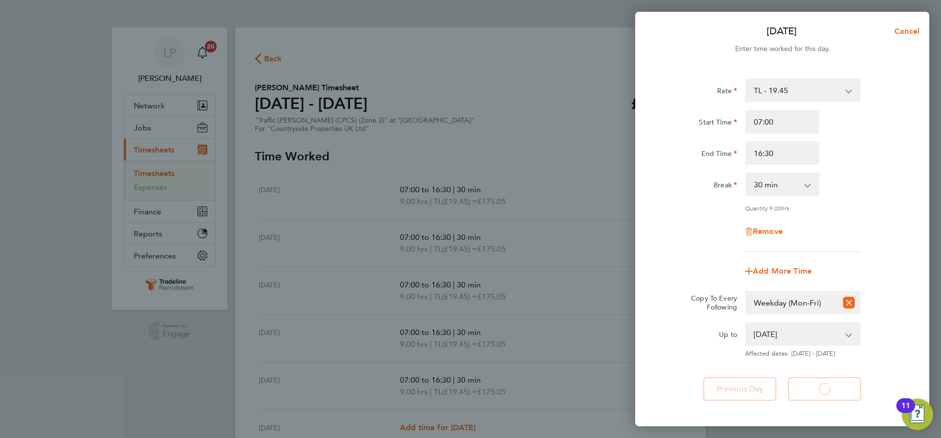
select select "30"
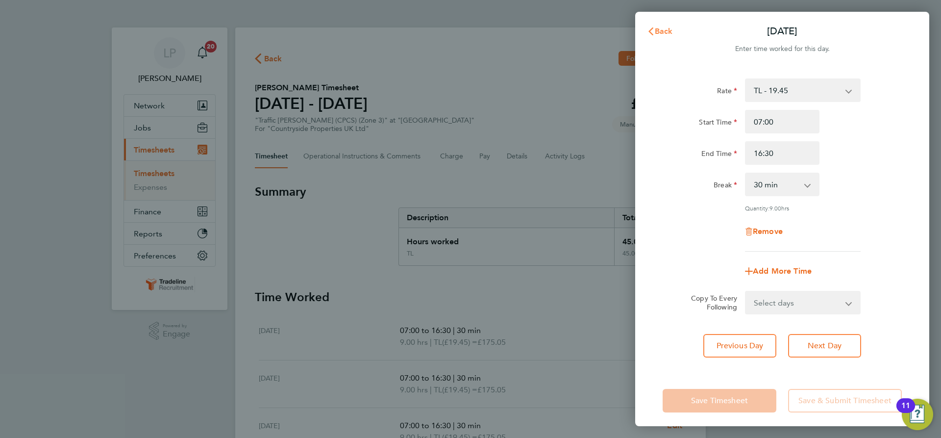
click at [660, 33] on span "Back" at bounding box center [664, 30] width 18 height 9
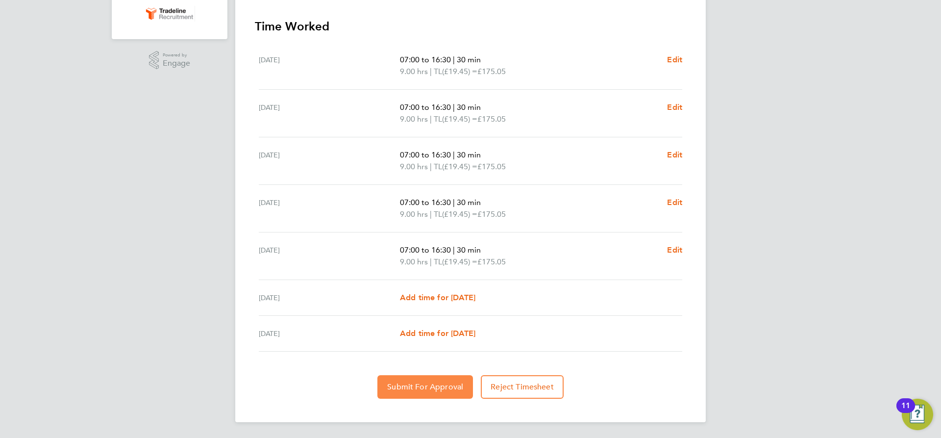
drag, startPoint x: 421, startPoint y: 385, endPoint x: 434, endPoint y: 397, distance: 17.7
click at [421, 385] on span "Submit For Approval" at bounding box center [425, 387] width 76 height 10
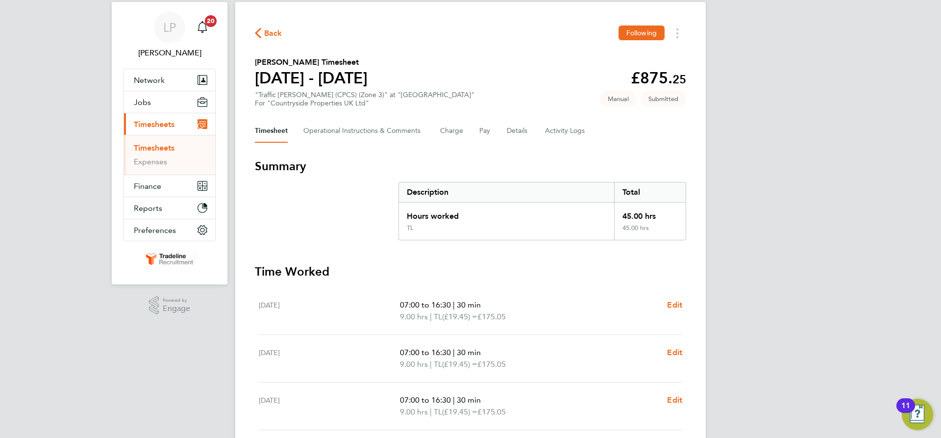
drag, startPoint x: 164, startPoint y: 150, endPoint x: 228, endPoint y: 144, distance: 64.0
click at [164, 150] on link "Timesheets" at bounding box center [154, 147] width 41 height 9
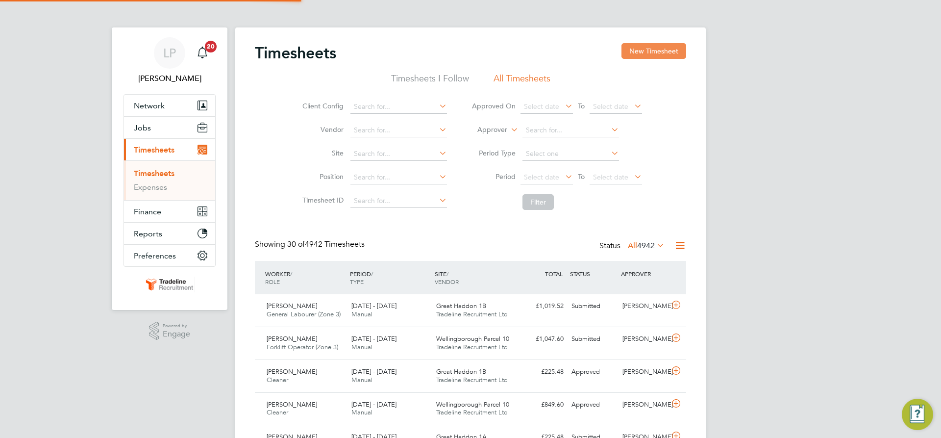
click at [678, 46] on button "New Timesheet" at bounding box center [654, 51] width 65 height 16
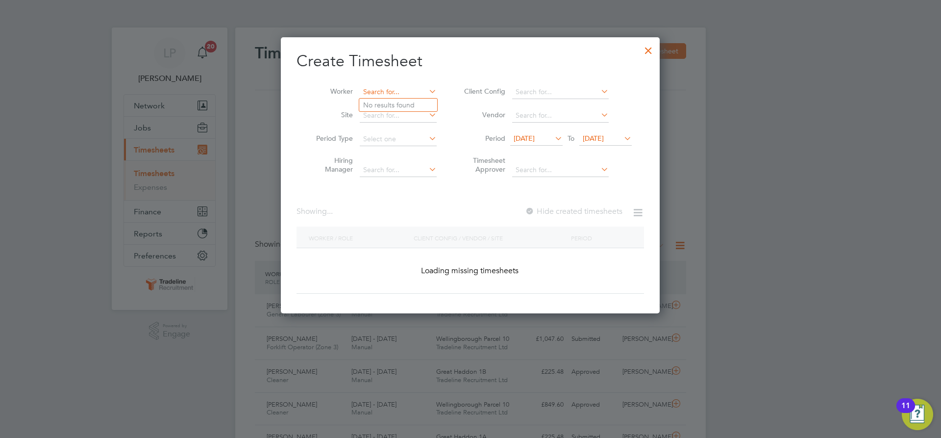
click at [381, 96] on input at bounding box center [398, 92] width 77 height 14
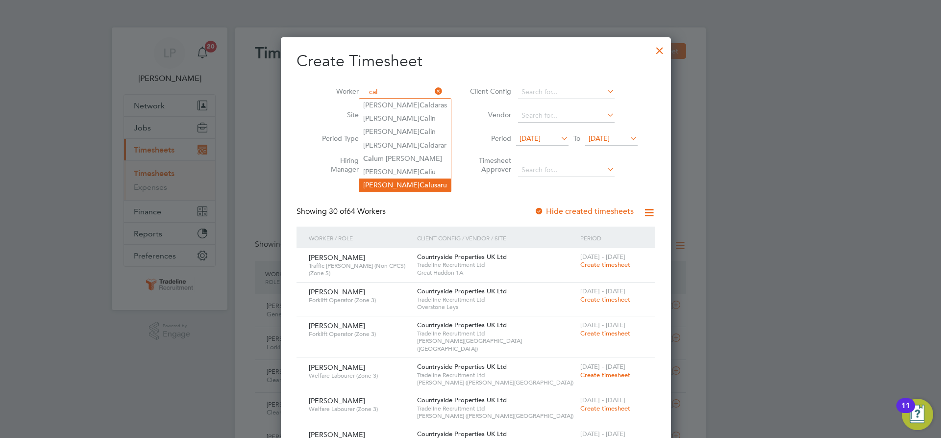
click at [373, 184] on li "[PERSON_NAME] usaru" at bounding box center [405, 184] width 92 height 13
type input "[PERSON_NAME]"
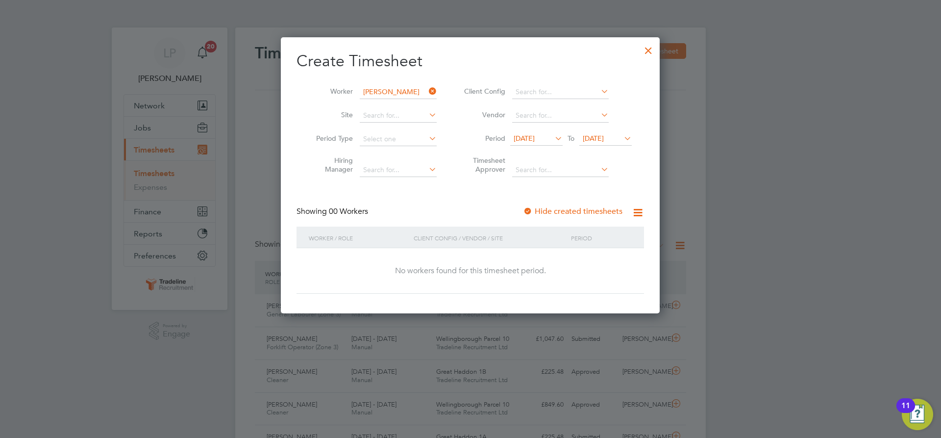
click at [529, 210] on div at bounding box center [528, 212] width 10 height 10
click at [602, 135] on span "[DATE]" at bounding box center [593, 138] width 21 height 9
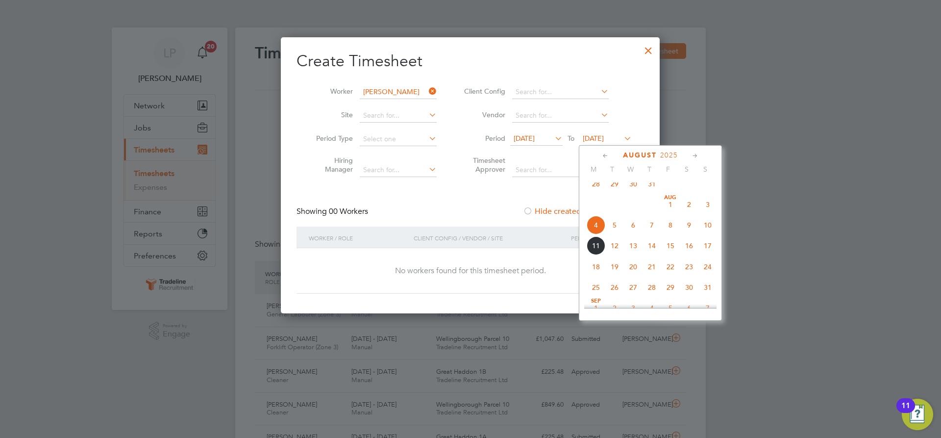
click at [653, 275] on span "21" at bounding box center [652, 266] width 19 height 19
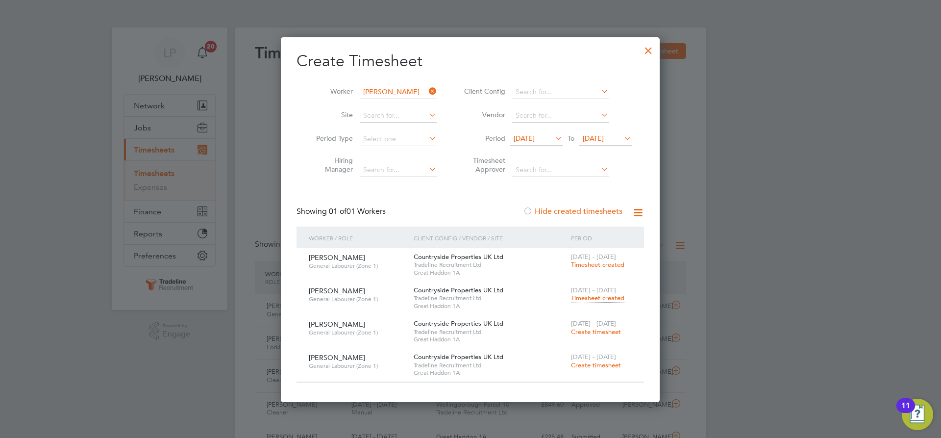
click at [606, 296] on span "Timesheet created" at bounding box center [597, 298] width 53 height 9
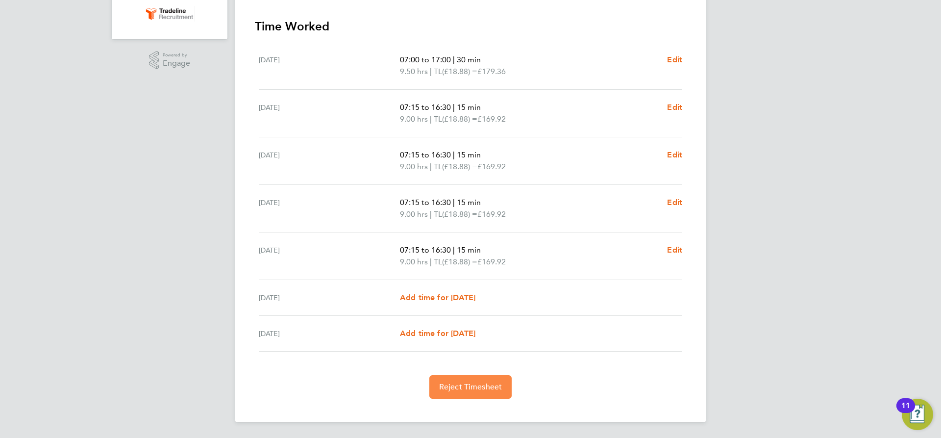
click at [489, 386] on span "Reject Timesheet" at bounding box center [470, 387] width 63 height 10
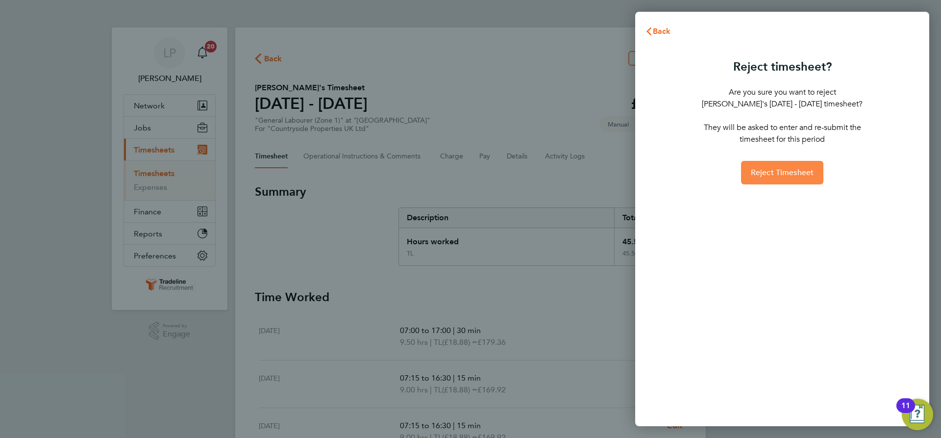
click at [808, 167] on button "Reject Timesheet" at bounding box center [782, 173] width 83 height 24
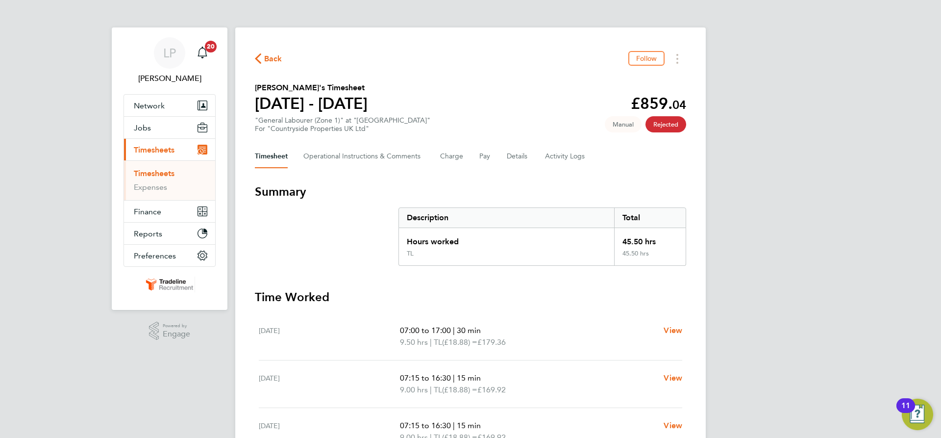
click at [155, 172] on link "Timesheets" at bounding box center [154, 173] width 41 height 9
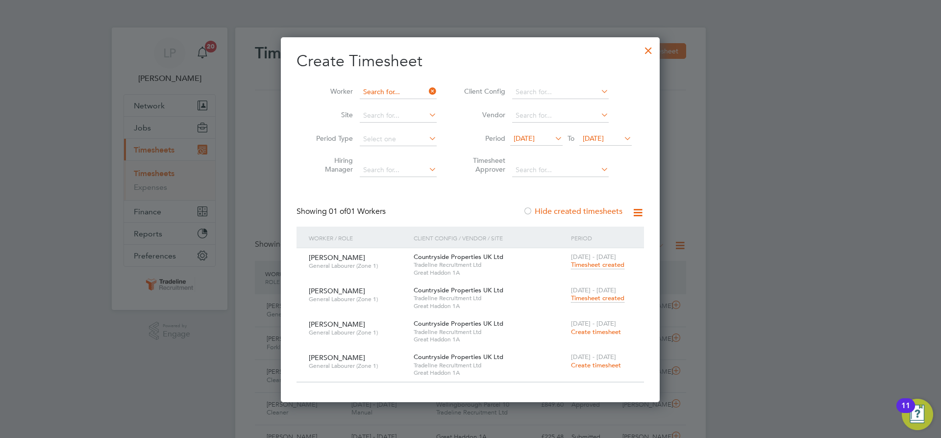
click at [392, 94] on input at bounding box center [398, 92] width 77 height 14
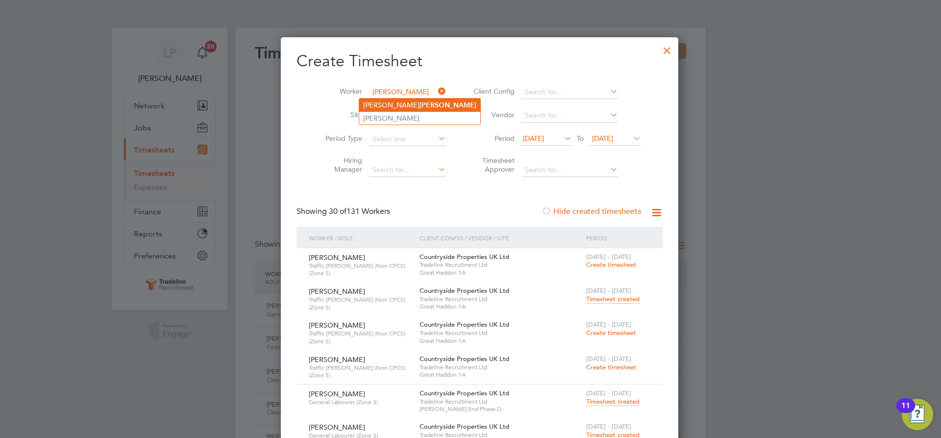
click at [420, 104] on b "[PERSON_NAME]" at bounding box center [448, 105] width 57 height 8
type input "[PERSON_NAME]"
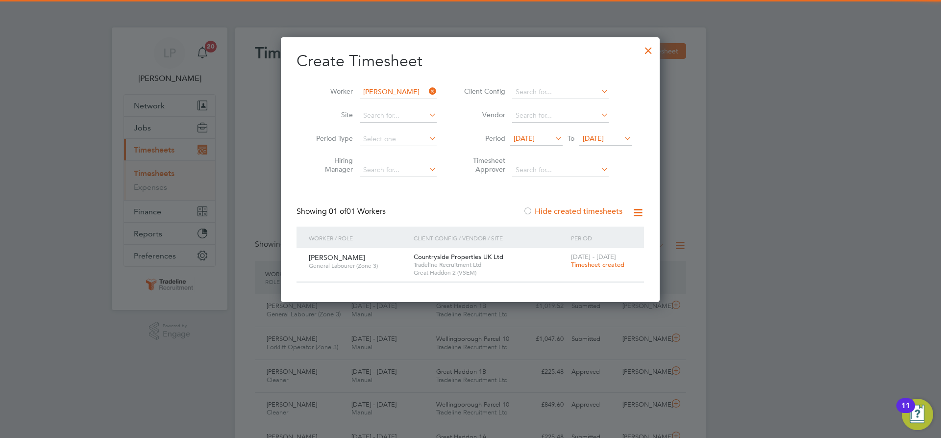
click at [581, 267] on span "Timesheet created" at bounding box center [597, 264] width 53 height 9
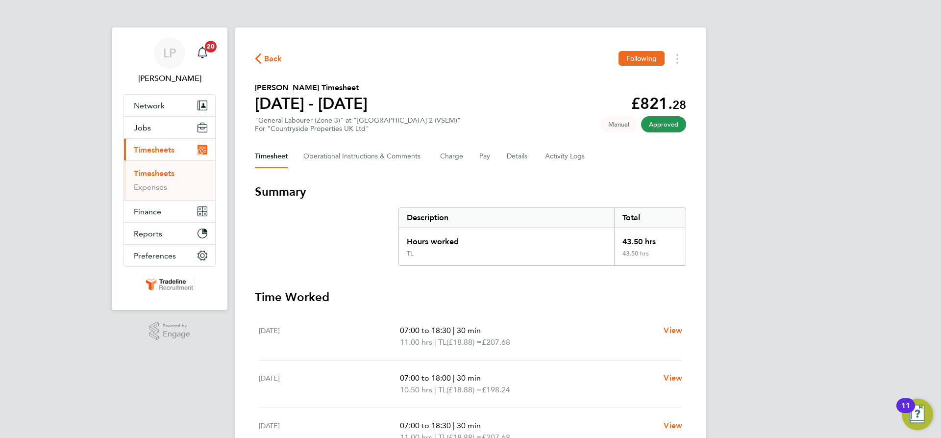
drag, startPoint x: 153, startPoint y: 174, endPoint x: 334, endPoint y: 181, distance: 181.0
click at [153, 174] on link "Timesheets" at bounding box center [154, 173] width 41 height 9
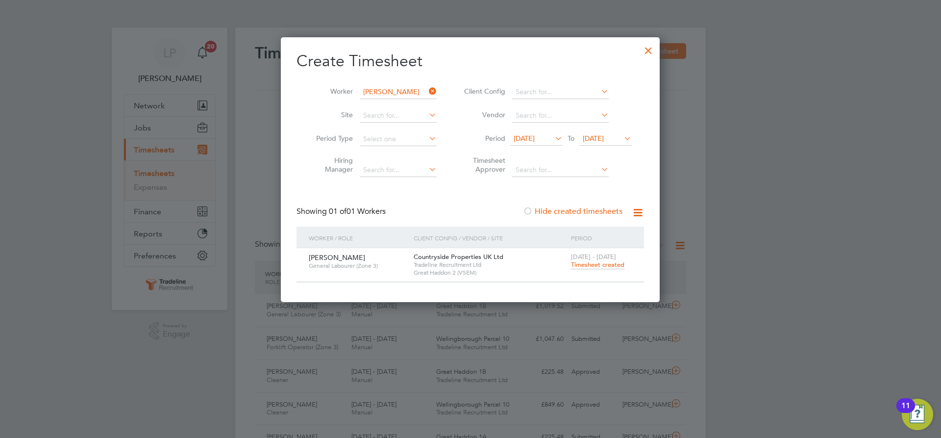
click at [604, 138] on span "[DATE]" at bounding box center [593, 138] width 21 height 9
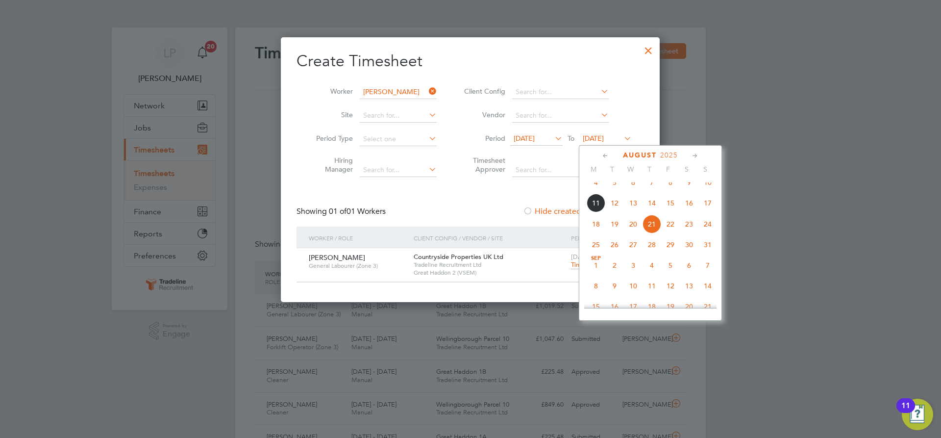
click at [656, 254] on span "28" at bounding box center [652, 244] width 19 height 19
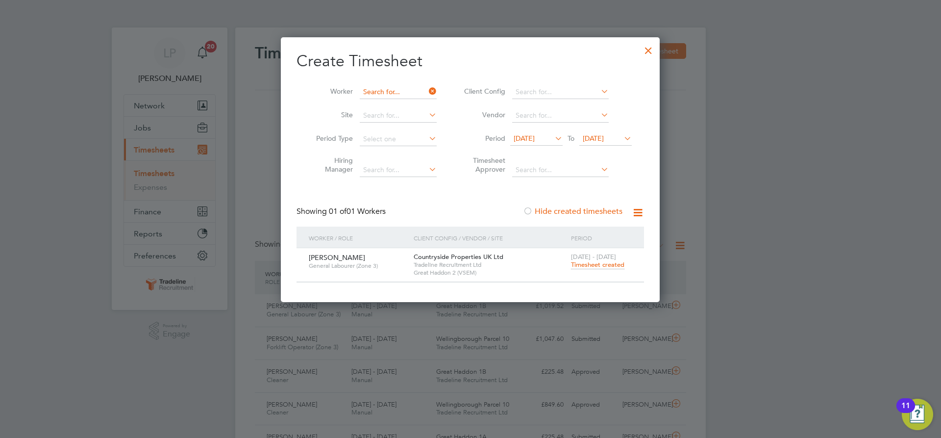
click at [390, 94] on input at bounding box center [398, 92] width 77 height 14
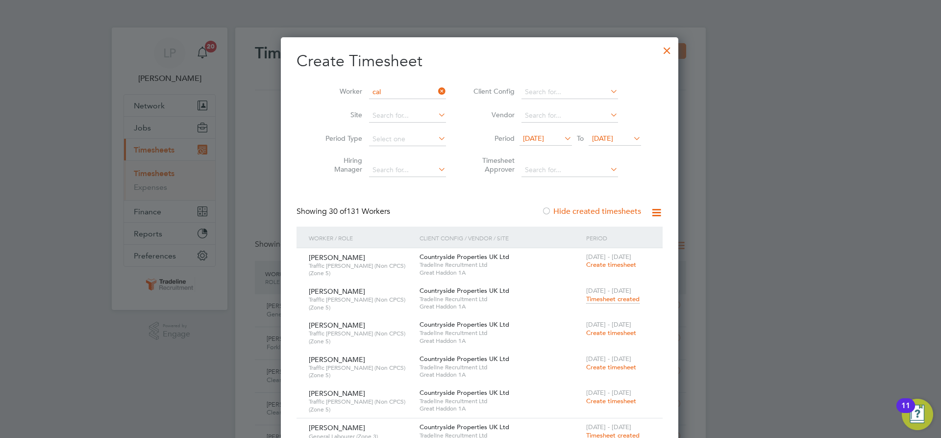
click at [395, 180] on li "[PERSON_NAME] usaru" at bounding box center [405, 184] width 92 height 13
type input "[PERSON_NAME]"
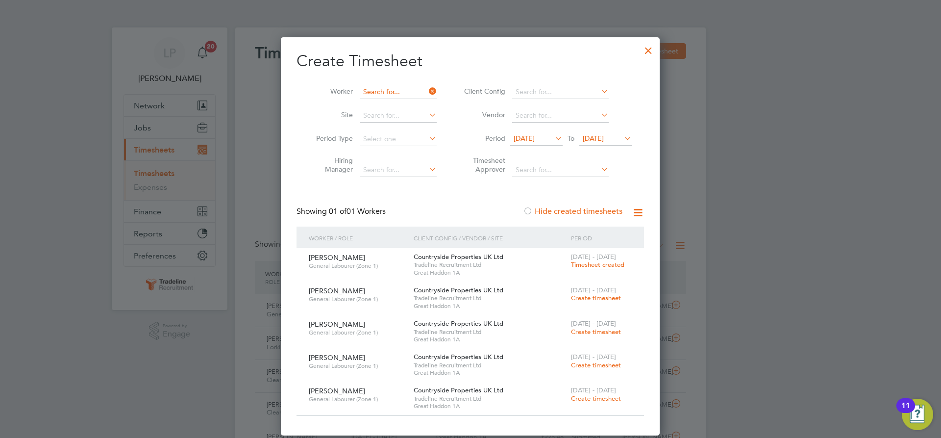
click at [394, 91] on input at bounding box center [398, 92] width 77 height 14
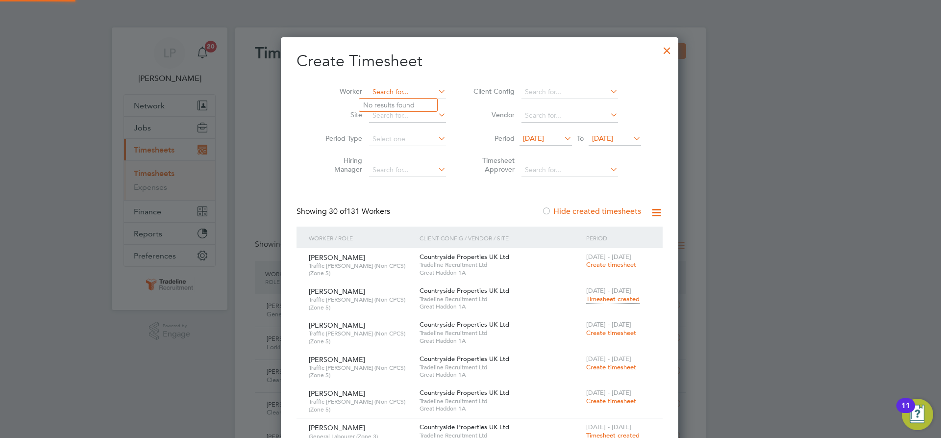
scroll to position [4346, 379]
click at [395, 110] on li "Gytis Vas iliauskas" at bounding box center [398, 105] width 78 height 13
type input "[PERSON_NAME]"
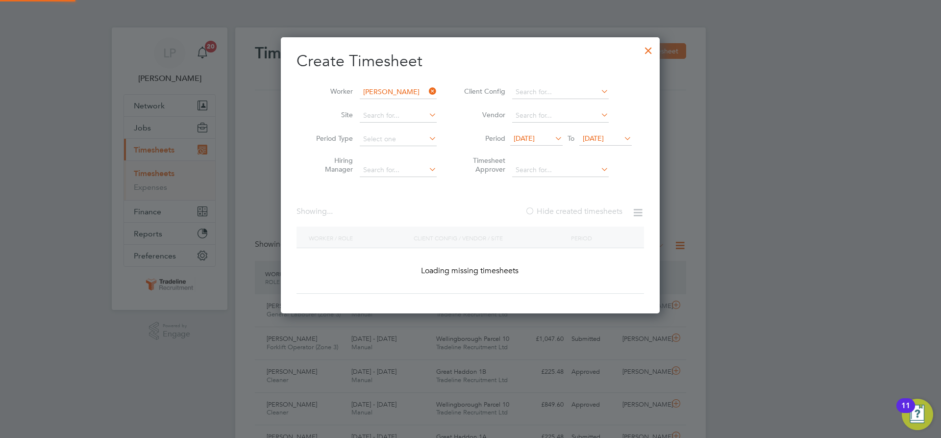
scroll to position [398, 379]
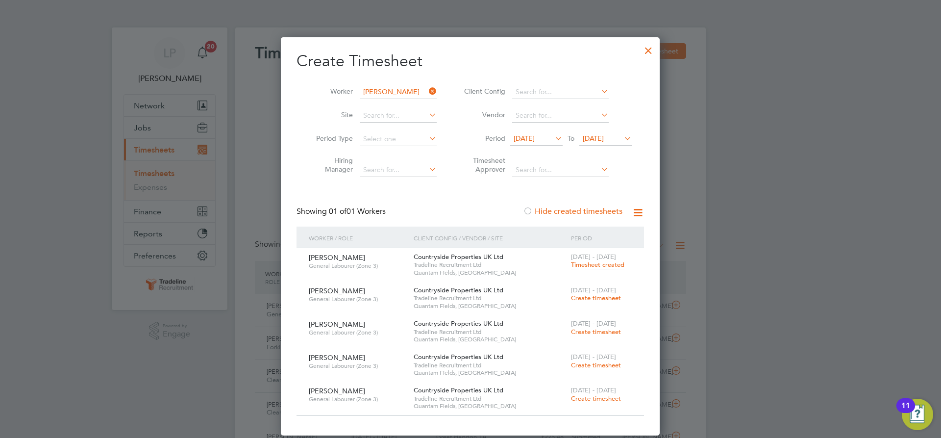
click at [605, 297] on span "Create timesheet" at bounding box center [596, 298] width 50 height 8
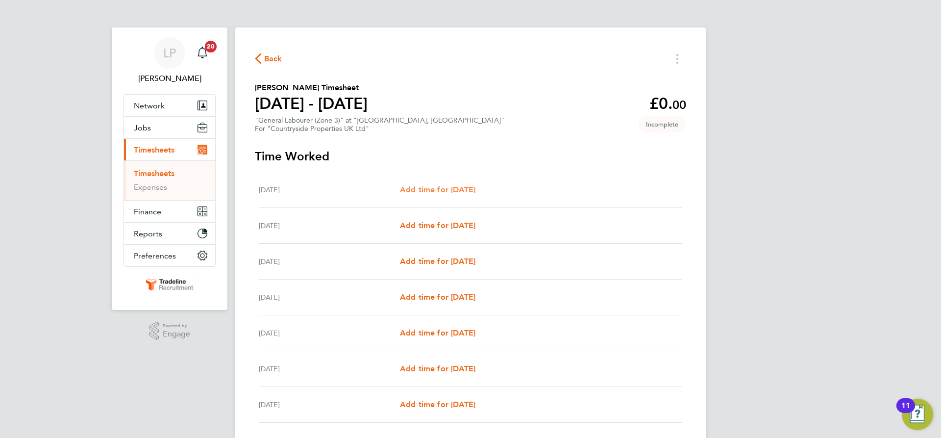
click at [429, 186] on span "Add time for [DATE]" at bounding box center [437, 189] width 75 height 9
select select "30"
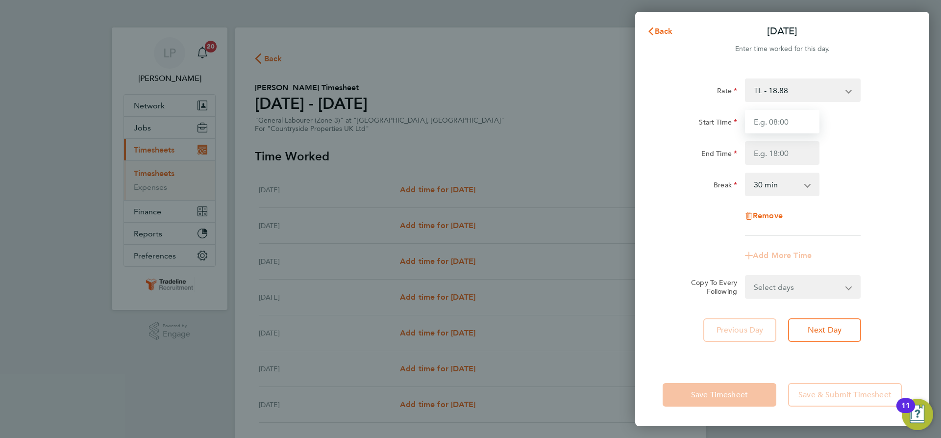
click at [791, 116] on input "Start Time" at bounding box center [782, 122] width 75 height 24
type input "07:00"
click at [802, 151] on input "End Time" at bounding box center [782, 153] width 75 height 24
type input "16:30"
click at [838, 189] on div "Break 0 min 15 min 30 min 45 min 60 min 75 min 90 min" at bounding box center [782, 185] width 247 height 24
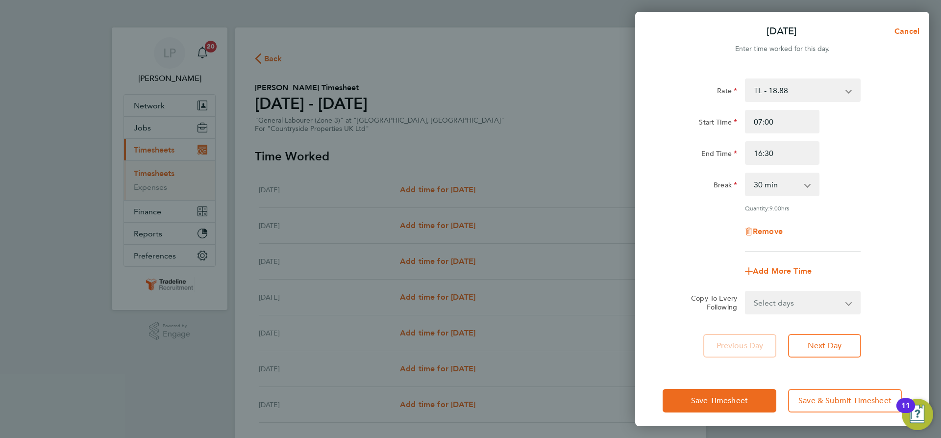
click at [830, 305] on select "Select days Day Weekday (Mon-Fri) Weekend (Sat-Sun) [DATE] [DATE] [DATE] [DATE]…" at bounding box center [797, 303] width 103 height 22
select select "WEEKEND"
click at [746, 292] on select "Select days Day Weekday (Mon-Fri) Weekend (Sat-Sun) [DATE] [DATE] [DATE] [DATE]…" at bounding box center [797, 303] width 103 height 22
select select "[DATE]"
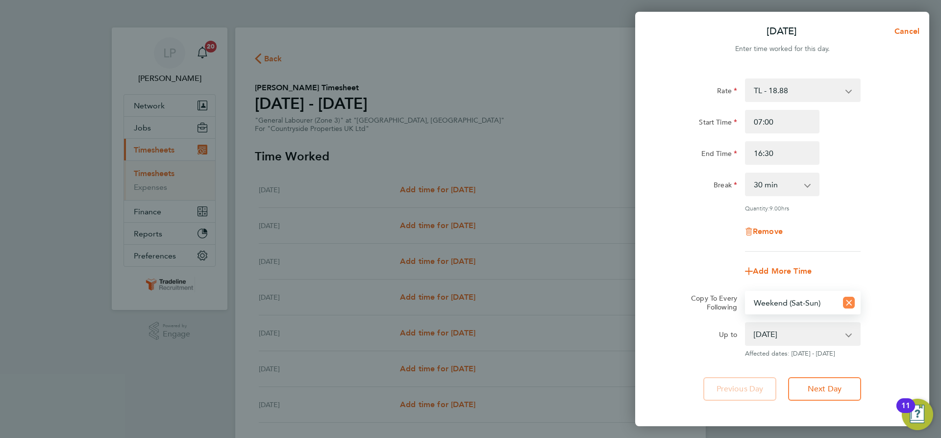
click at [848, 301] on icon "Reset selection" at bounding box center [849, 303] width 12 height 12
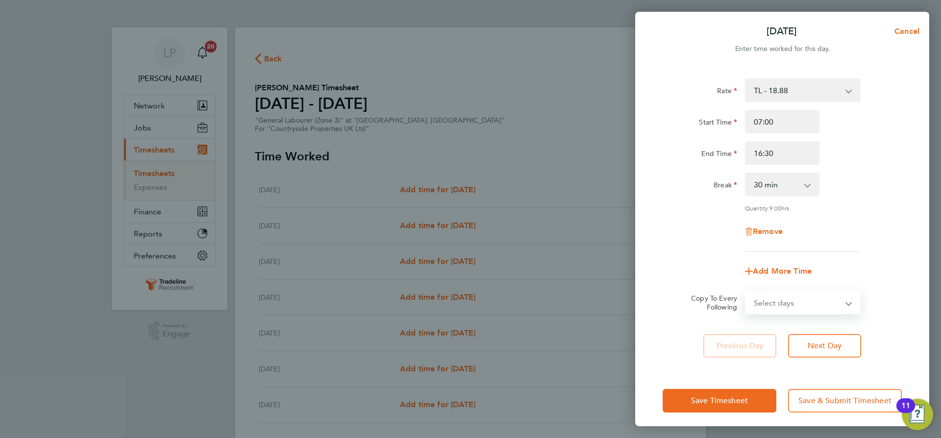
click at [808, 301] on select "Select days Day Weekday (Mon-Fri) Weekend (Sat-Sun) [DATE] [DATE] [DATE] [DATE]…" at bounding box center [797, 303] width 103 height 22
select select "WEEKDAY"
click at [746, 292] on select "Select days Day Weekday (Mon-Fri) Weekend (Sat-Sun) [DATE] [DATE] [DATE] [DATE]…" at bounding box center [797, 303] width 103 height 22
select select "[DATE]"
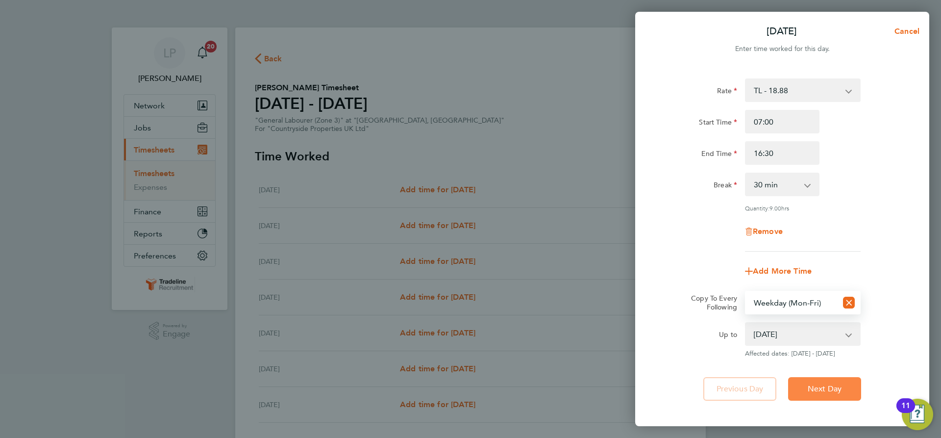
click at [823, 387] on span "Next Day" at bounding box center [825, 389] width 34 height 10
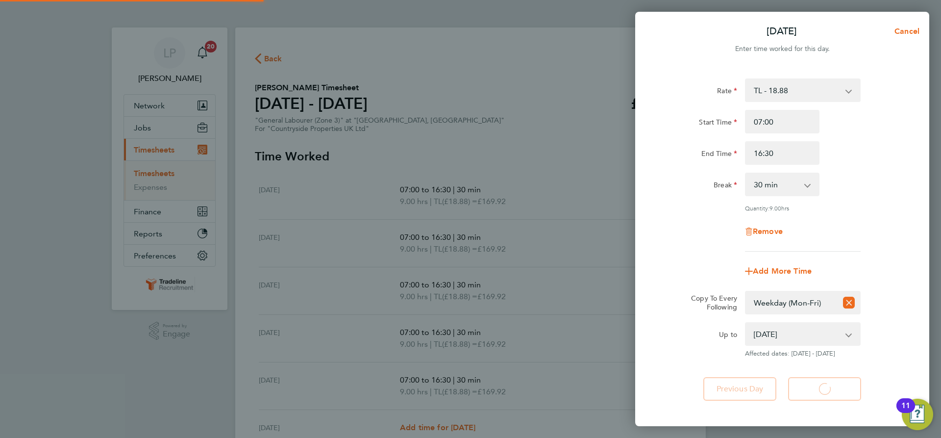
select select "30"
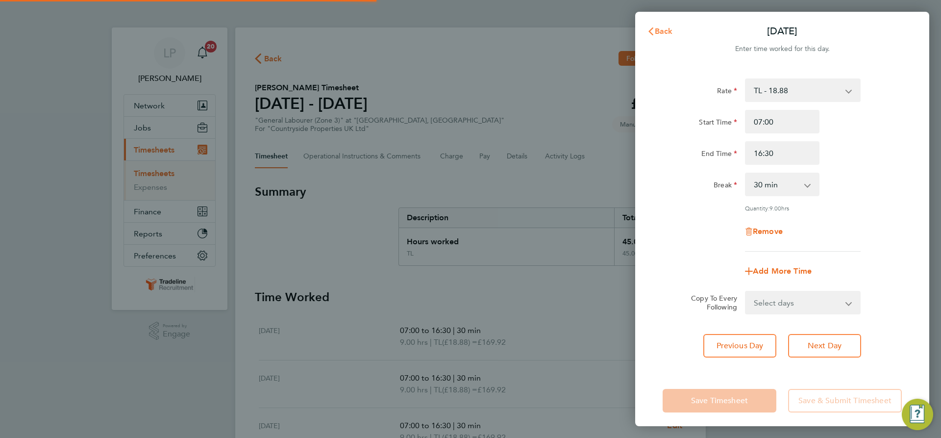
click at [648, 31] on icon "button" at bounding box center [651, 31] width 8 height 8
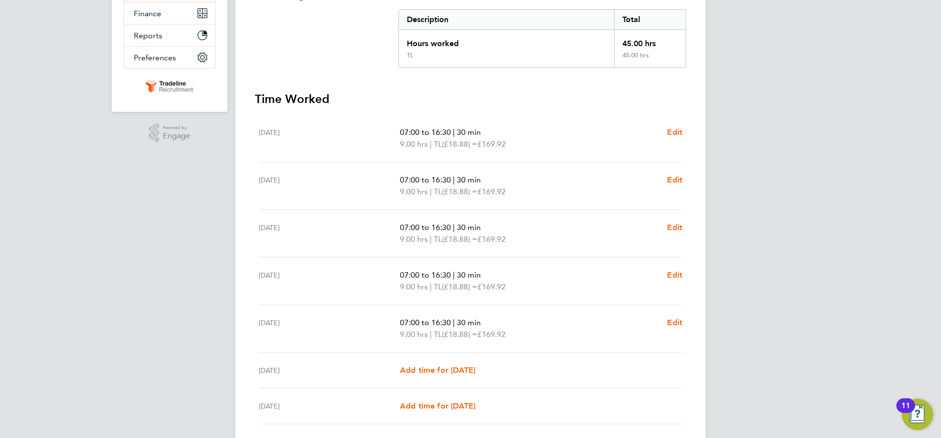
scroll to position [271, 0]
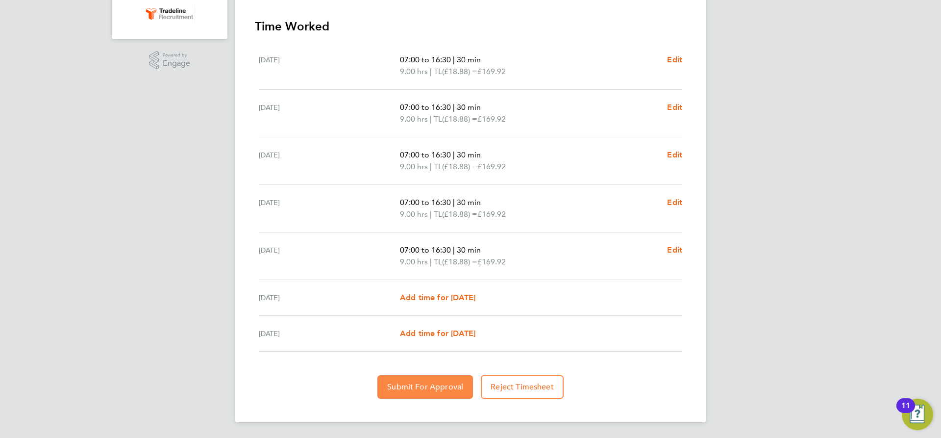
click at [439, 385] on span "Submit For Approval" at bounding box center [425, 387] width 76 height 10
